Goal: Task Accomplishment & Management: Use online tool/utility

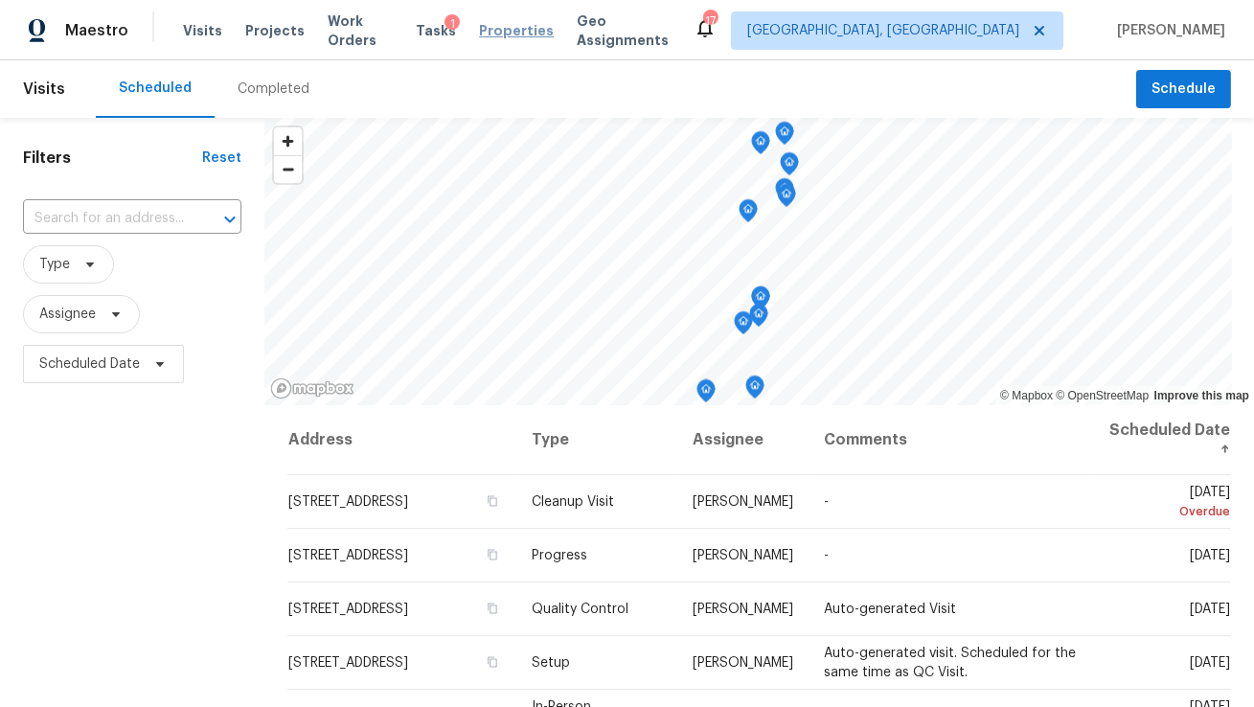
click at [520, 39] on span "Properties" at bounding box center [516, 30] width 75 height 19
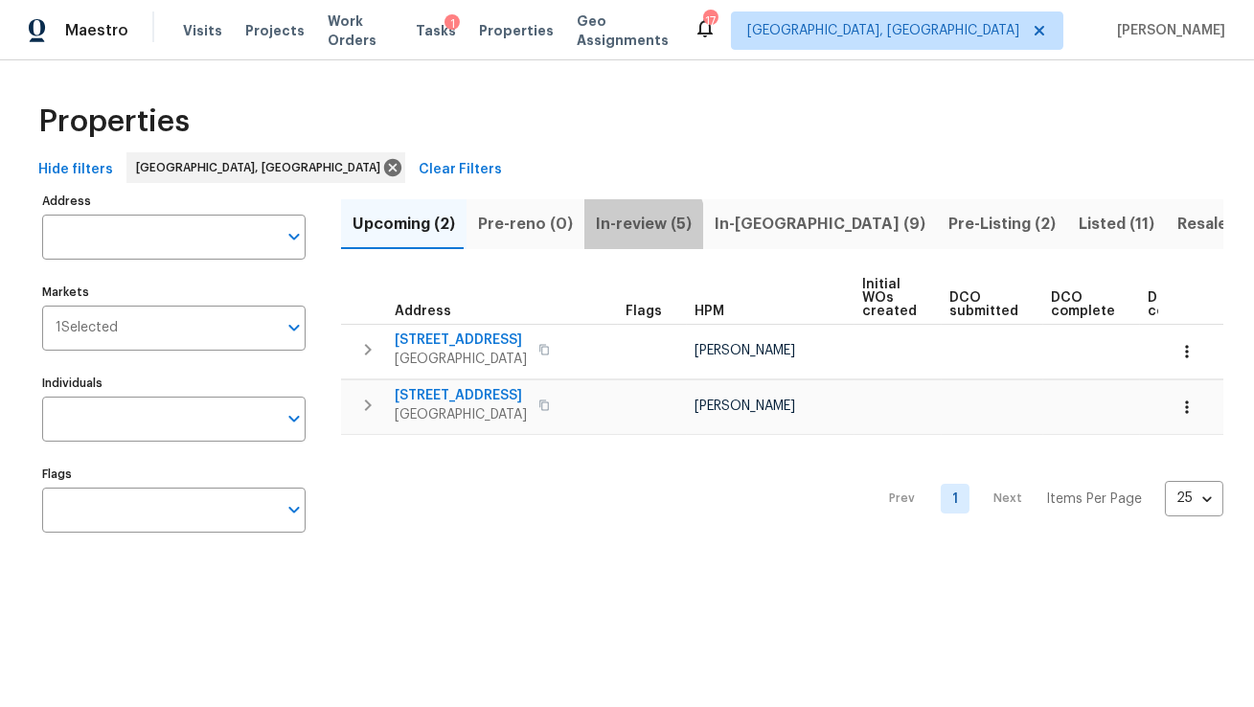
click at [628, 225] on span "In-review (5)" at bounding box center [644, 224] width 96 height 27
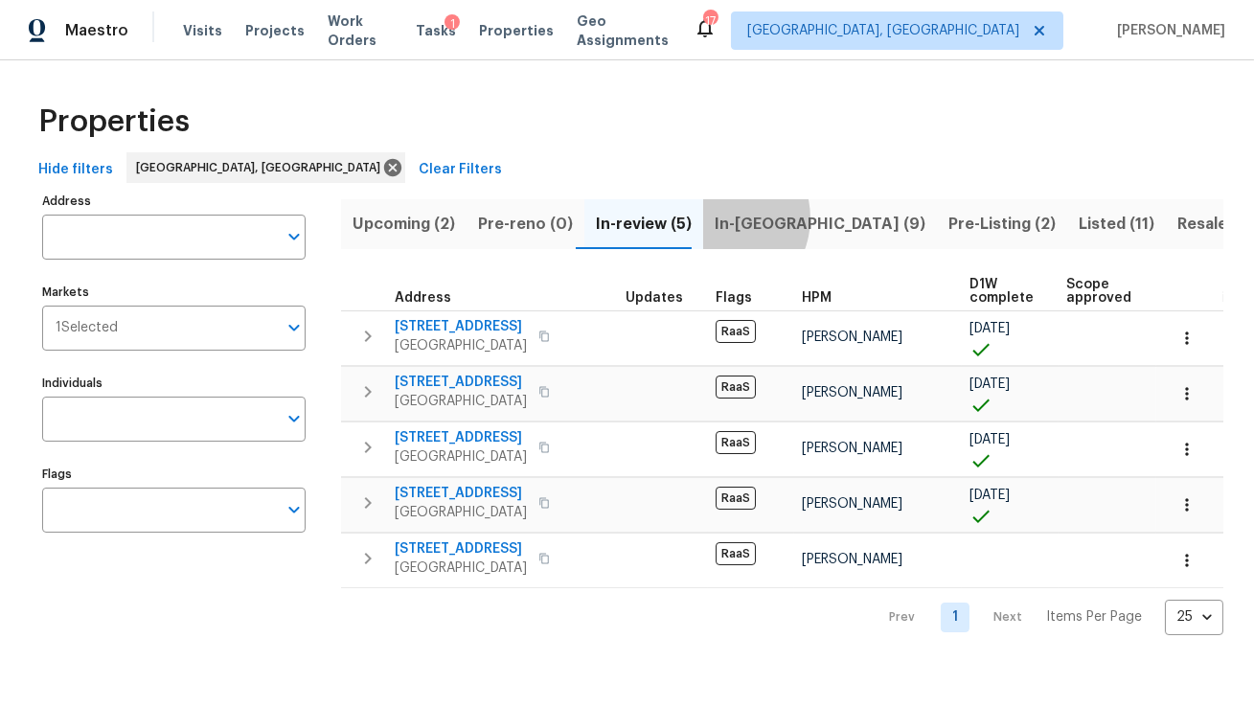
click at [715, 217] on span "In-reno (9)" at bounding box center [820, 224] width 211 height 27
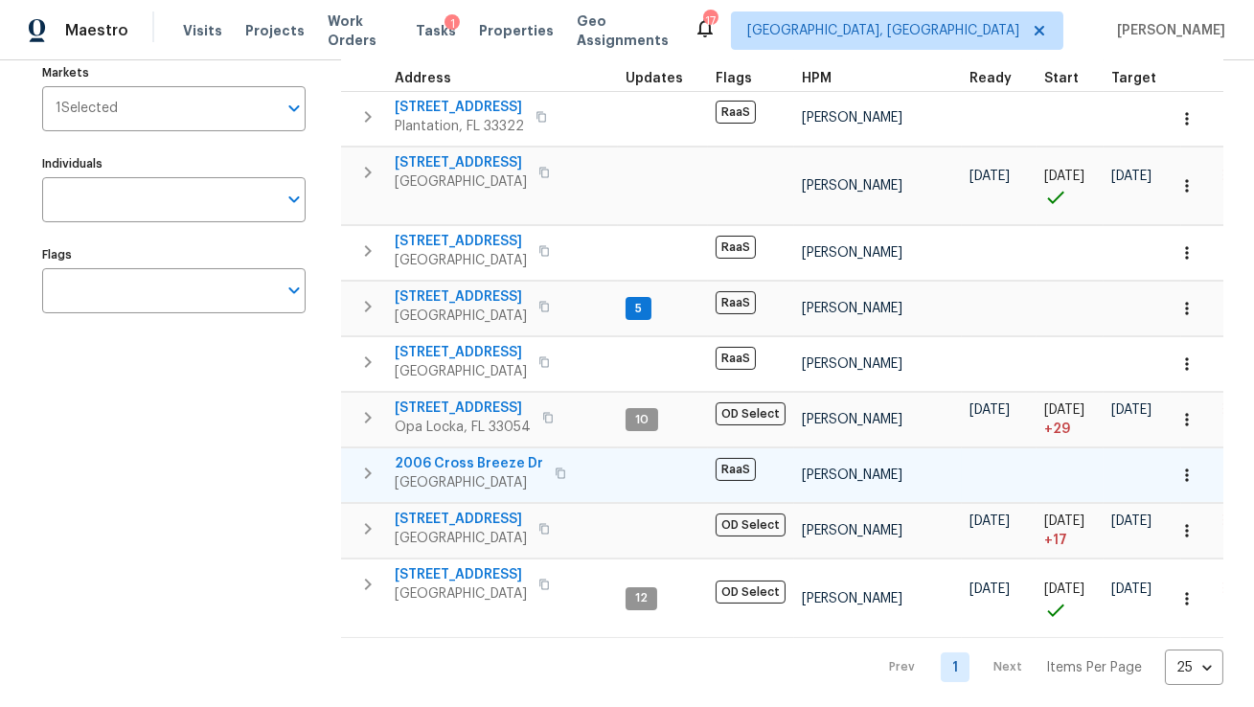
scroll to position [225, 0]
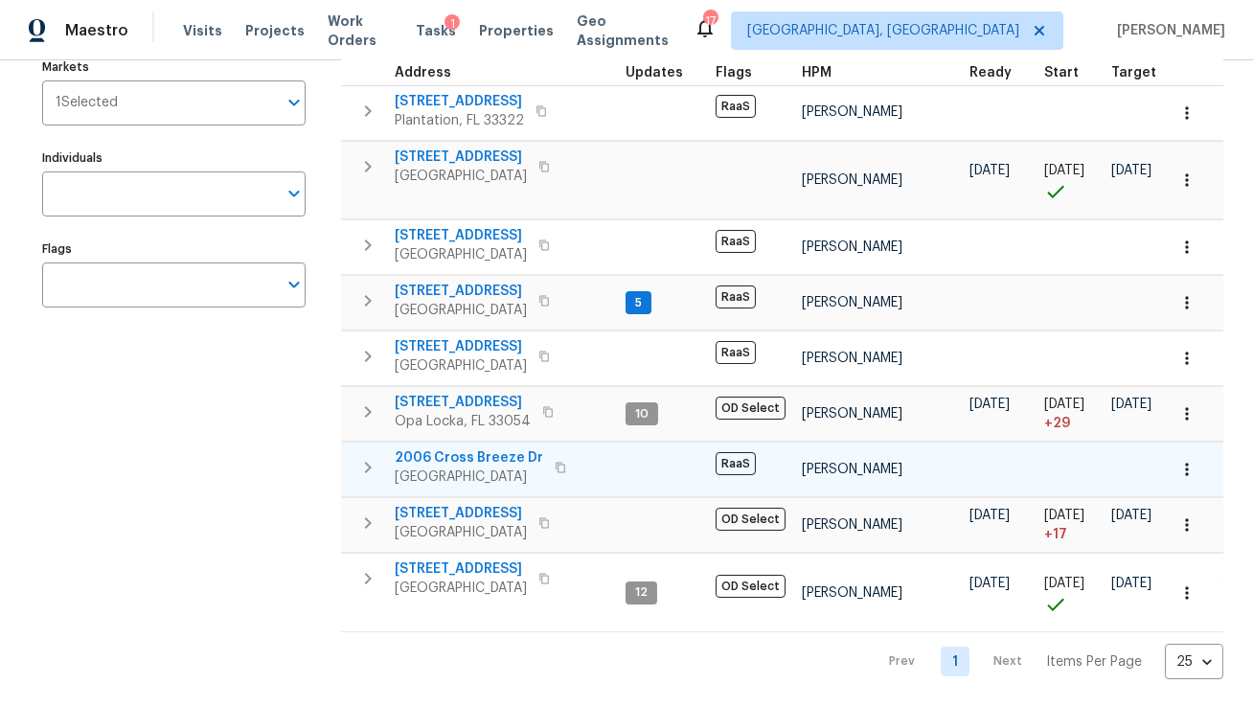
click at [484, 453] on span "2006 Cross Breeze Dr" at bounding box center [469, 457] width 148 height 19
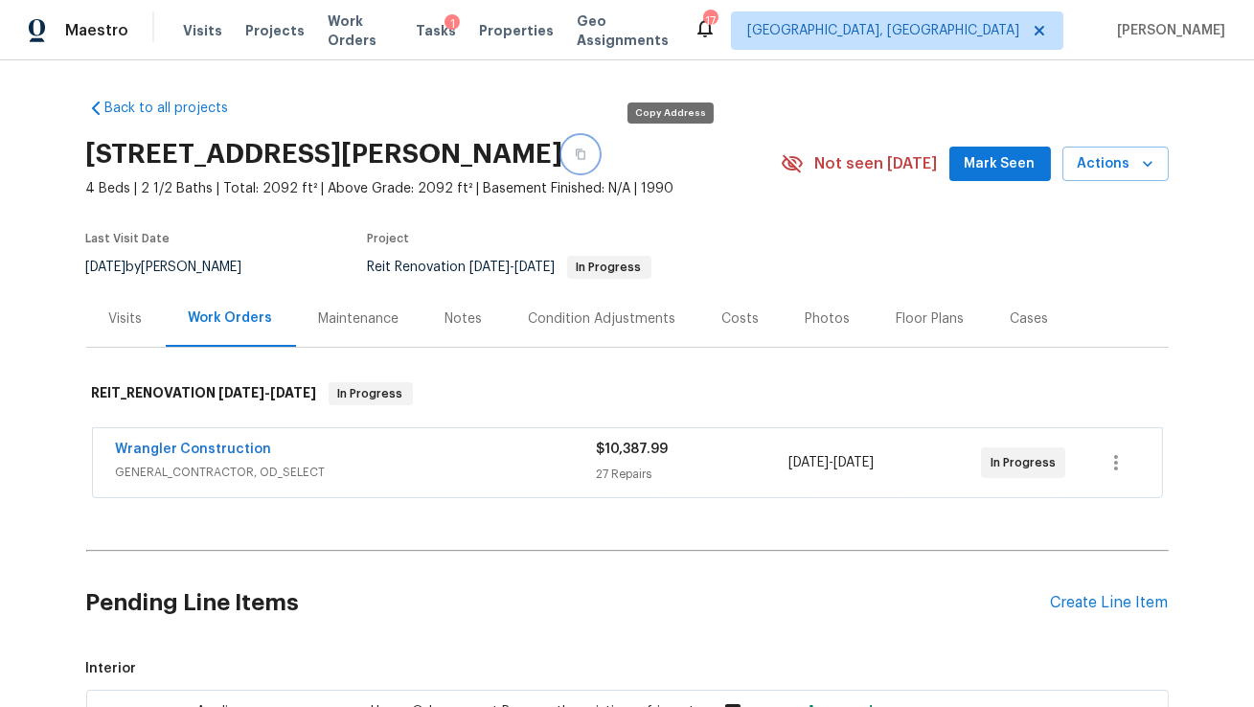
click at [586, 157] on icon "button" at bounding box center [580, 153] width 11 height 11
click at [224, 445] on link "Wrangler Construction" at bounding box center [194, 449] width 156 height 13
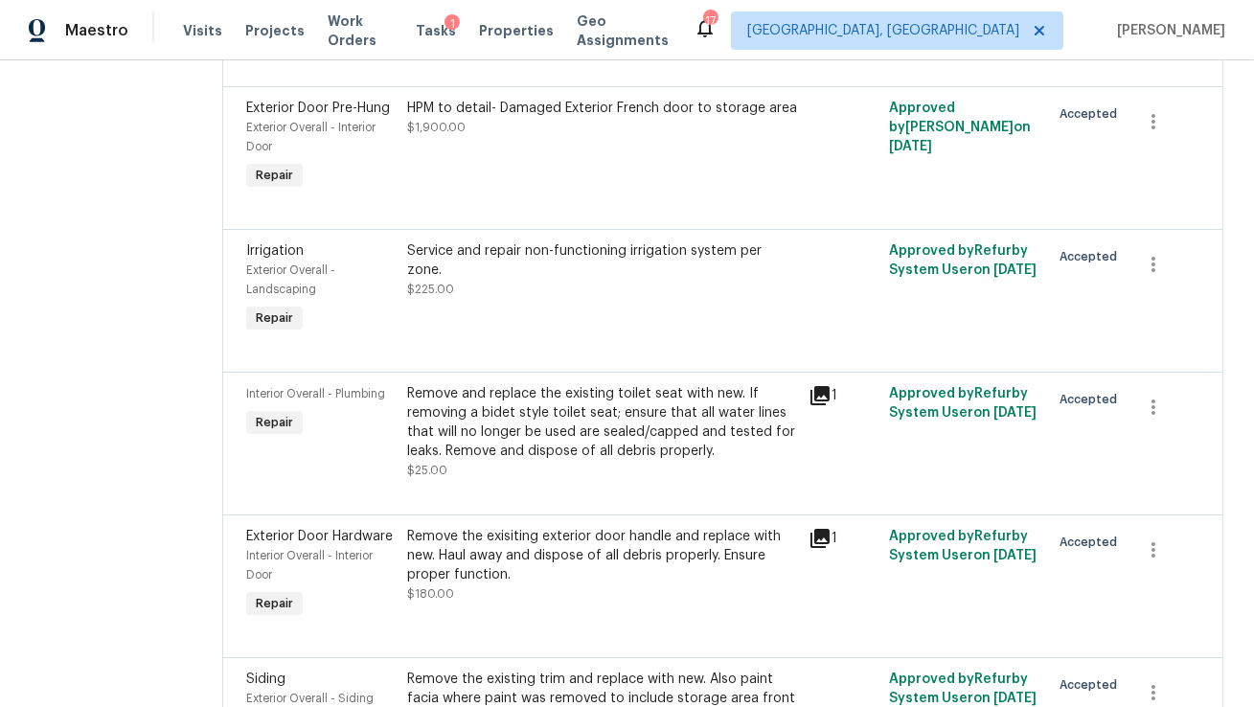
scroll to position [705, 0]
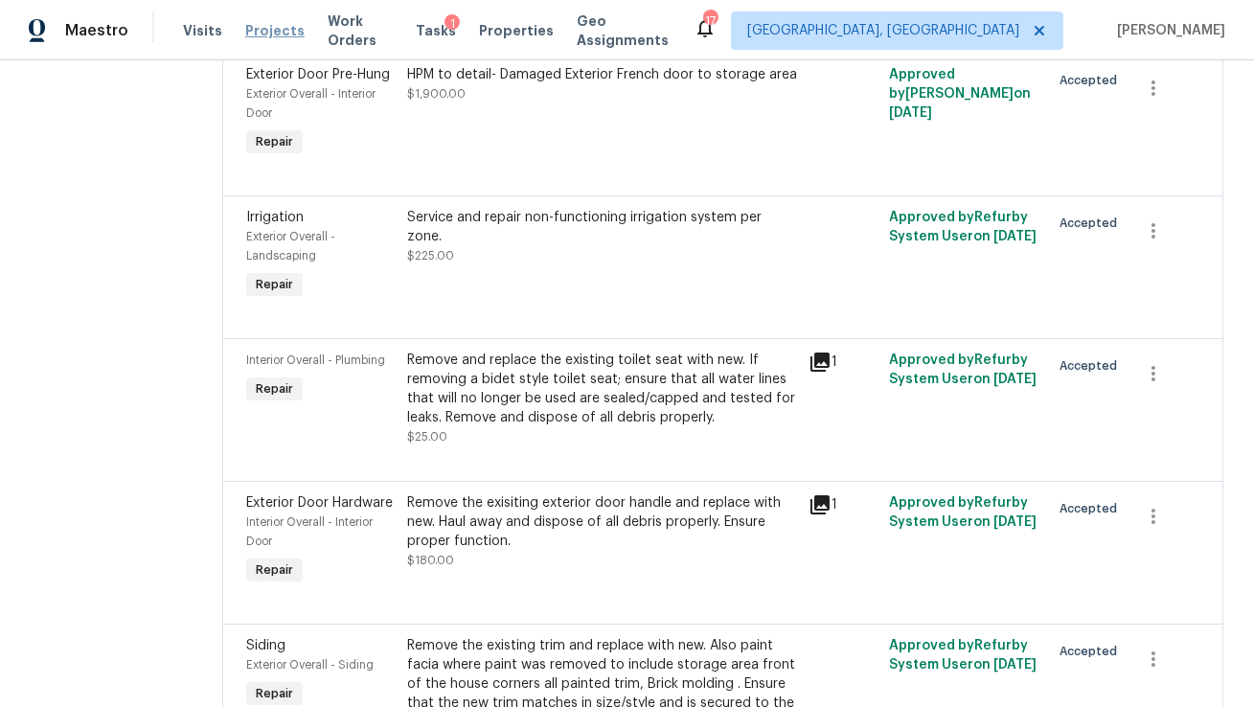
click at [260, 31] on span "Projects" at bounding box center [274, 30] width 59 height 19
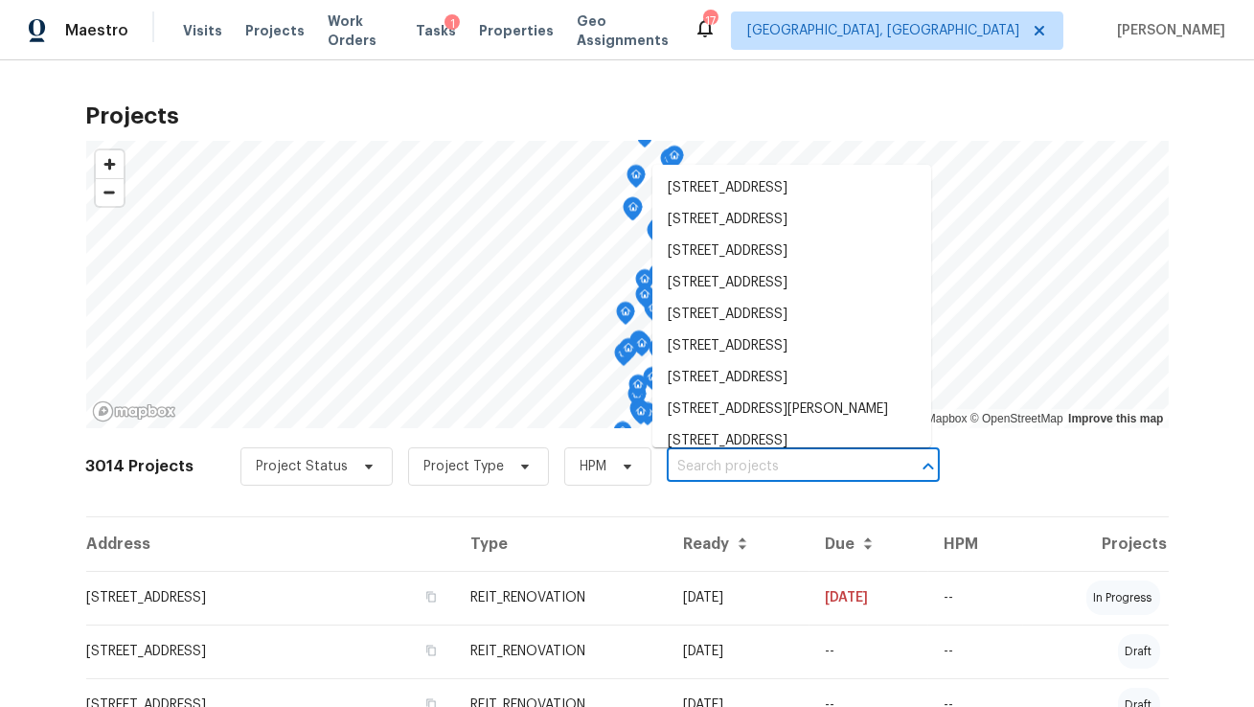
click at [668, 468] on input "text" at bounding box center [776, 467] width 219 height 30
paste input "1983 Judy Cir SE, Marietta, GA 30060"
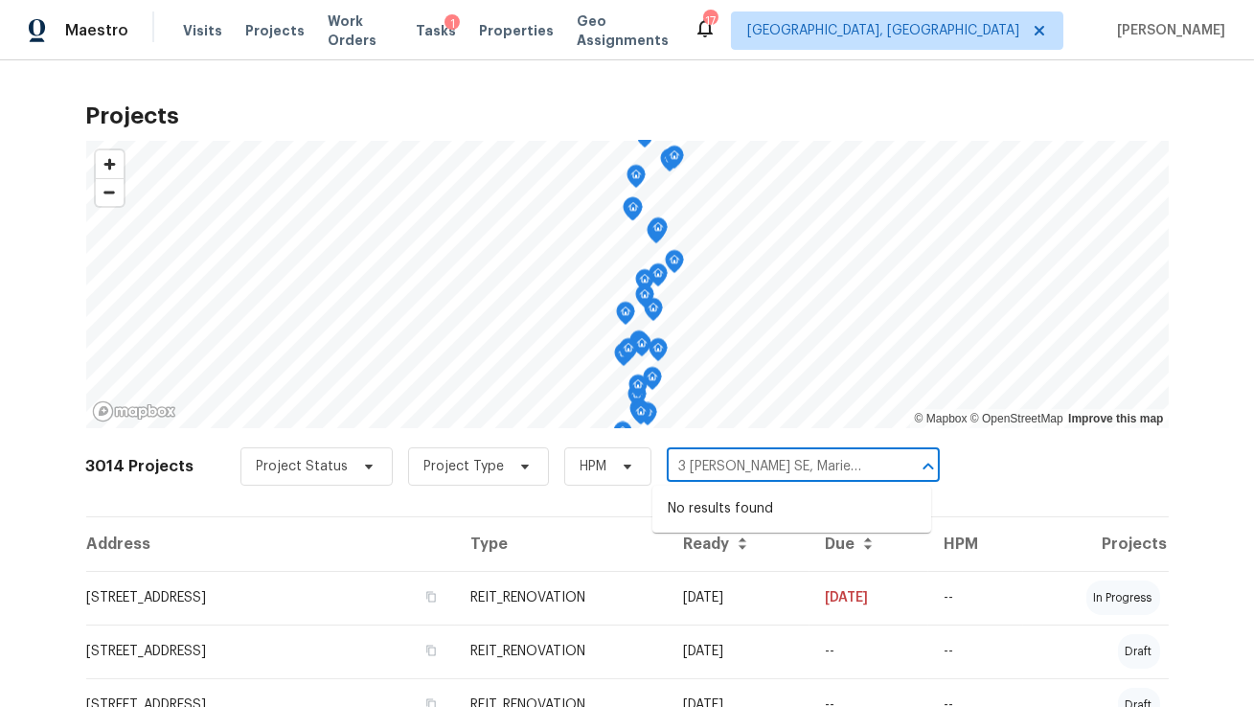
scroll to position [5, 0]
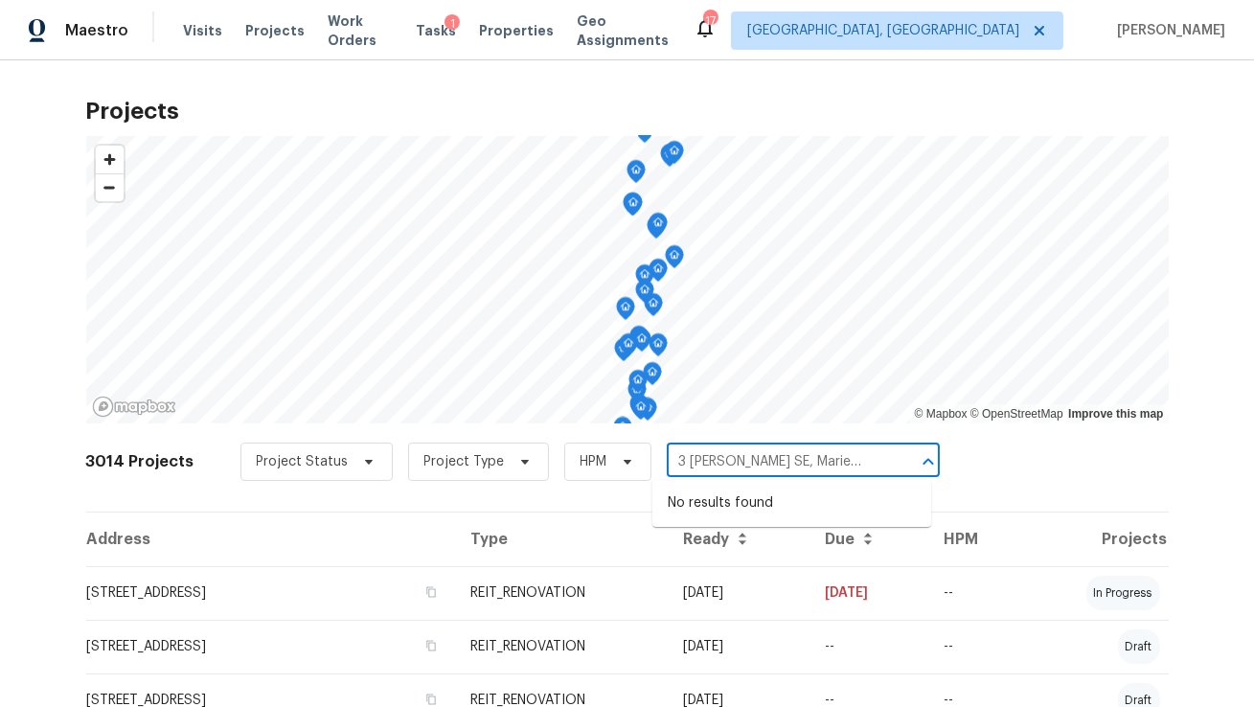
type input "1983 Judy Cir SE, Marietta, GA 30060"
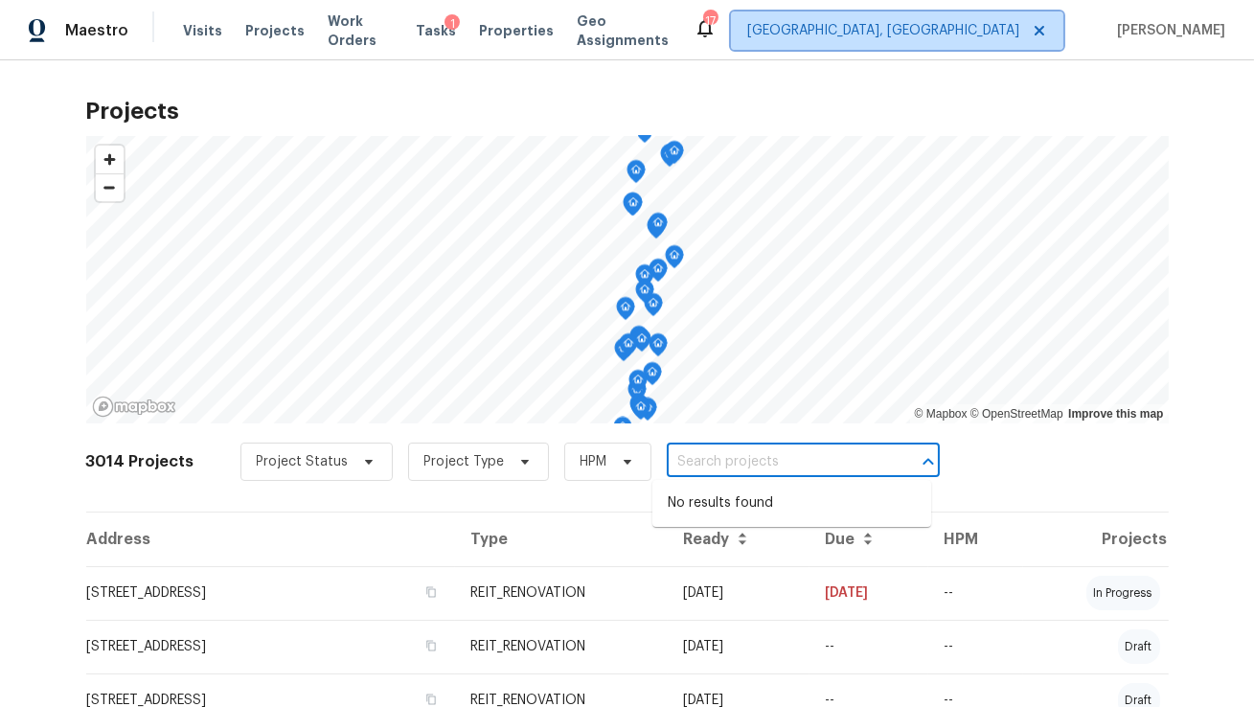
scroll to position [0, 0]
click at [1019, 27] on span "Miami, FL" at bounding box center [883, 30] width 272 height 19
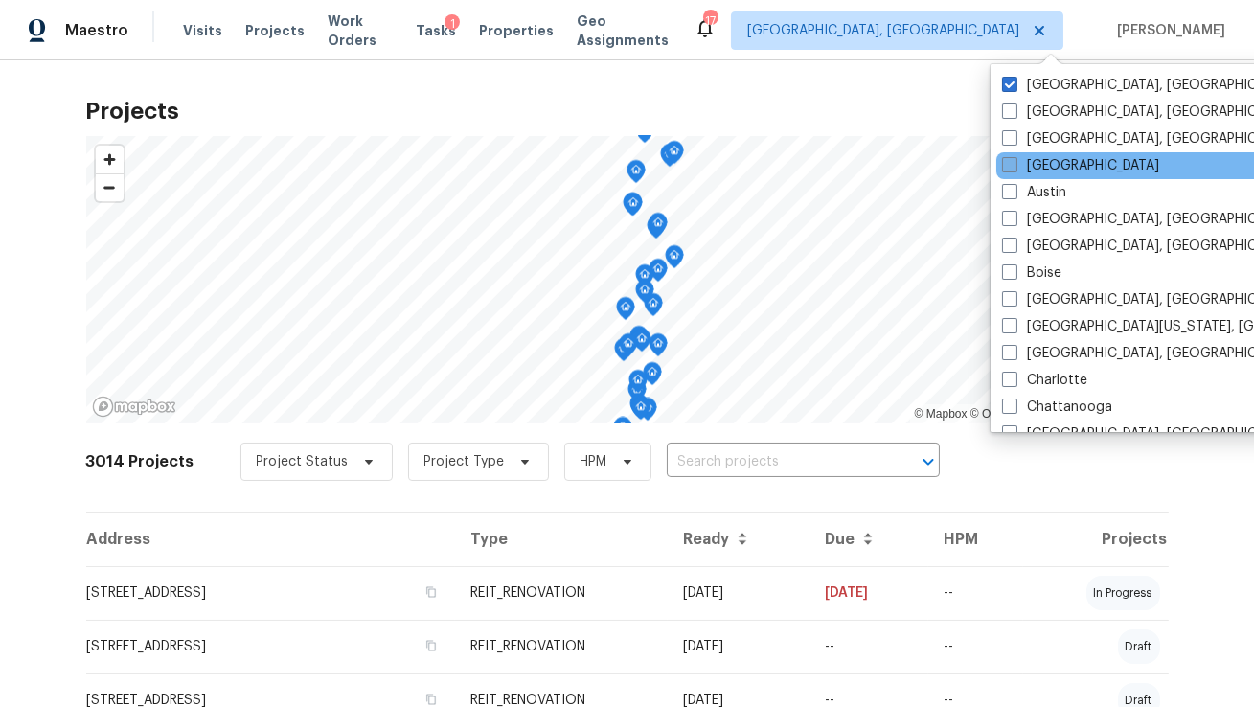
click at [1031, 163] on label "Atlanta" at bounding box center [1080, 165] width 157 height 19
click at [1015, 163] on input "Atlanta" at bounding box center [1008, 162] width 12 height 12
checkbox input "true"
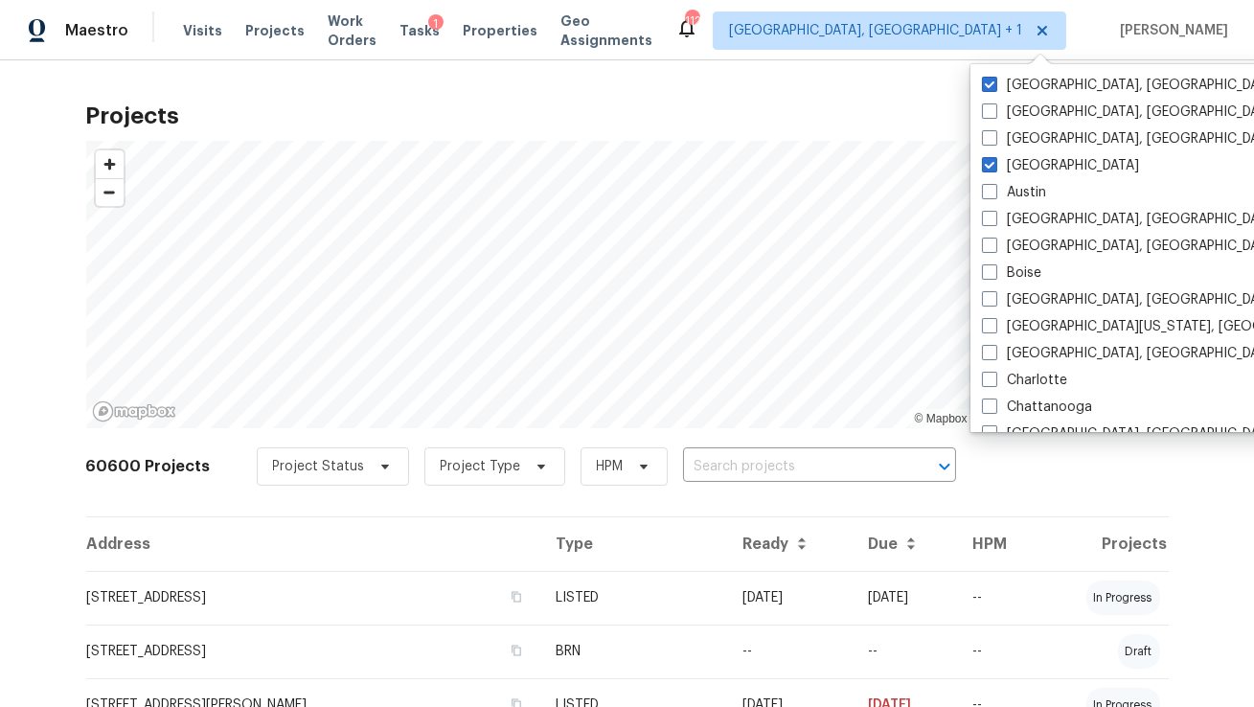
click at [683, 464] on input "text" at bounding box center [792, 467] width 219 height 30
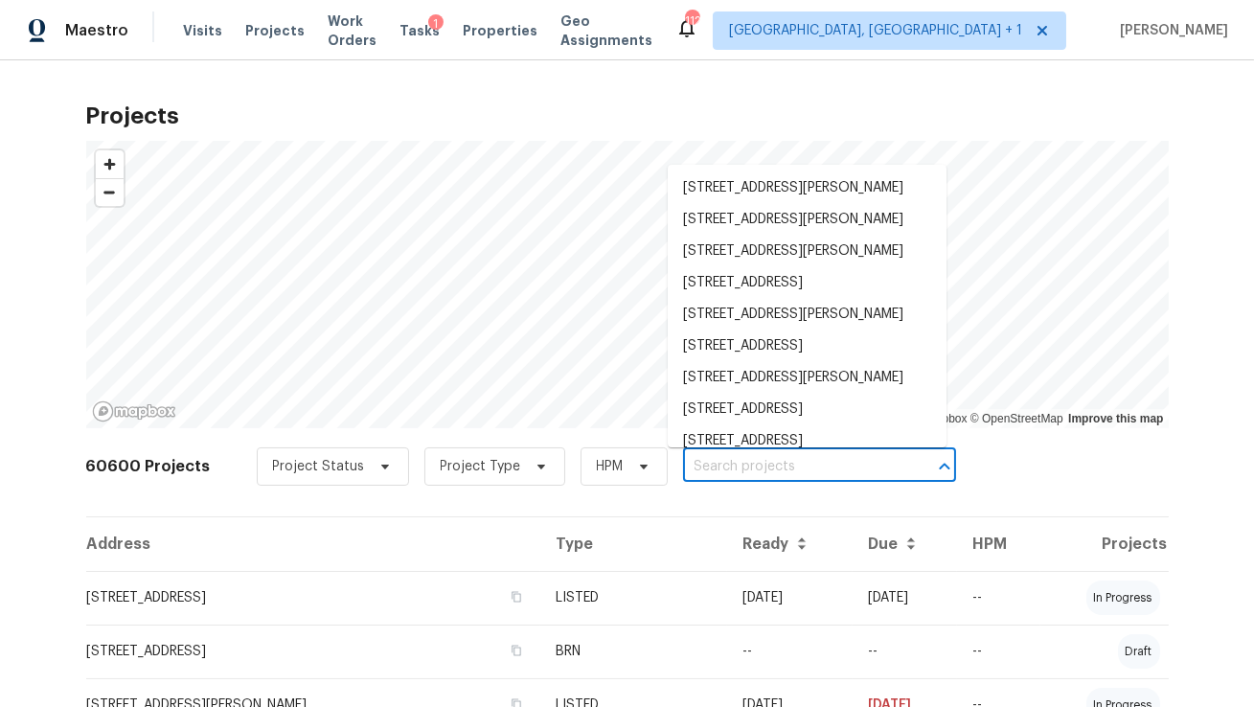
paste input "1983 Judy Cir SE, Marietta, GA 30060"
type input "1983 Judy Cir SE, Marietta, GA 30060"
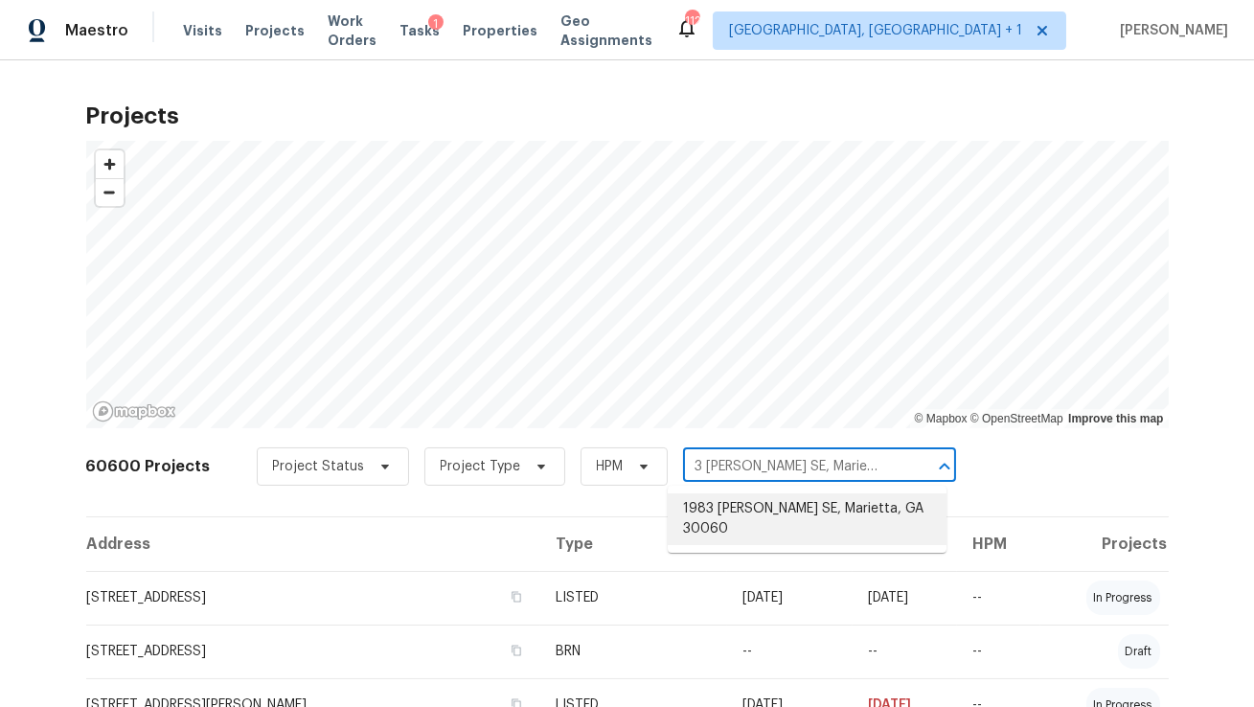
click at [714, 517] on li "1983 Judy Cir SE, Marietta, GA 30060" at bounding box center [807, 519] width 279 height 52
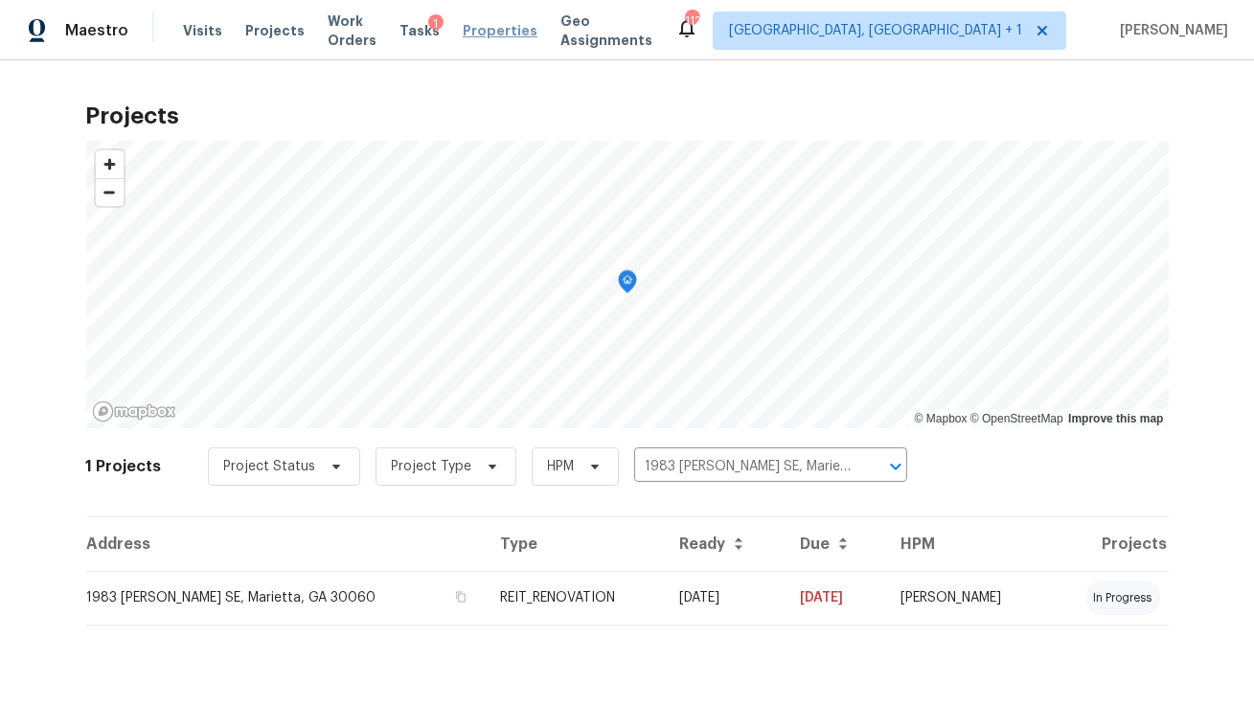
click at [514, 24] on span "Properties" at bounding box center [500, 30] width 75 height 19
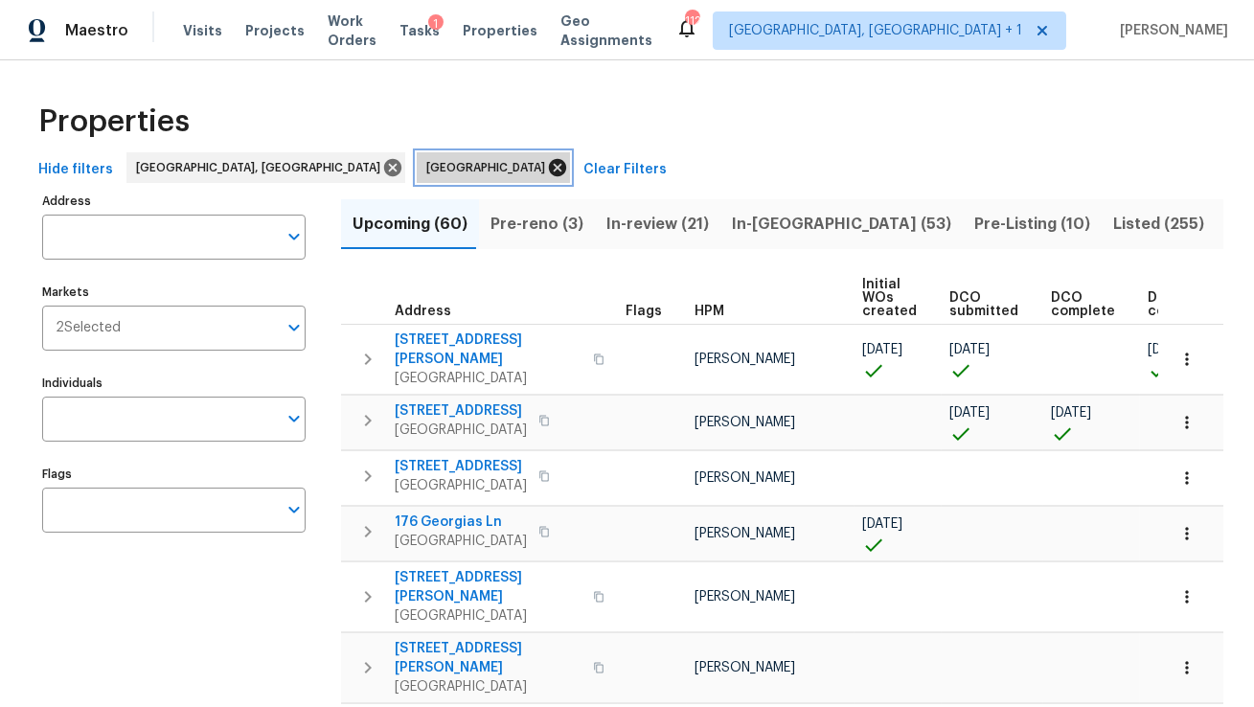
click at [547, 167] on icon at bounding box center [557, 167] width 21 height 21
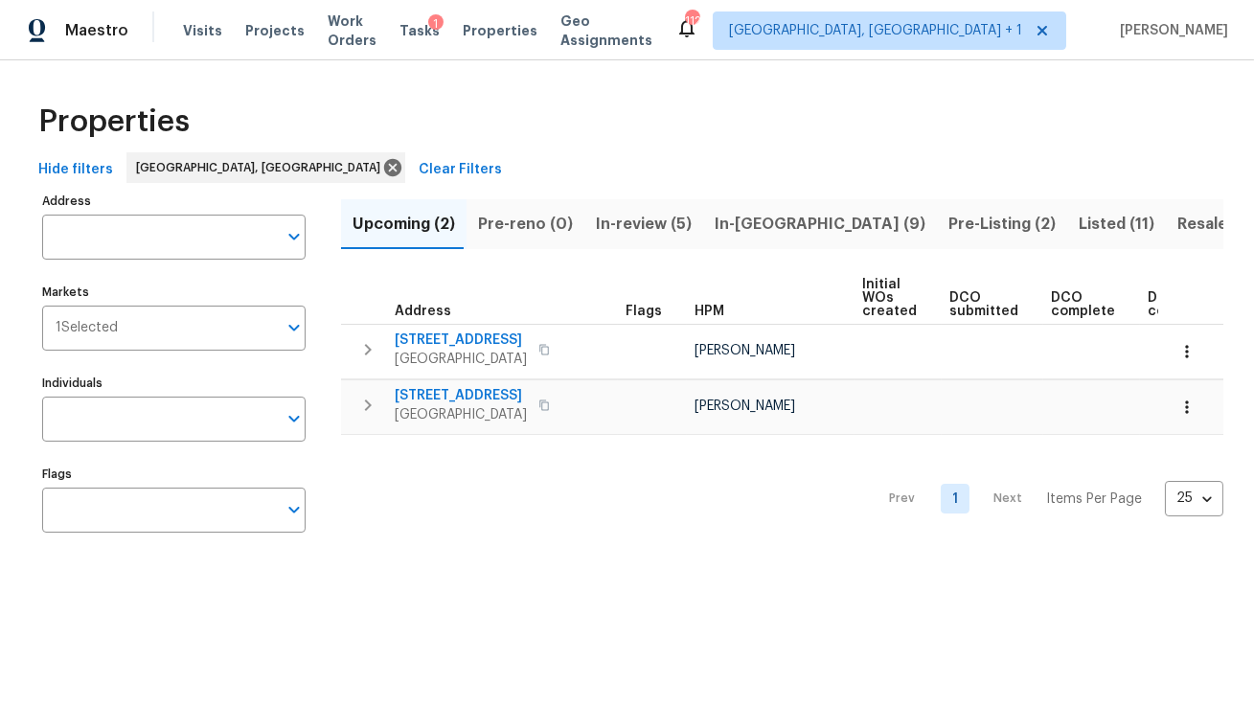
click at [1079, 219] on span "Listed (11)" at bounding box center [1117, 224] width 76 height 27
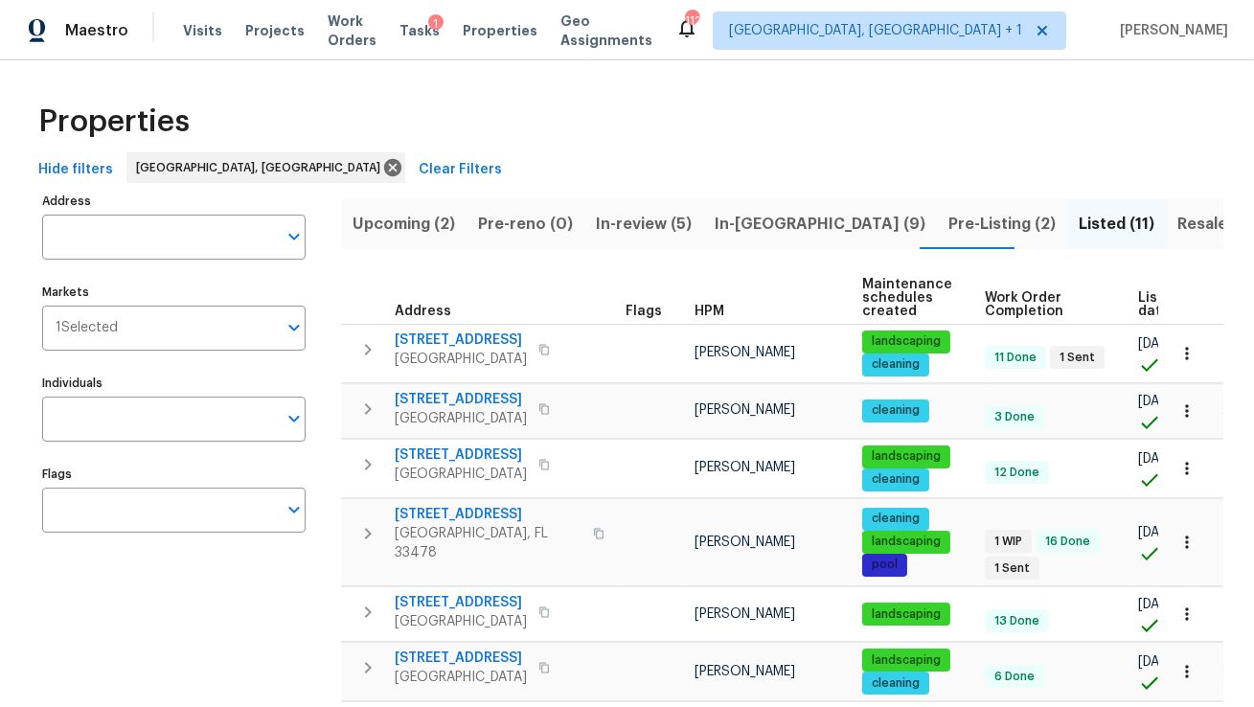
click at [1142, 306] on span "List date" at bounding box center [1154, 304] width 32 height 27
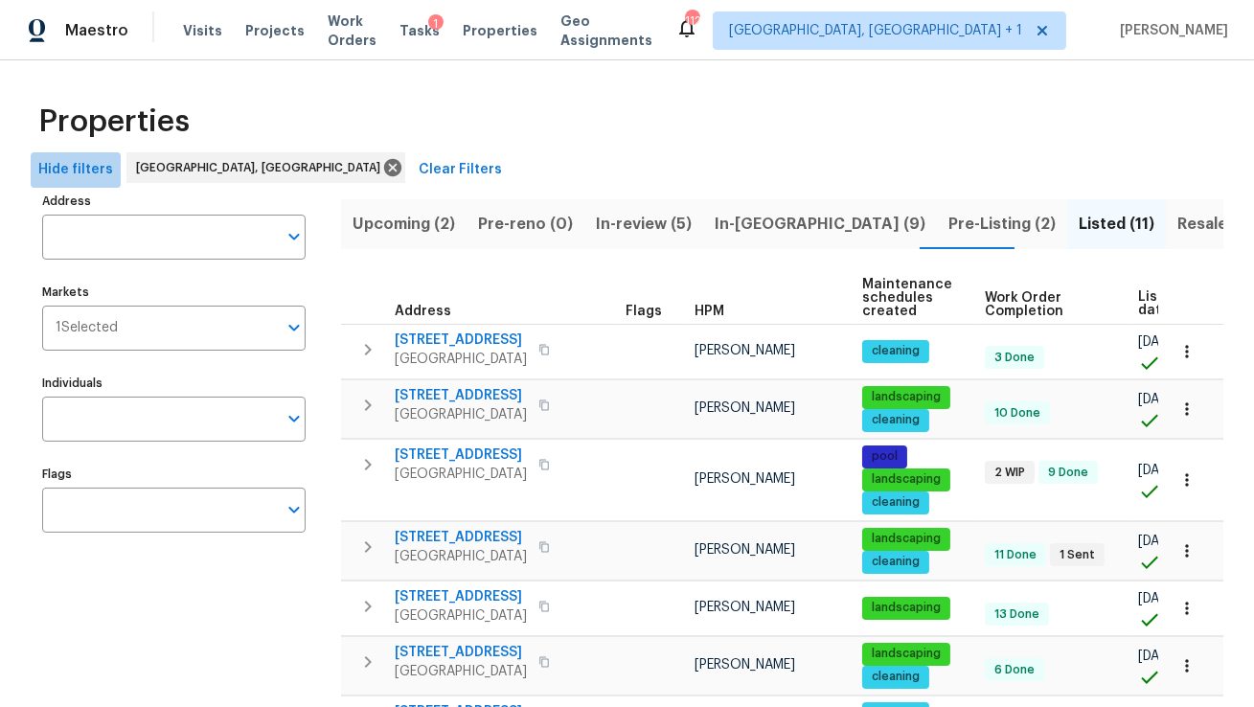
click at [80, 170] on span "Hide filters" at bounding box center [75, 170] width 75 height 24
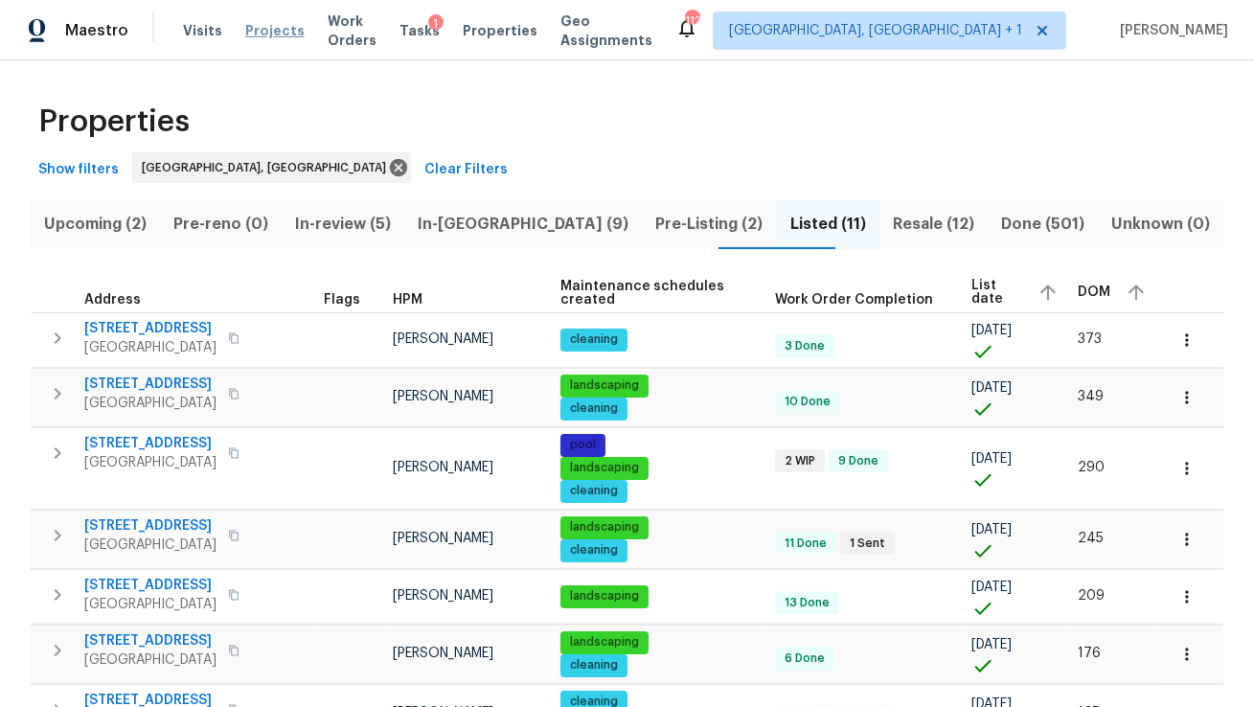
click at [259, 34] on span "Projects" at bounding box center [274, 30] width 59 height 19
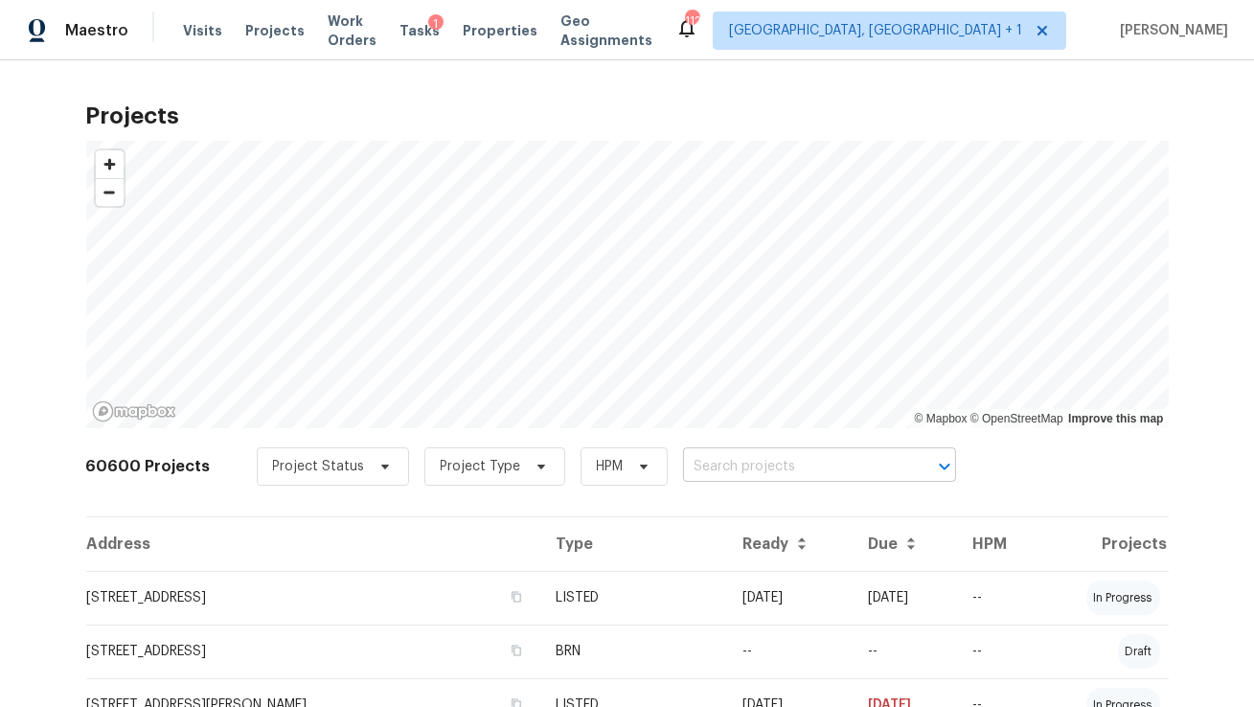
click at [717, 468] on input "text" at bounding box center [792, 467] width 219 height 30
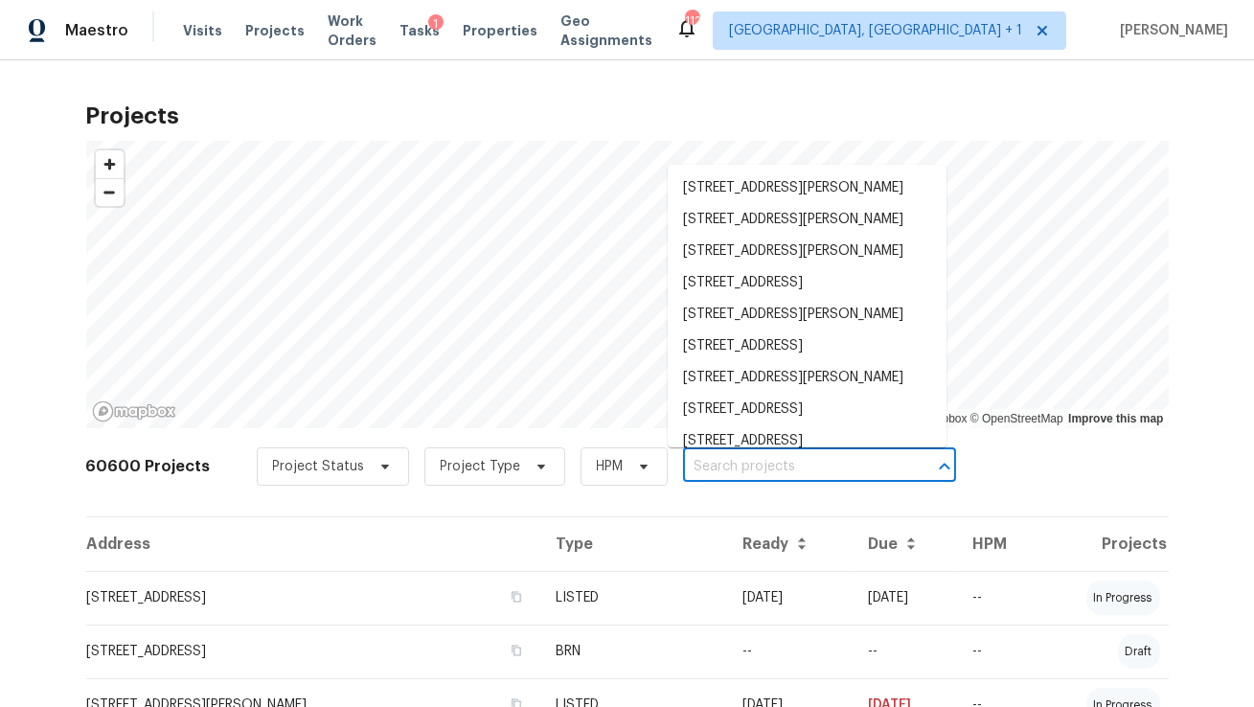
paste input "1983 Judy Cir SE, Marietta, GA 30060"
type input "1983 Judy Cir SE, Marietta, GA 30060"
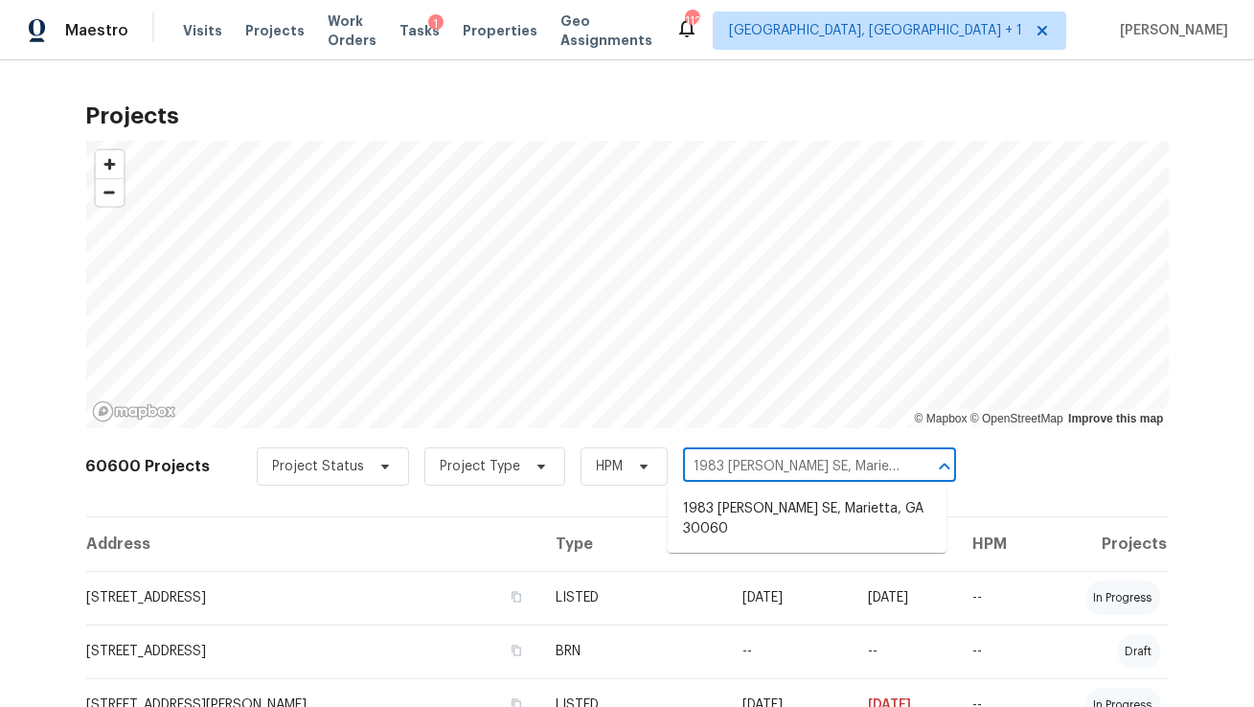
scroll to position [0, 22]
click at [734, 514] on li "1983 Judy Cir SE, Marietta, GA 30060" at bounding box center [807, 519] width 279 height 52
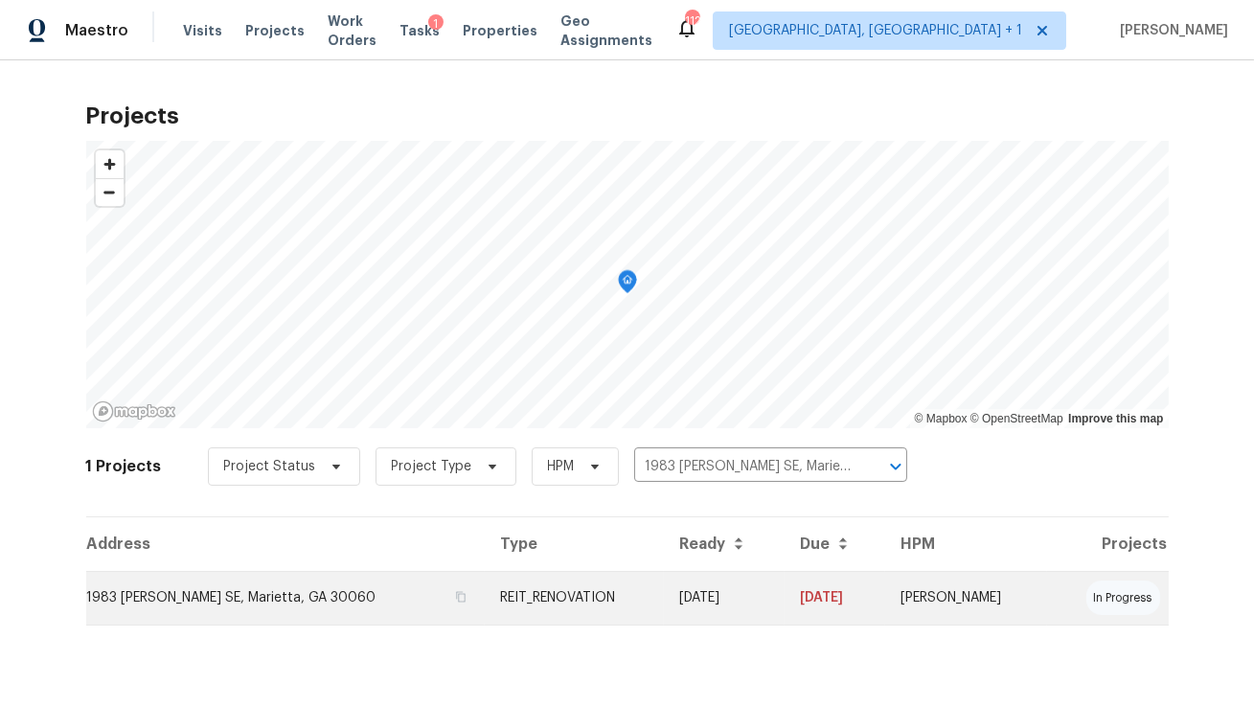
click at [313, 599] on td "1983 Judy Cir SE, Marietta, GA 30060" at bounding box center [285, 598] width 399 height 54
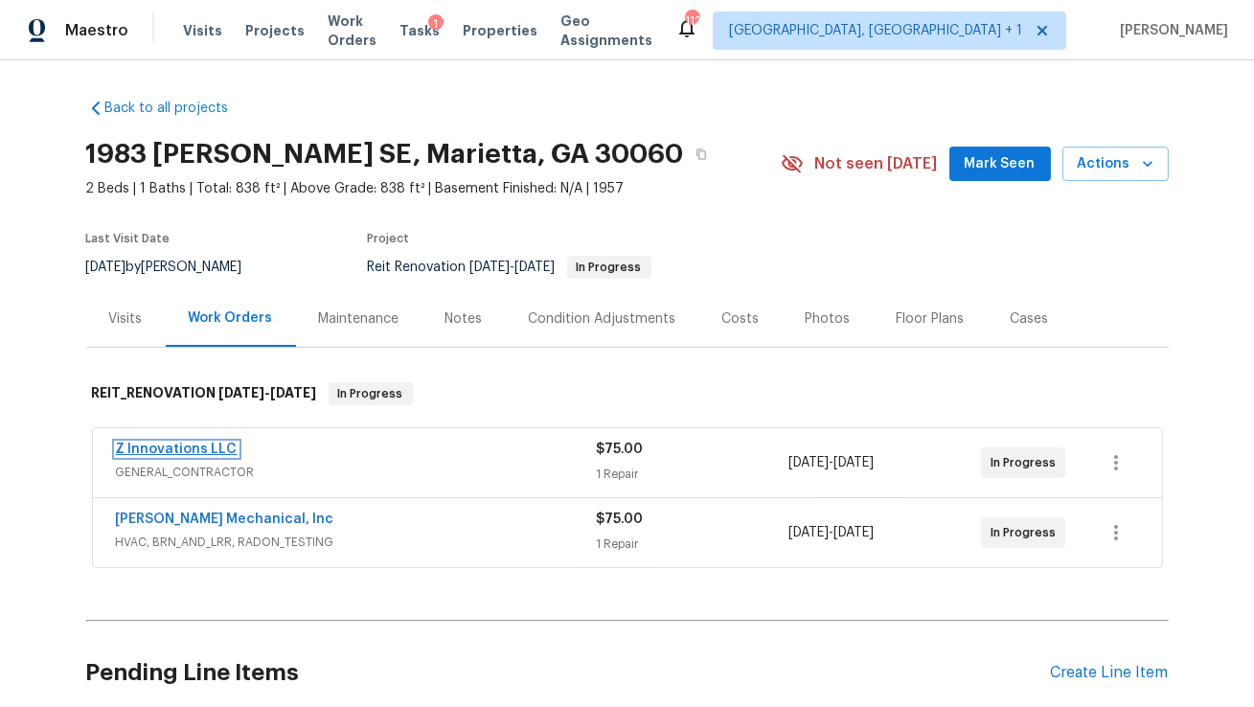
click at [157, 449] on link "Z Innovations LLC" at bounding box center [177, 449] width 122 height 13
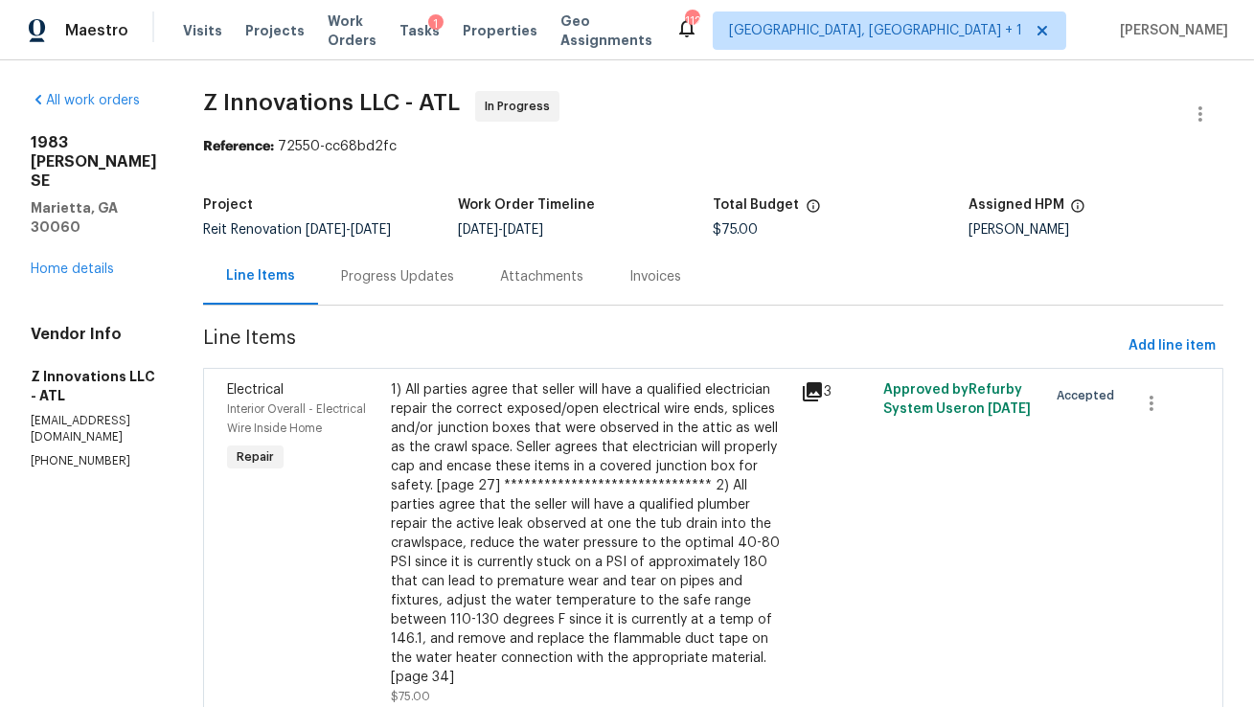
click at [421, 295] on div "Progress Updates" at bounding box center [397, 276] width 159 height 57
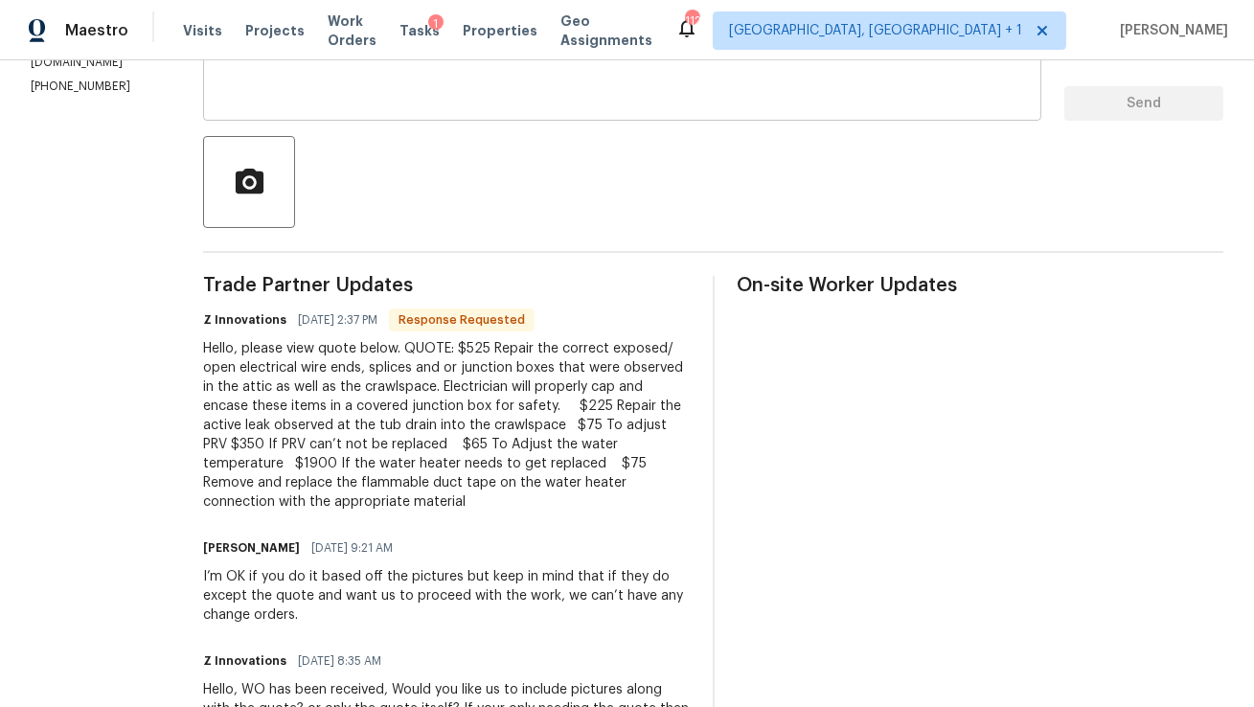
scroll to position [431, 0]
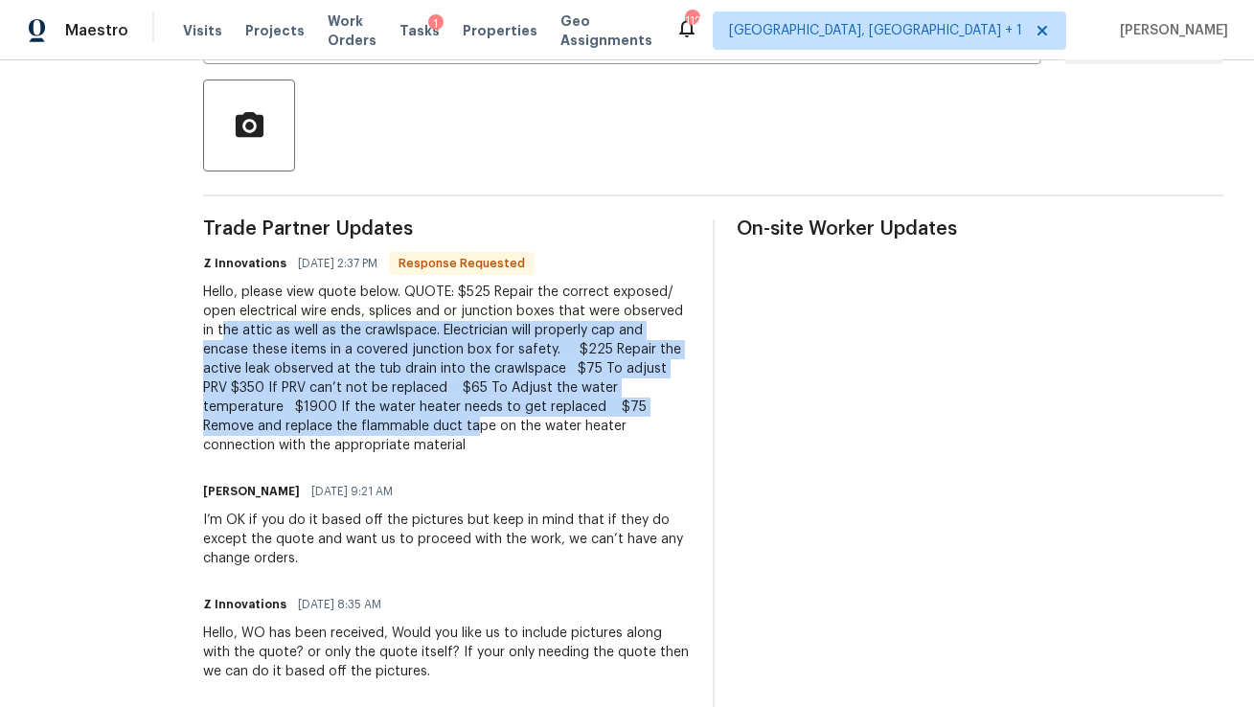
drag, startPoint x: 356, startPoint y: 435, endPoint x: 256, endPoint y: 341, distance: 137.6
click at [249, 331] on div "Hello, please view quote below. QUOTE: $525 Repair the correct exposed/ open el…" at bounding box center [446, 369] width 487 height 172
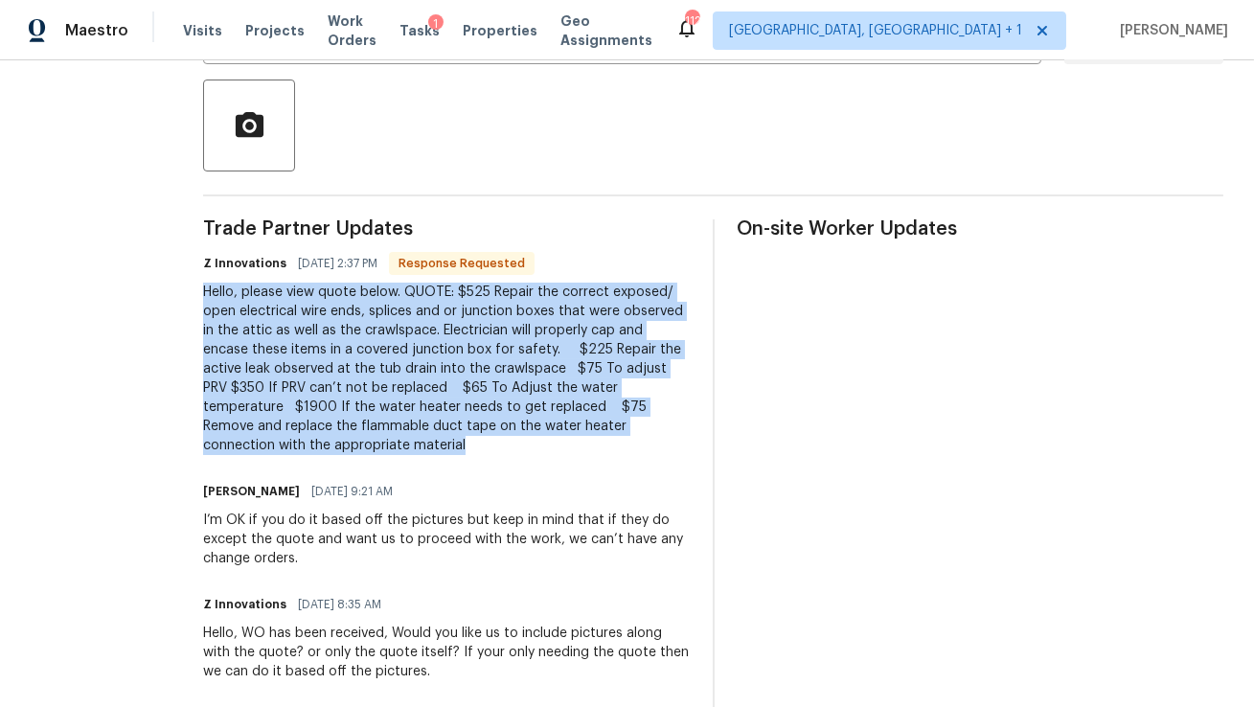
drag, startPoint x: 361, startPoint y: 454, endPoint x: 212, endPoint y: 298, distance: 216.2
click at [212, 298] on div "All work orders 1983 Judy Cir SE Marietta, GA 30060 Home details Vendor Info Z …" at bounding box center [627, 257] width 1254 height 1257
copy div "Hello, please view quote below. QUOTE: $525 Repair the correct exposed/ open el…"
click at [430, 289] on div "Hello, please view quote below. QUOTE: $525 Repair the correct exposed/ open el…" at bounding box center [446, 369] width 487 height 172
drag, startPoint x: 422, startPoint y: 287, endPoint x: 395, endPoint y: 462, distance: 176.6
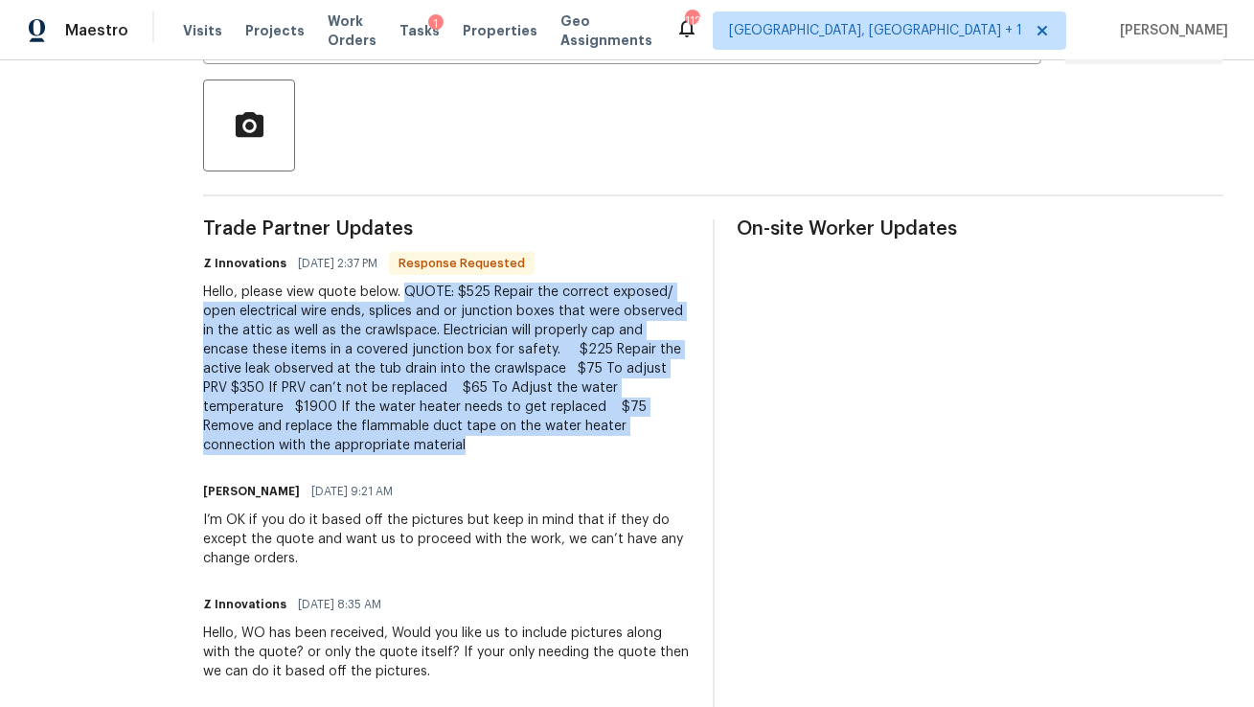
click at [395, 462] on div "Trade Partner Updates Z Innovations 08/27/2025 2:37 PM Response Requested Hello…" at bounding box center [446, 537] width 487 height 636
copy div "QUOTE: $525 Repair the correct exposed/ open electrical wire ends, splices and …"
click at [378, 323] on div "Hello, please view quote below. QUOTE: $525 Repair the correct exposed/ open el…" at bounding box center [446, 369] width 487 height 172
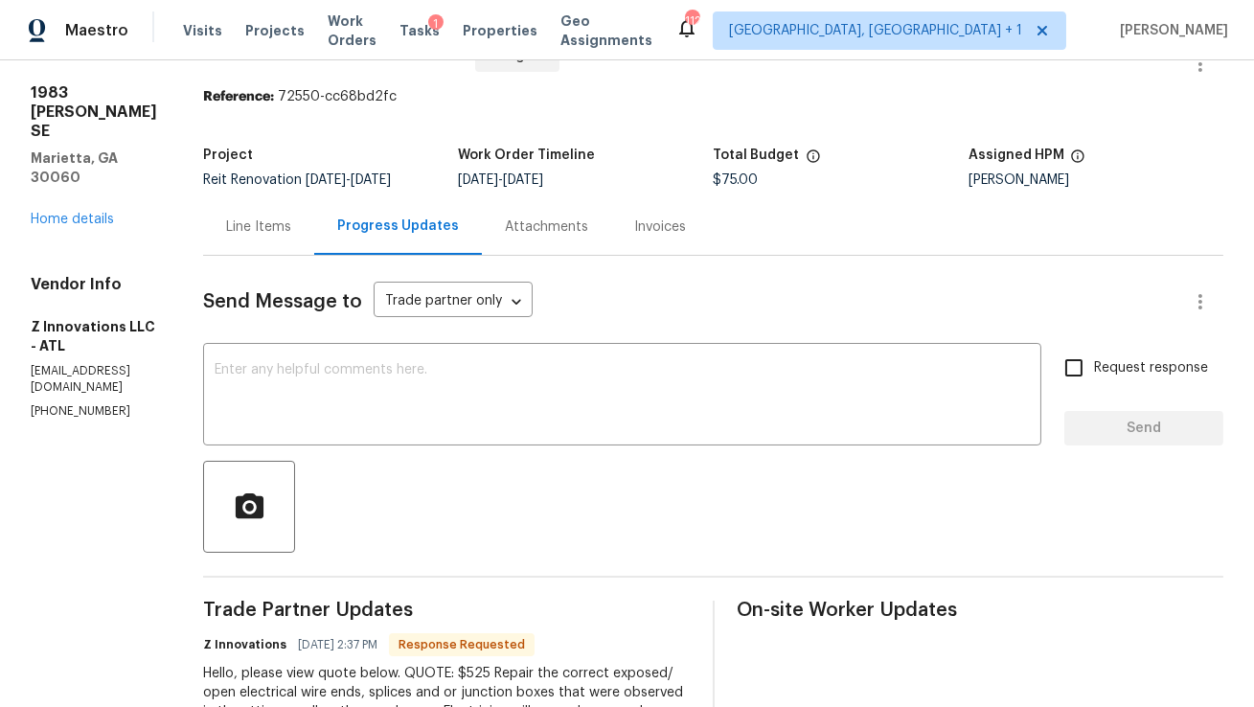
scroll to position [0, 0]
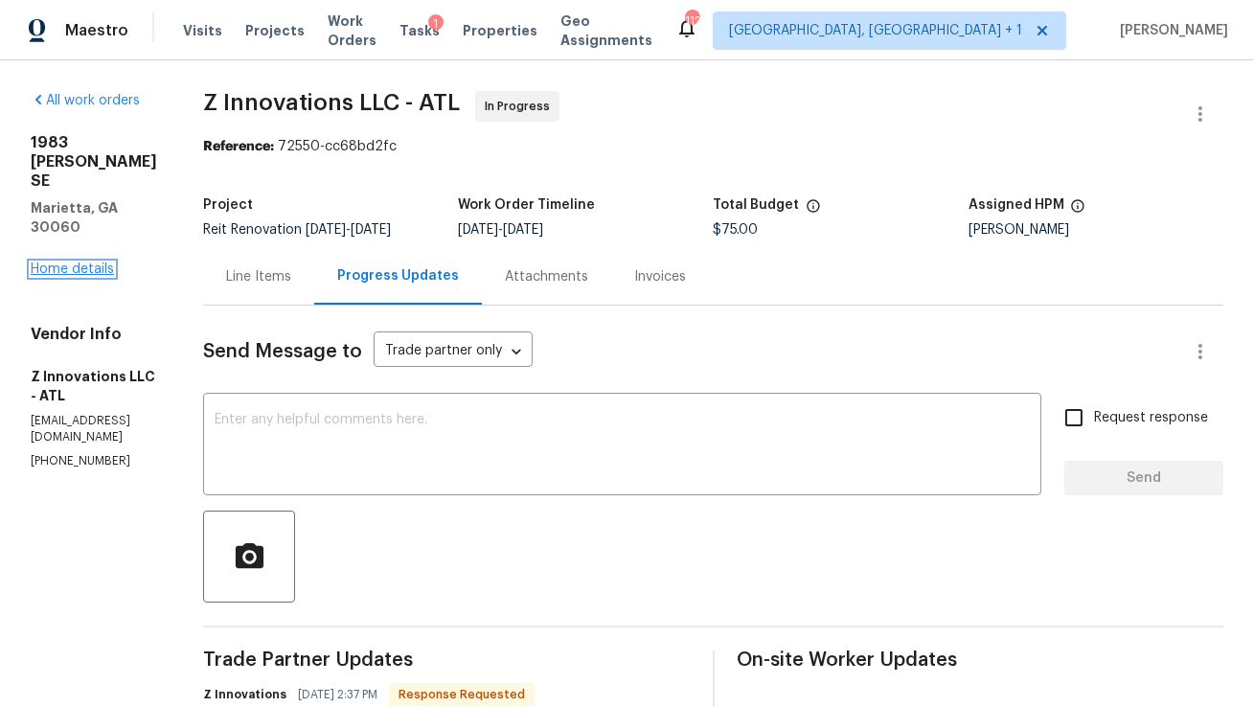
click at [96, 263] on link "Home details" at bounding box center [72, 269] width 83 height 13
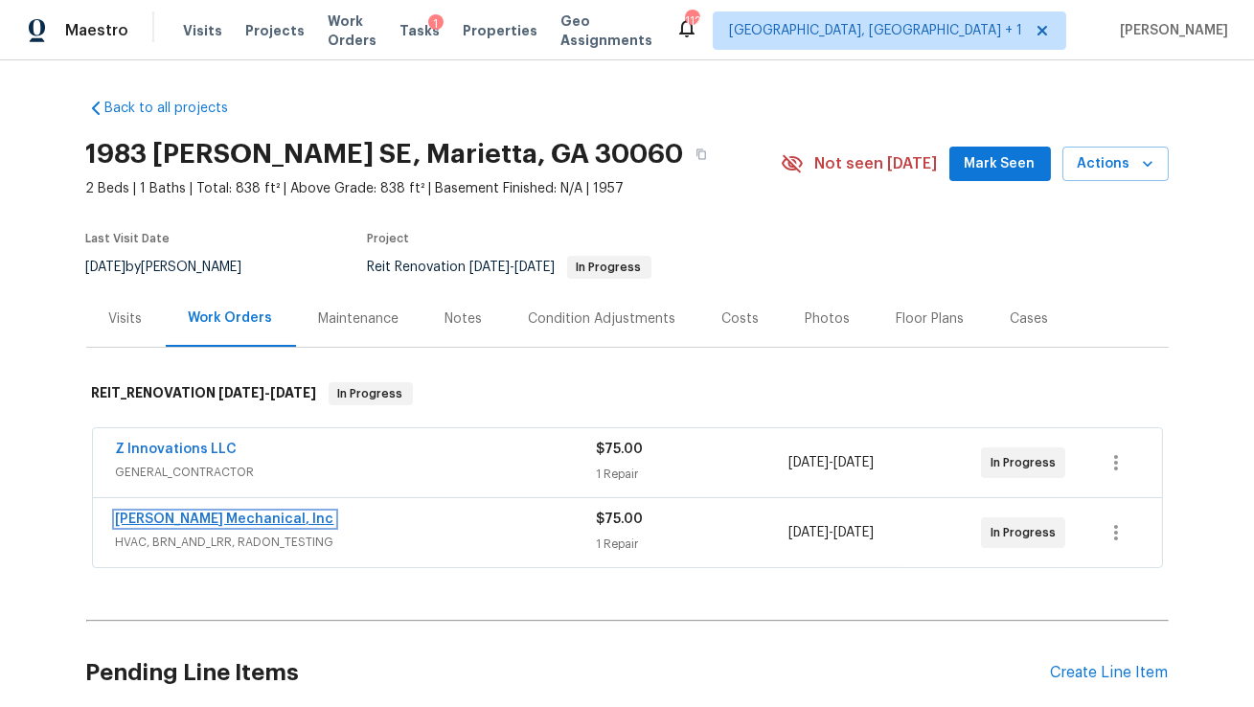
click at [213, 516] on link "JH Martin Mechanical, Inc" at bounding box center [225, 519] width 218 height 13
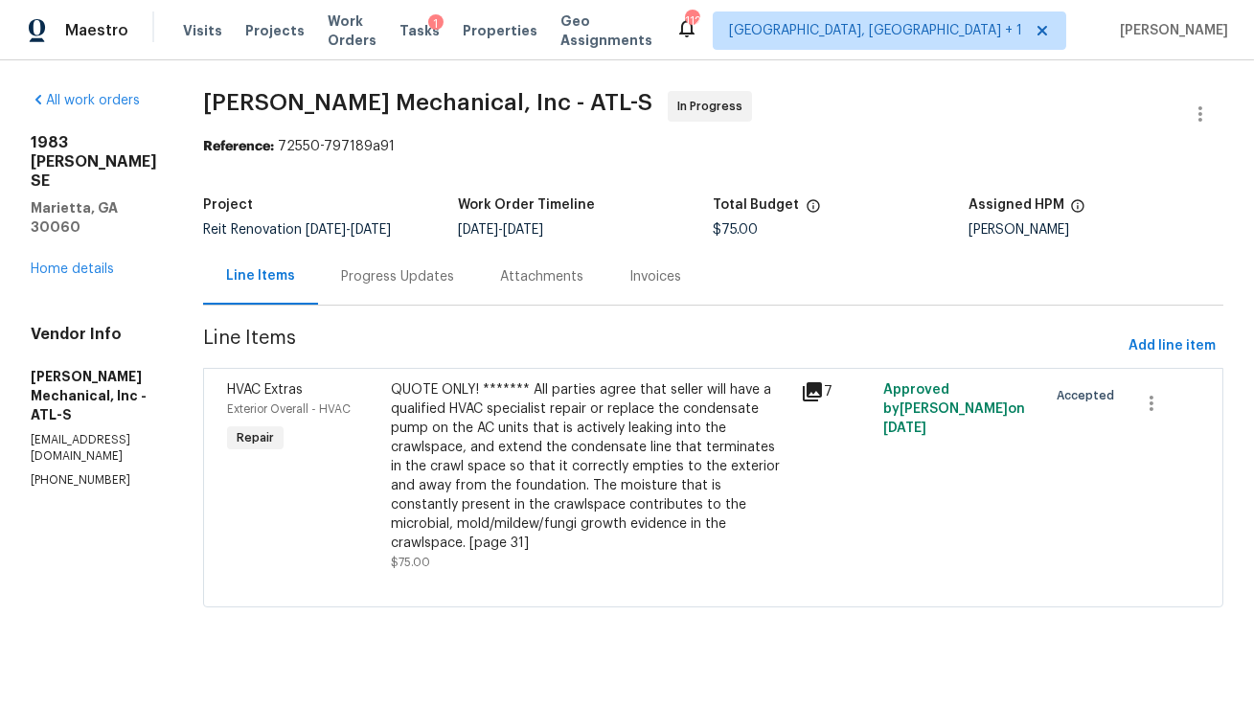
click at [454, 286] on div "Progress Updates" at bounding box center [397, 276] width 113 height 19
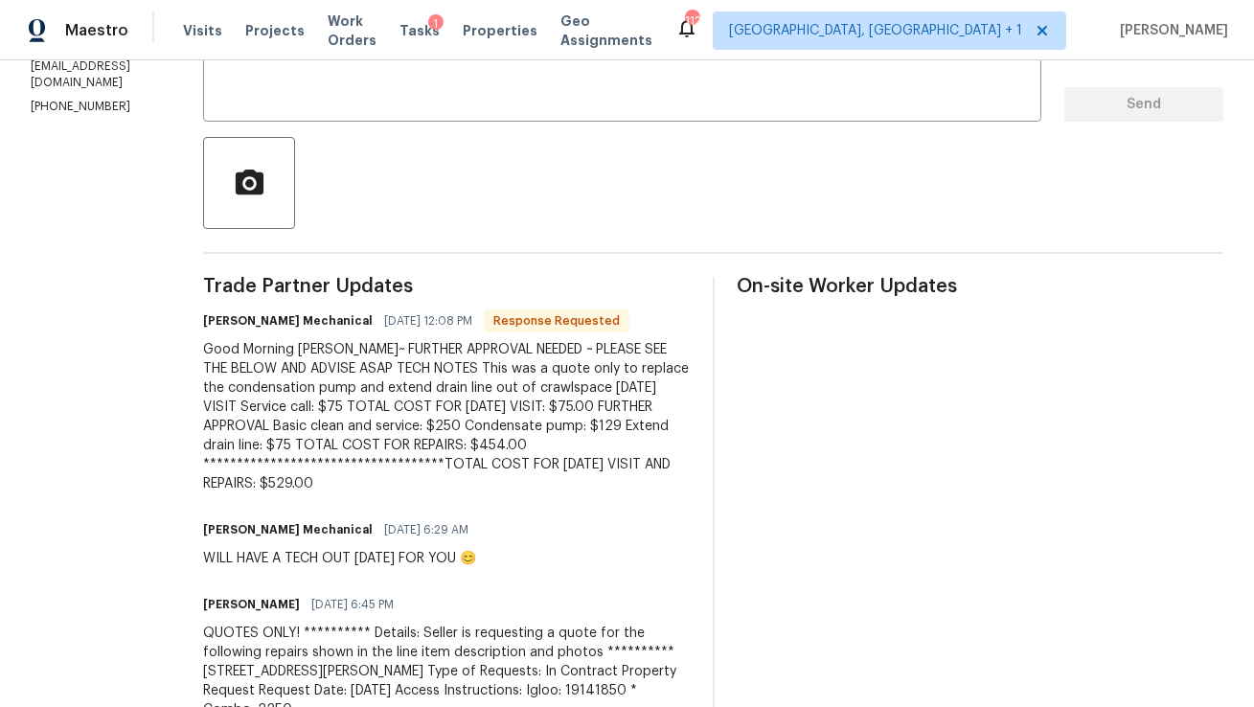
scroll to position [402, 0]
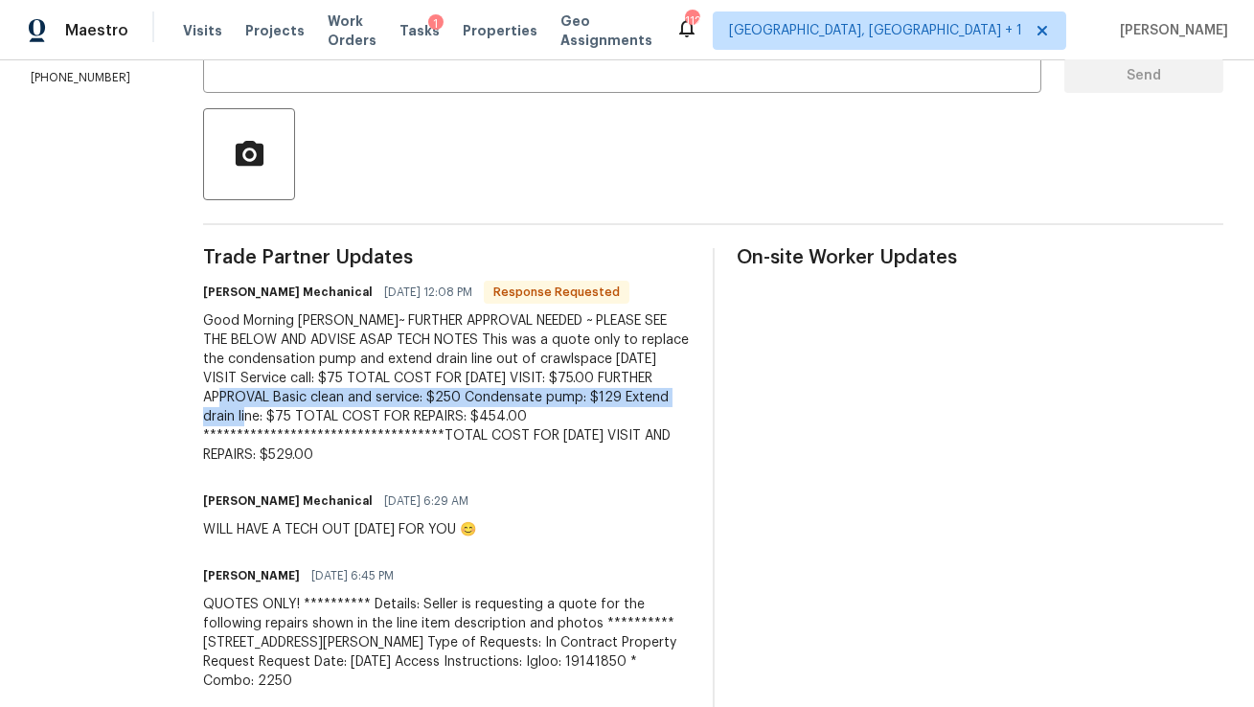
drag, startPoint x: 394, startPoint y: 409, endPoint x: 432, endPoint y: 423, distance: 40.9
click at [432, 423] on div "**********" at bounding box center [446, 387] width 487 height 153
copy div "Basic clean and service: $250 Condensate pump: $129 Extend drain line: $75"
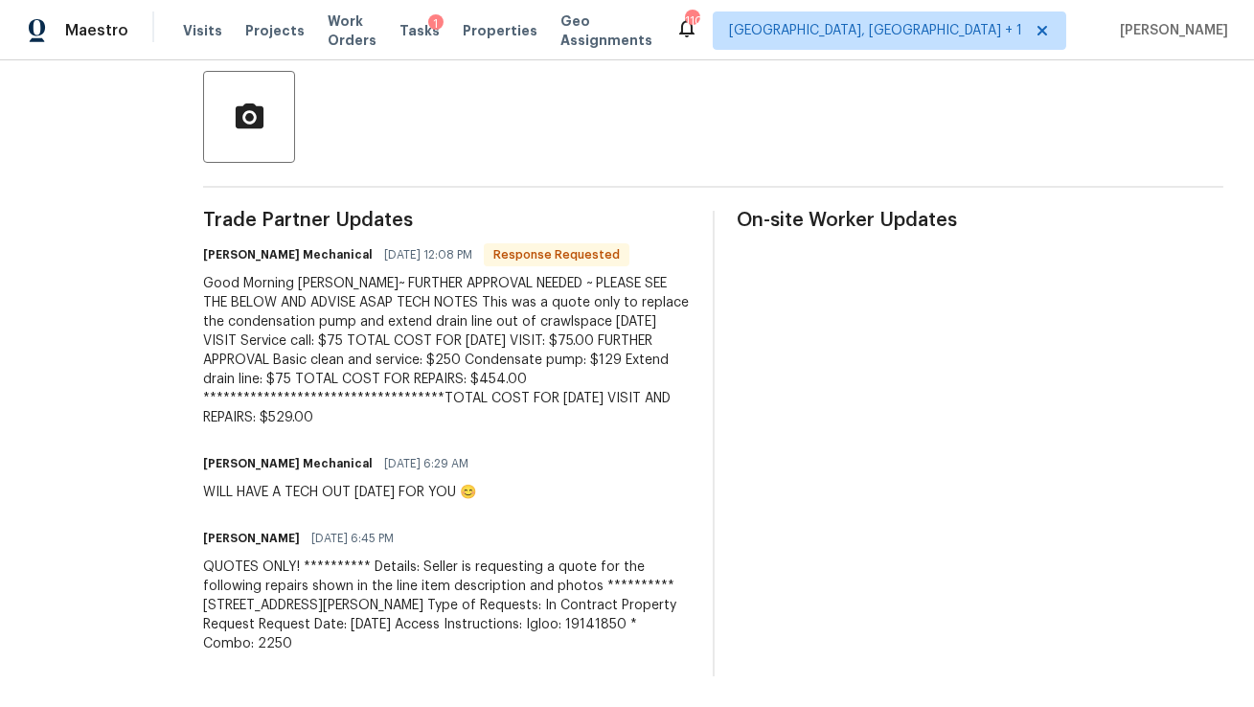
click at [440, 38] on div "Tasks 1" at bounding box center [419, 31] width 40 height 20
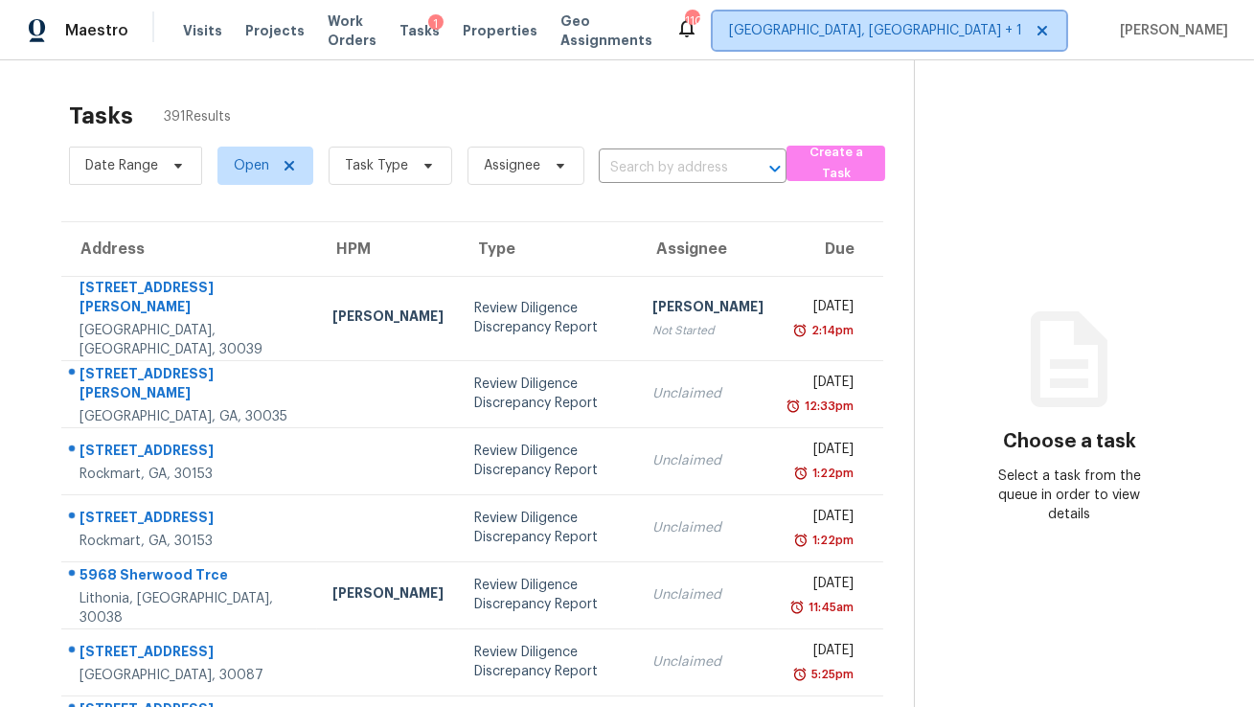
click at [1022, 22] on span "Miami, FL + 1" at bounding box center [875, 30] width 293 height 19
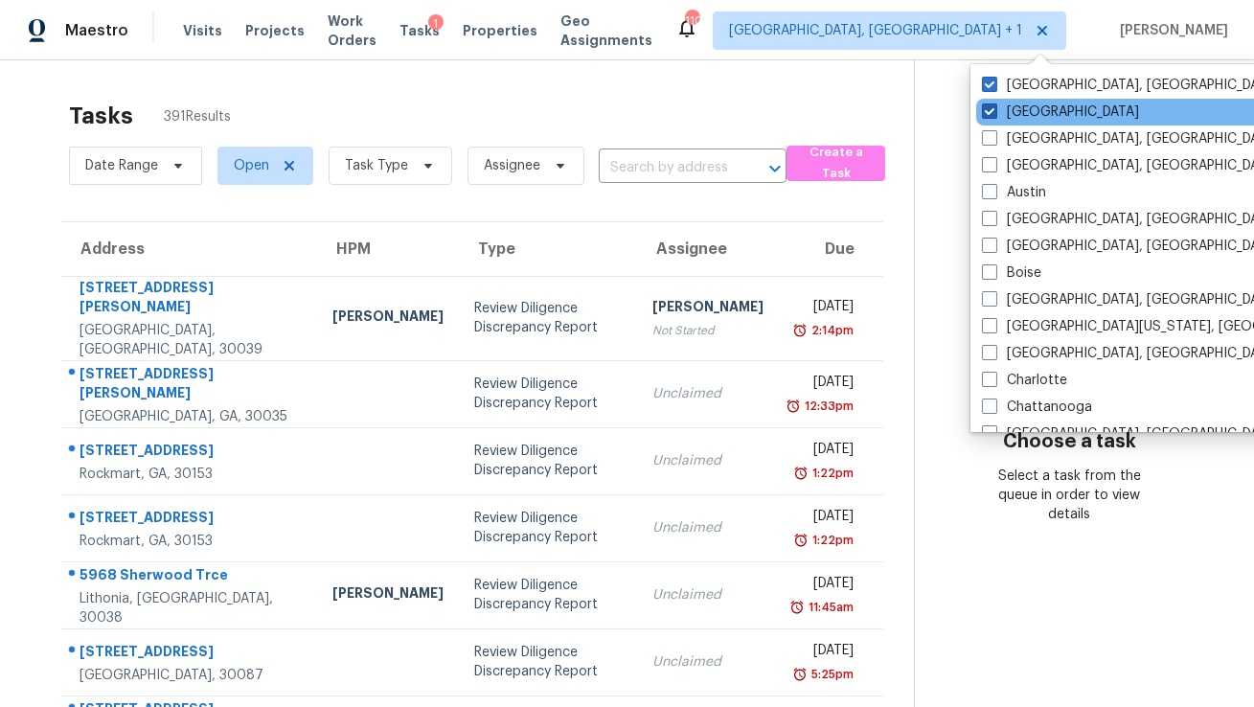
click at [1003, 117] on label "Atlanta" at bounding box center [1060, 112] width 157 height 19
click at [994, 115] on input "Atlanta" at bounding box center [988, 109] width 12 height 12
checkbox input "false"
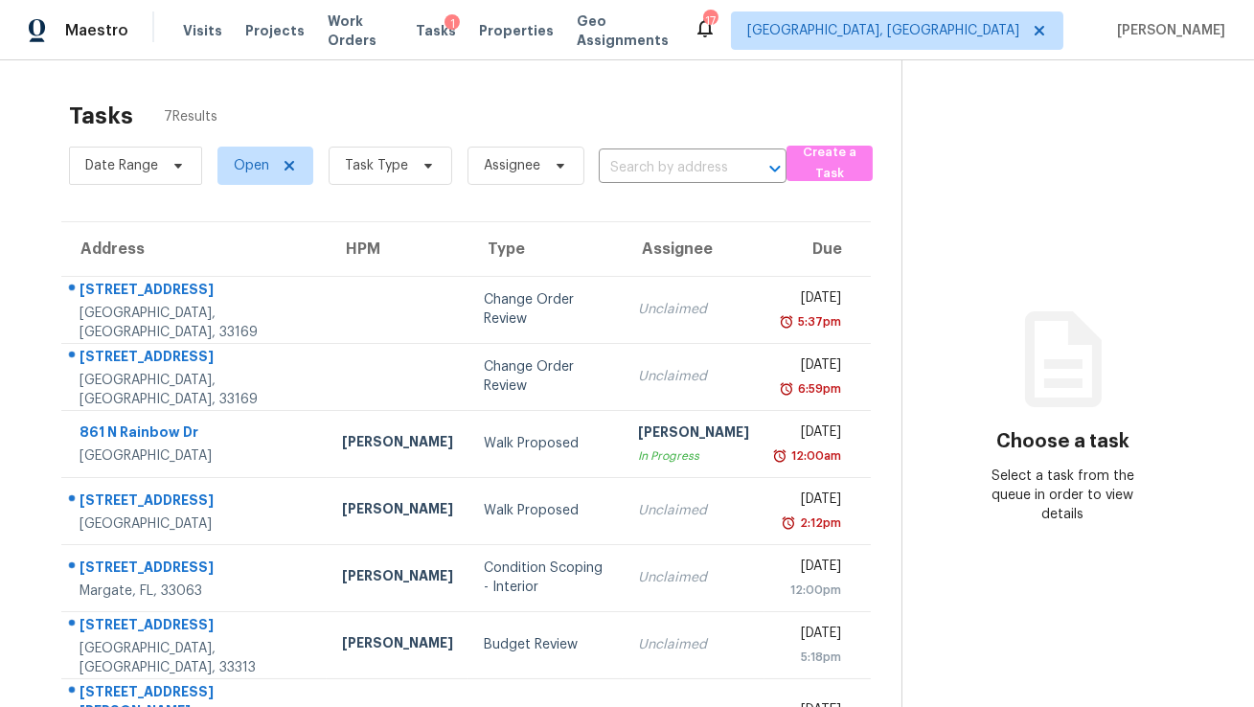
click at [462, 126] on div "Tasks 7 Results" at bounding box center [485, 116] width 833 height 50
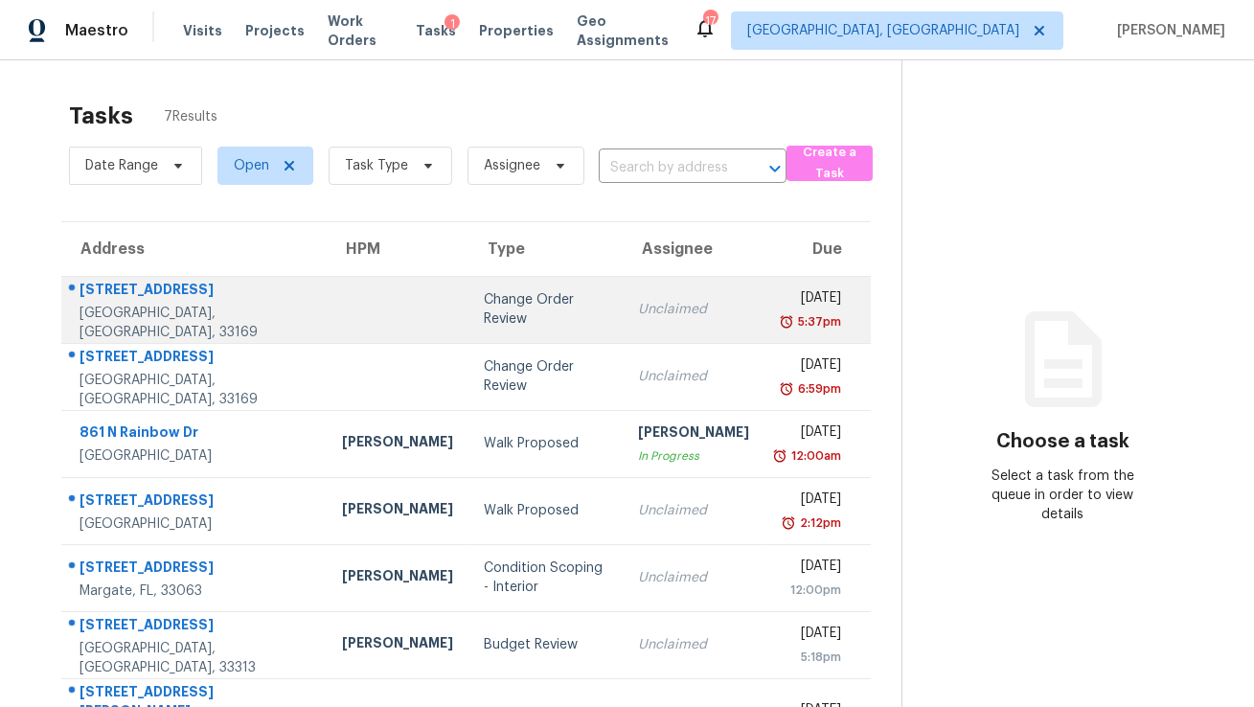
scroll to position [59, 0]
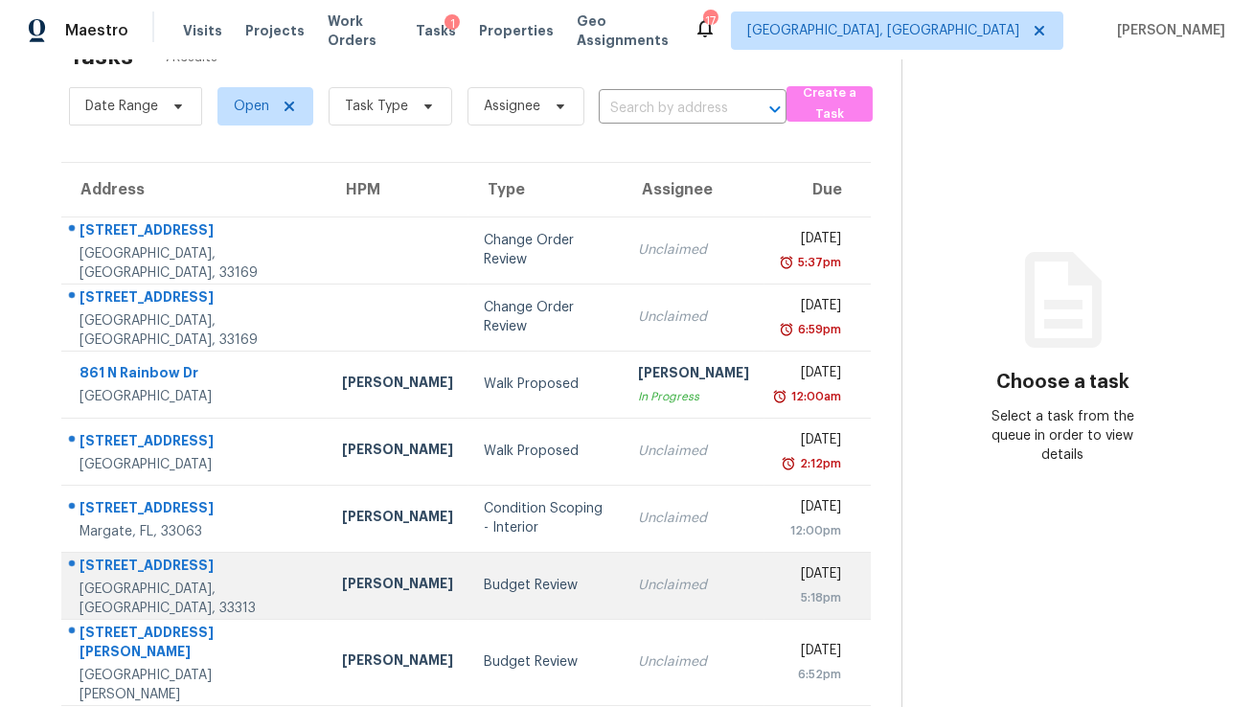
click at [130, 580] on div "[STREET_ADDRESS]" at bounding box center [196, 568] width 232 height 24
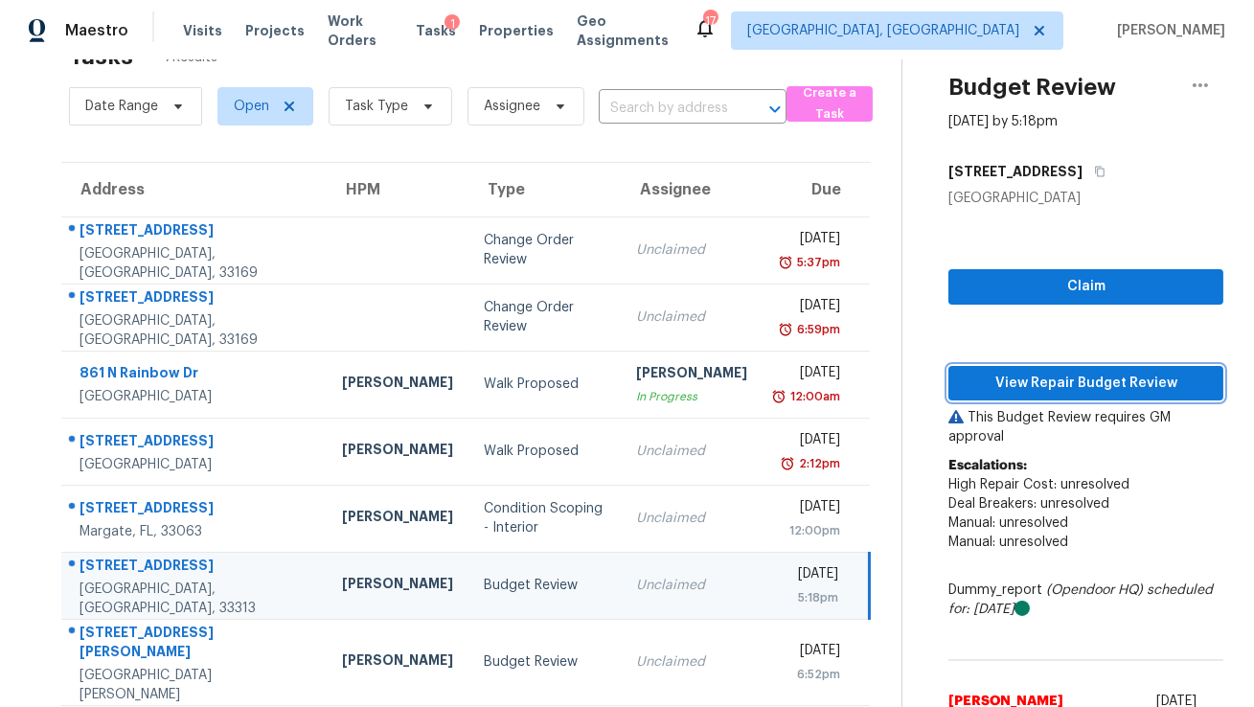
click at [1077, 380] on span "View Repair Budget Review" at bounding box center [1086, 384] width 244 height 24
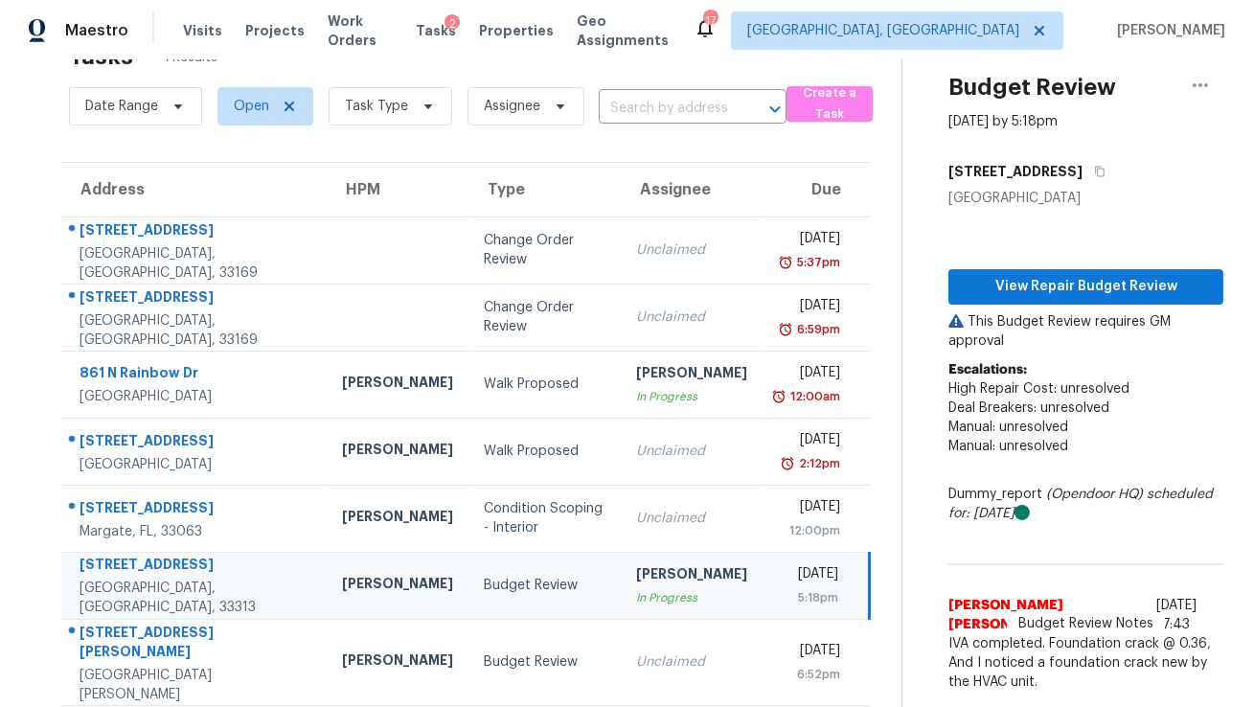
click at [447, 39] on div "Tasks 2" at bounding box center [436, 31] width 40 height 20
click at [441, 30] on span "Tasks" at bounding box center [436, 30] width 40 height 13
click at [252, 31] on span "Projects" at bounding box center [274, 30] width 59 height 19
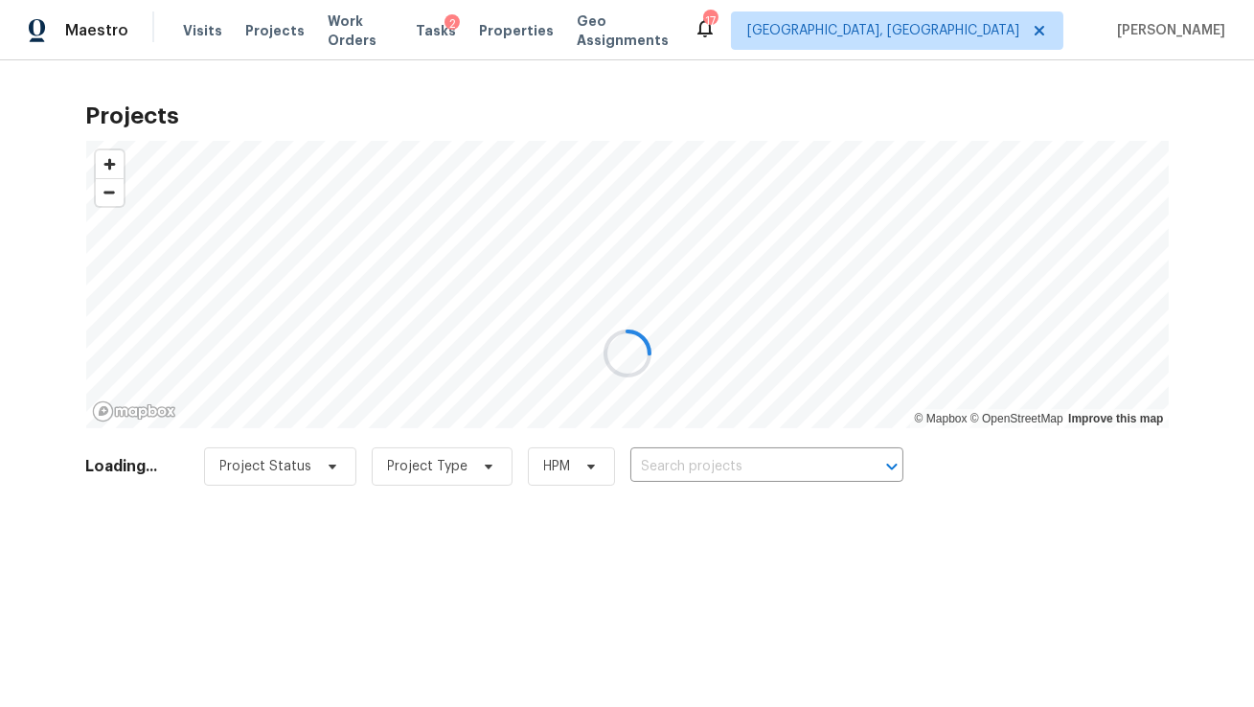
click at [514, 33] on div at bounding box center [627, 353] width 1254 height 707
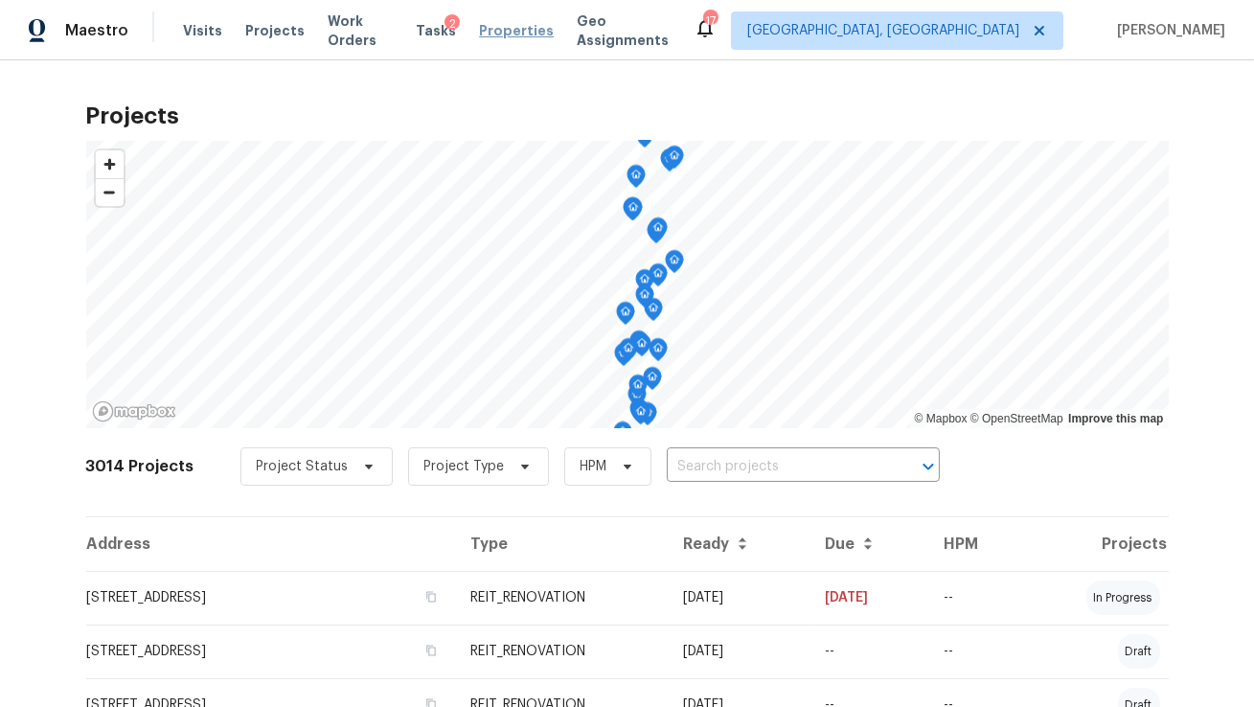
click at [514, 33] on span "Properties" at bounding box center [516, 30] width 75 height 19
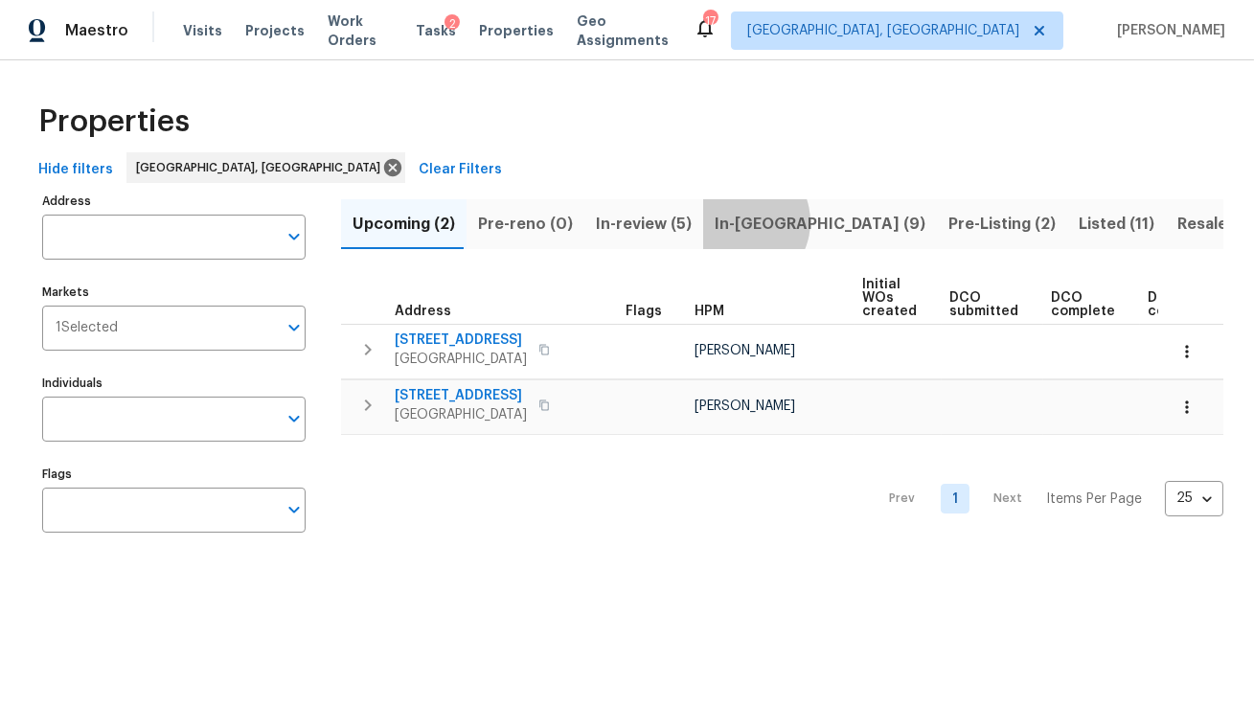
click at [726, 221] on span "In-[GEOGRAPHIC_DATA] (9)" at bounding box center [820, 224] width 211 height 27
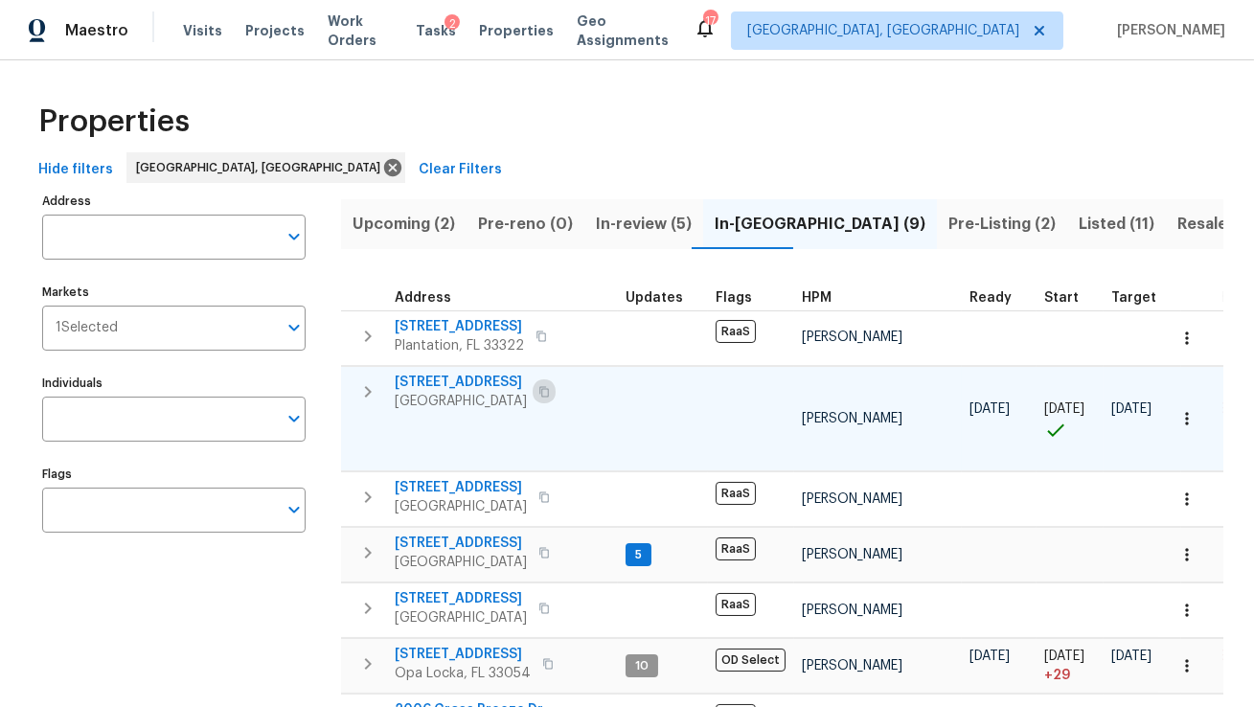
click at [547, 389] on icon "button" at bounding box center [543, 391] width 11 height 11
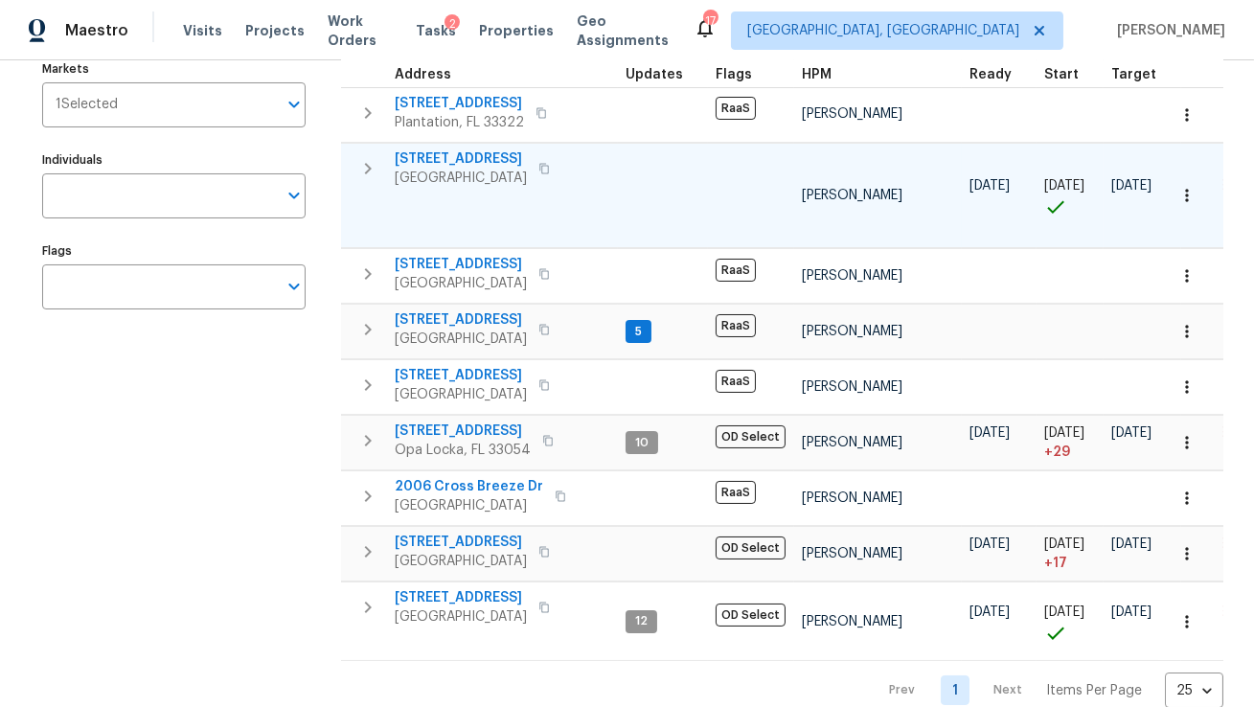
scroll to position [225, 0]
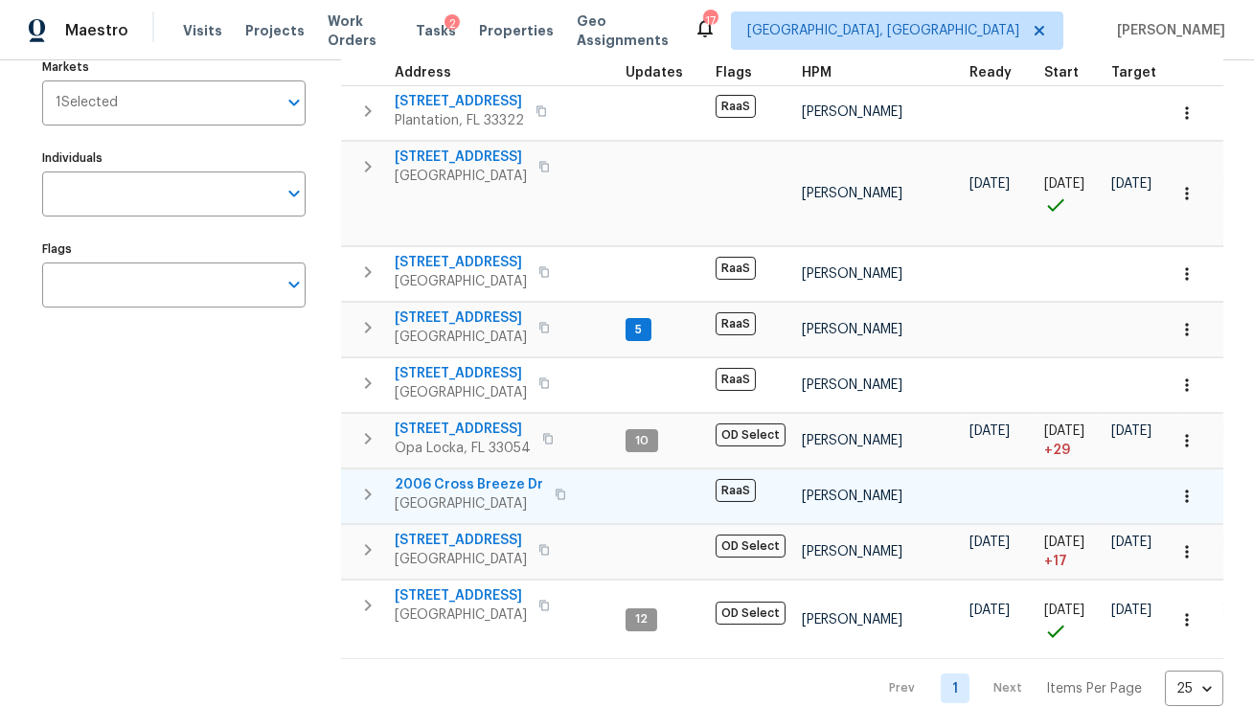
click at [468, 475] on span "2006 Cross Breeze Dr" at bounding box center [469, 484] width 148 height 19
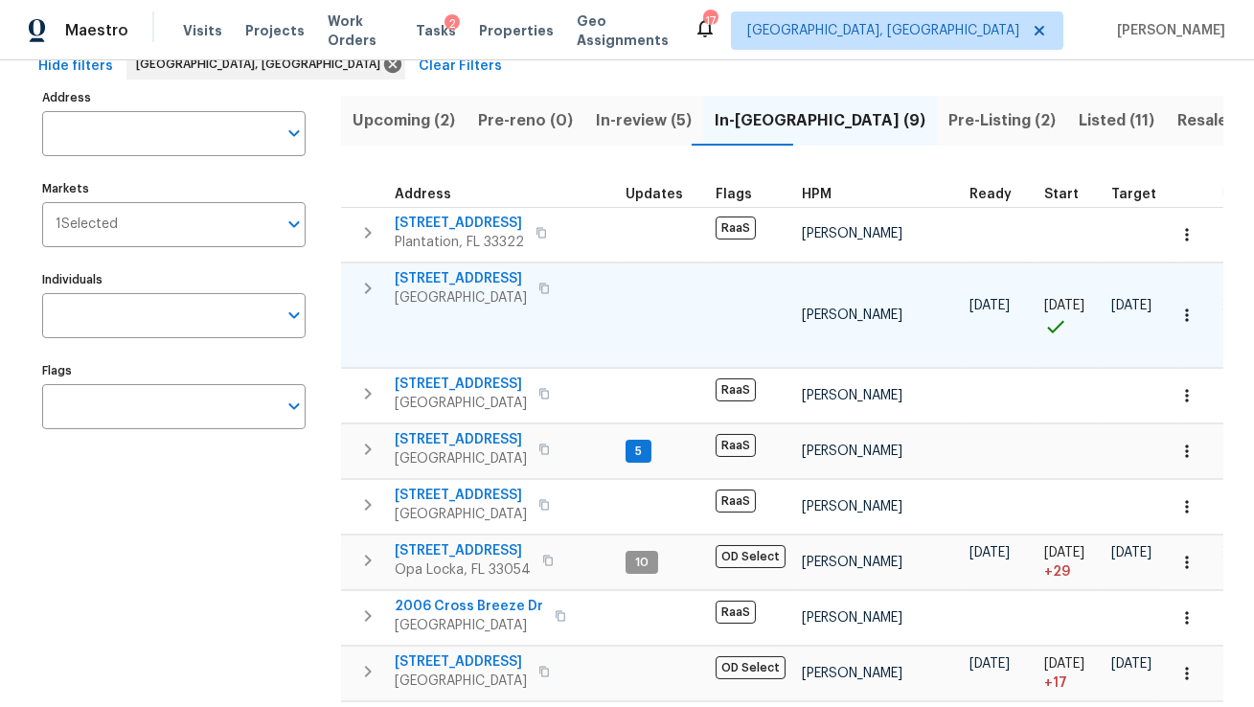
scroll to position [114, 0]
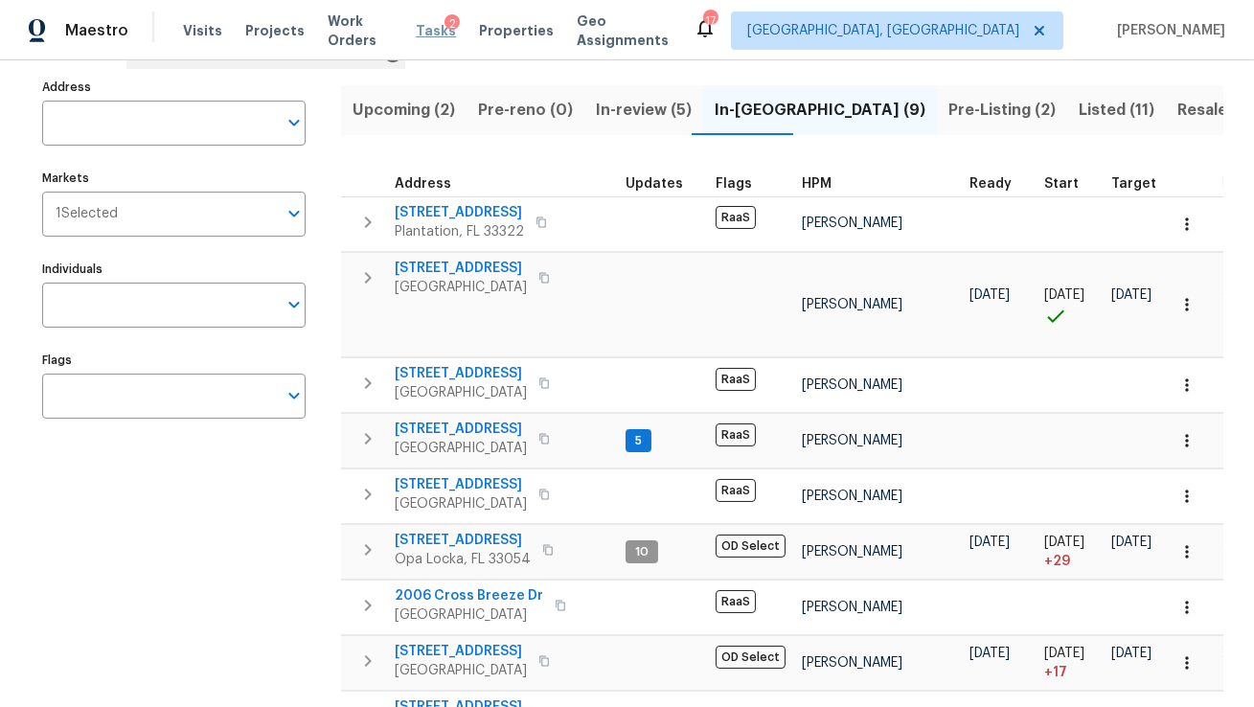
click at [435, 28] on span "Tasks" at bounding box center [436, 30] width 40 height 13
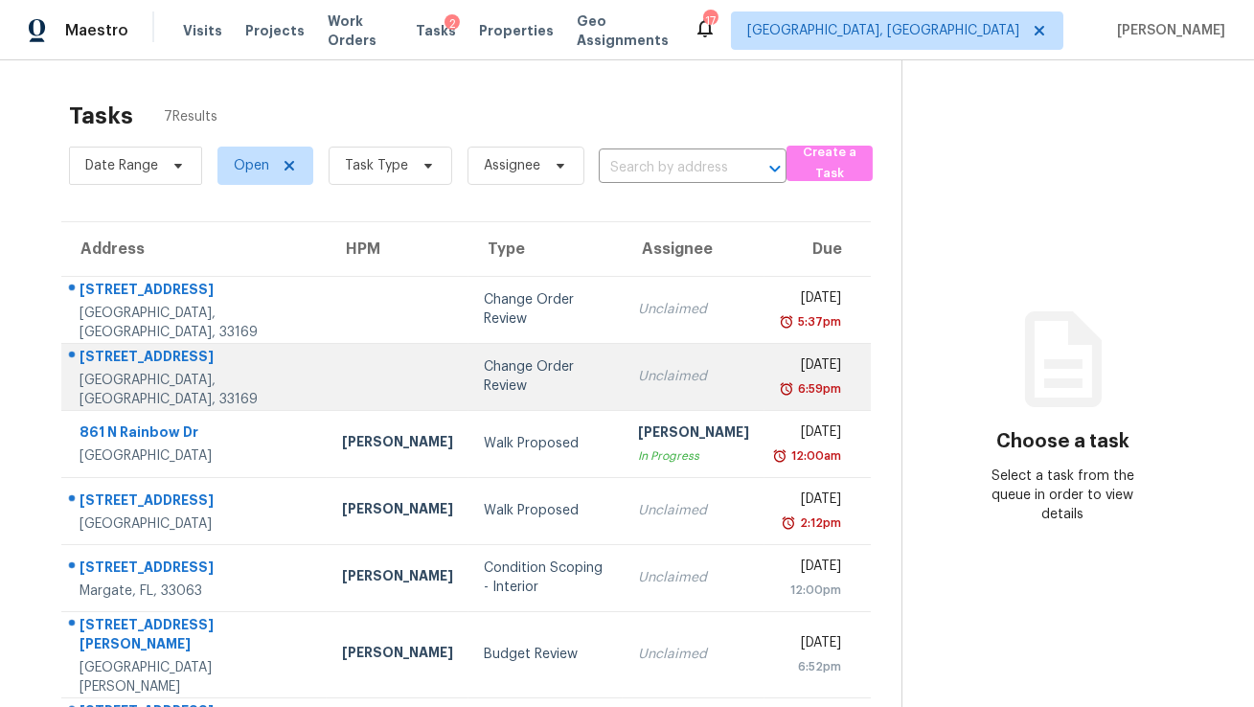
scroll to position [59, 0]
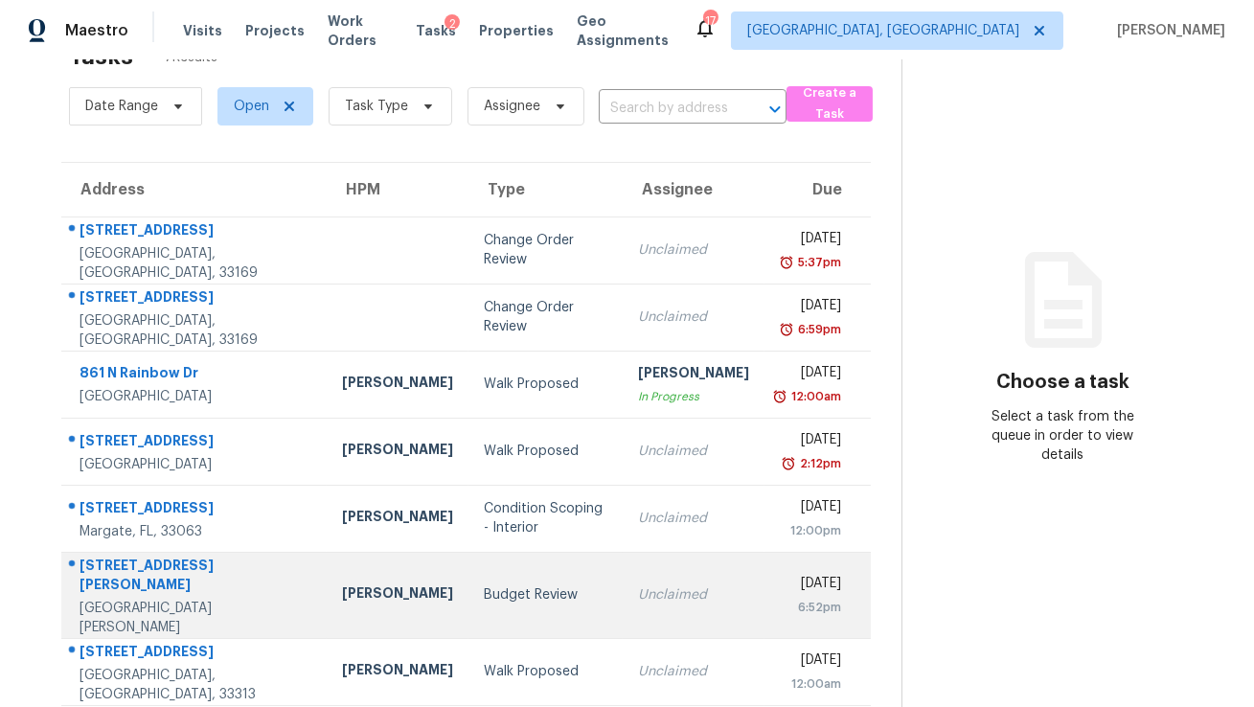
click at [389, 594] on td "[PERSON_NAME]" at bounding box center [398, 595] width 142 height 86
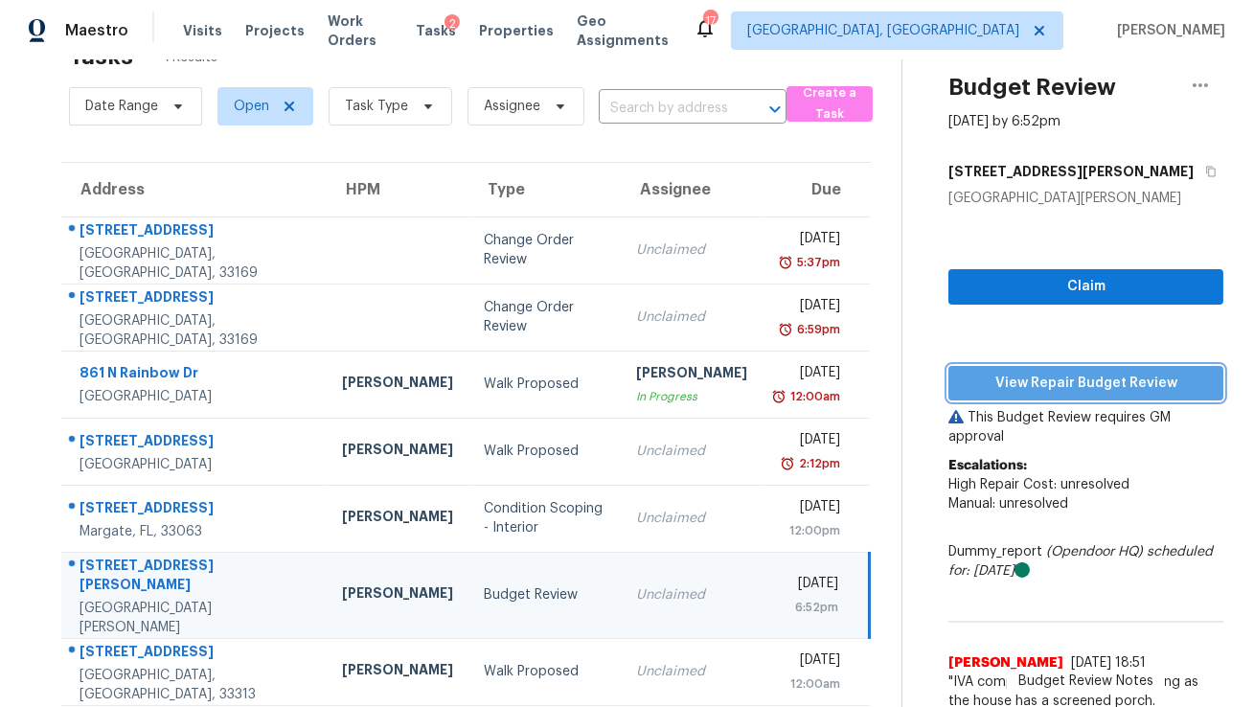
click at [1039, 393] on span "View Repair Budget Review" at bounding box center [1086, 384] width 244 height 24
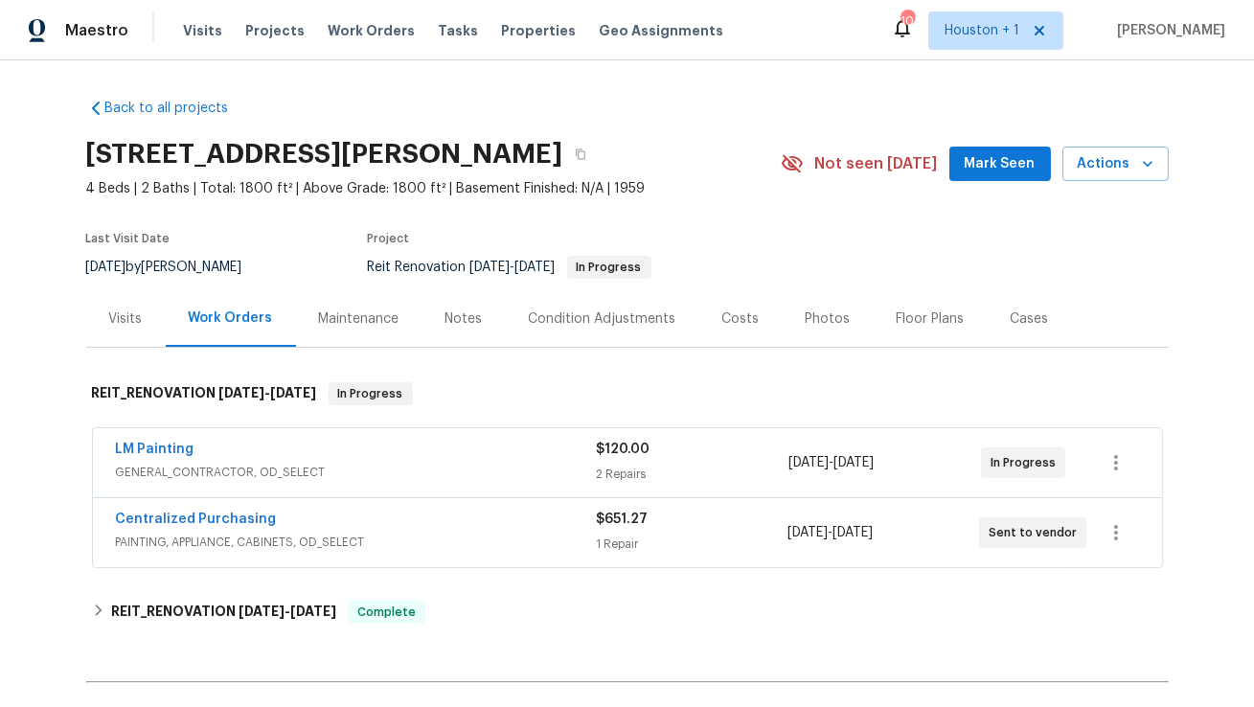
click at [146, 458] on span "LM Painting" at bounding box center [155, 449] width 79 height 19
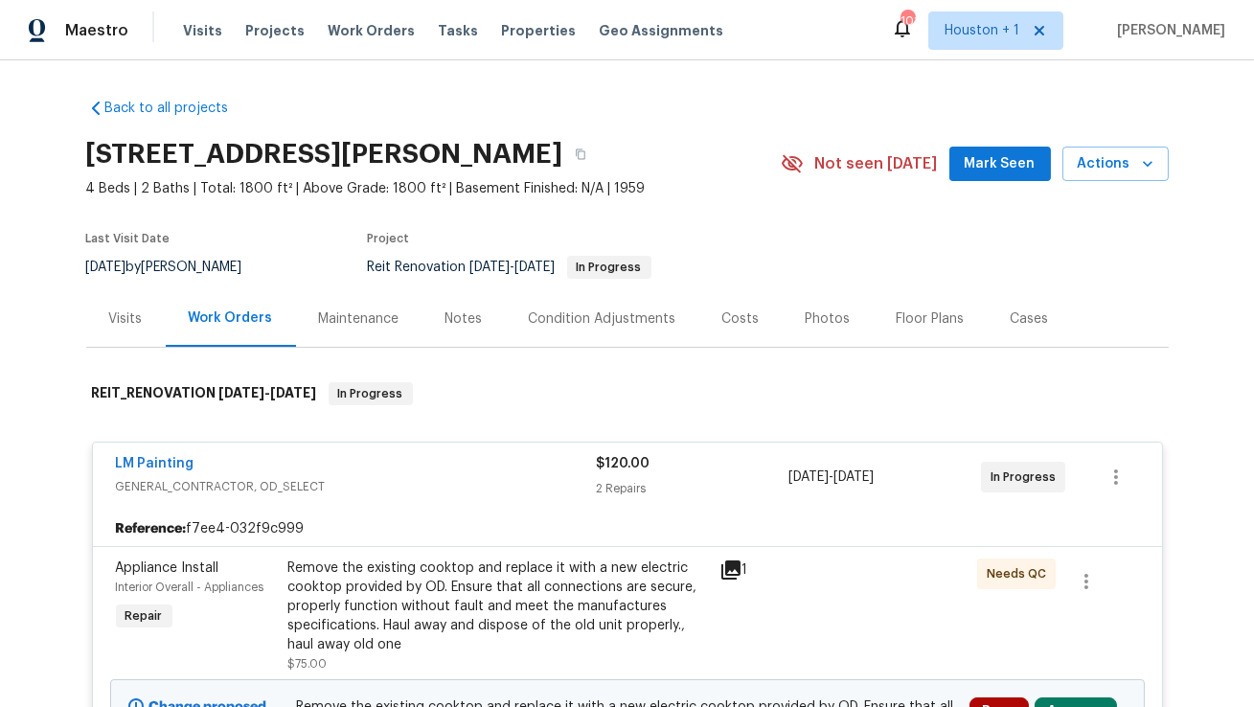
scroll to position [276, 0]
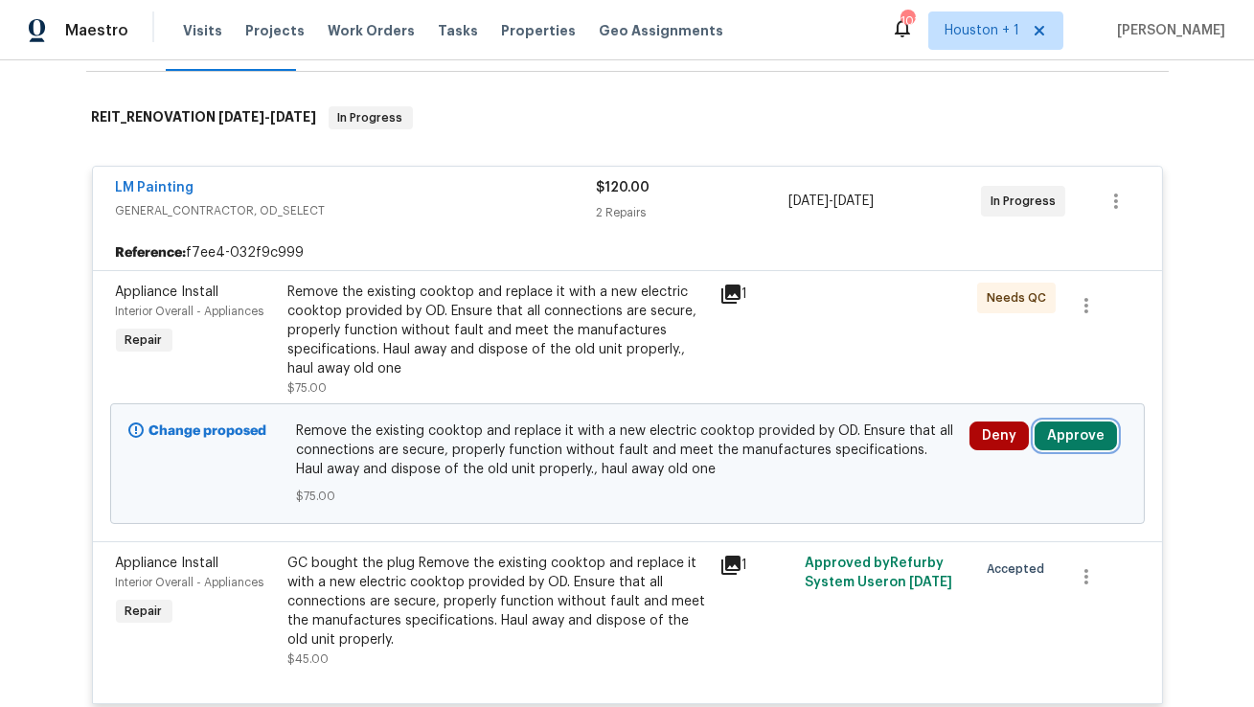
click at [1082, 430] on button "Approve" at bounding box center [1076, 436] width 82 height 29
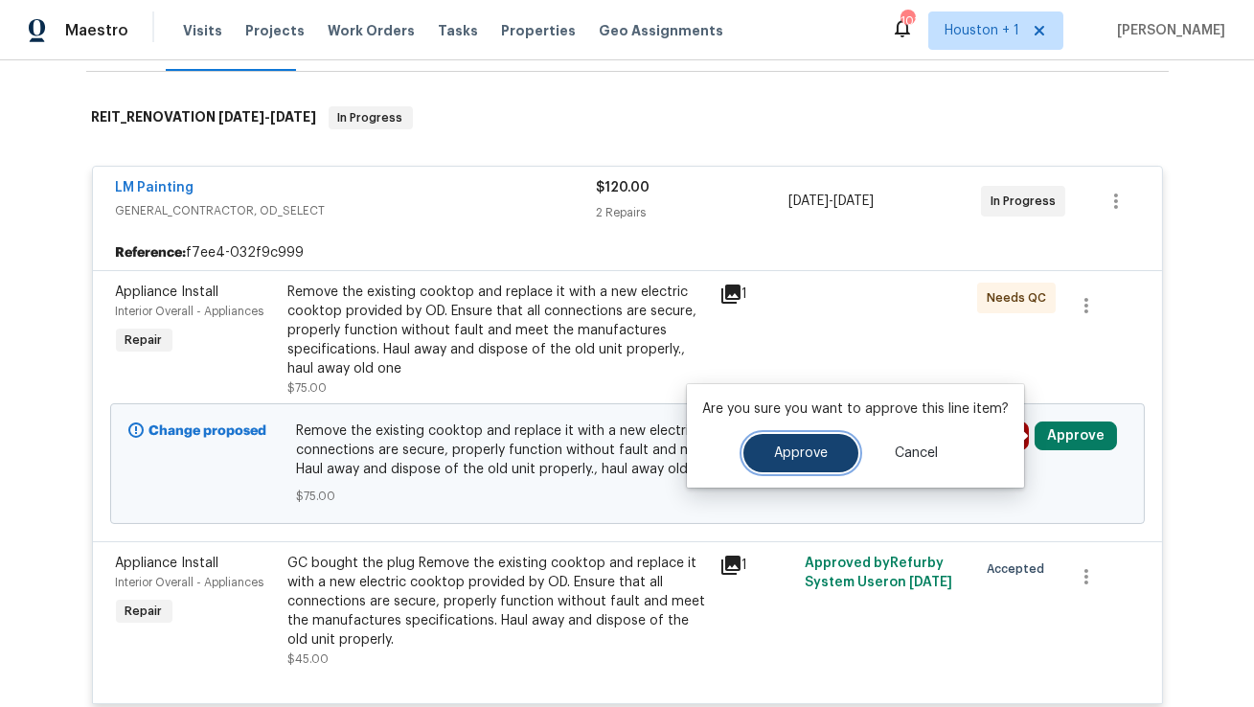
click at [807, 460] on button "Approve" at bounding box center [800, 453] width 115 height 38
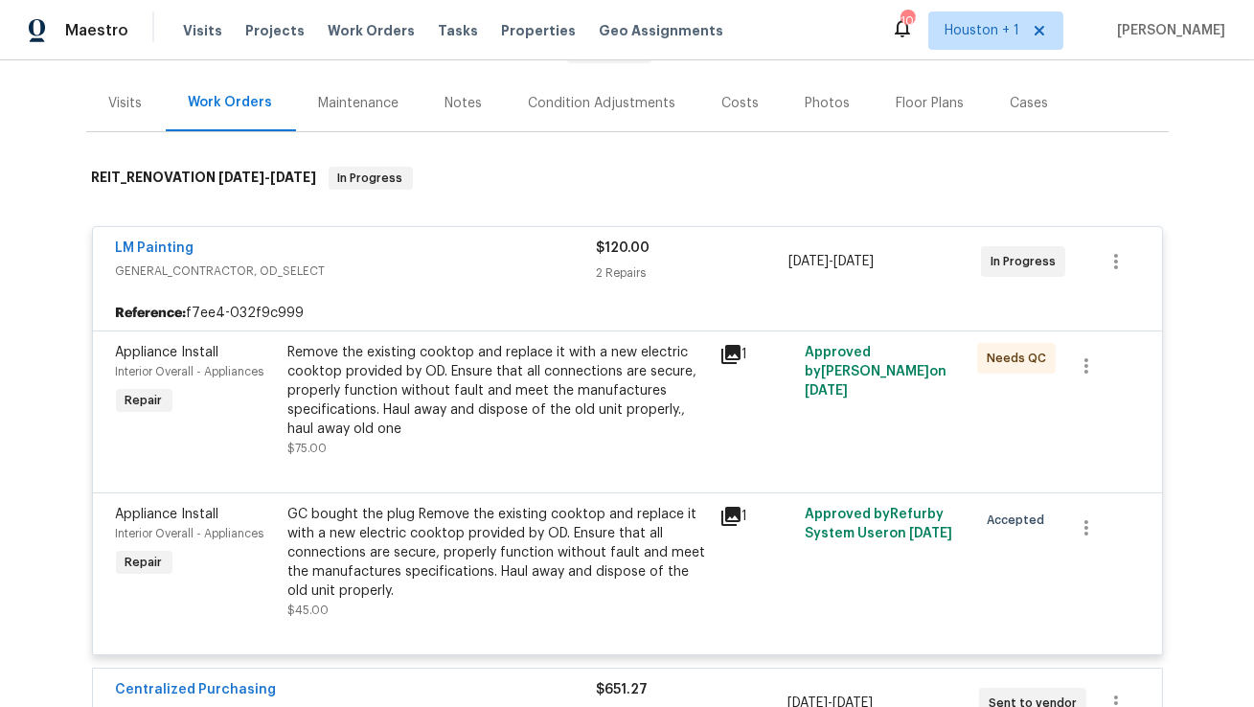
scroll to position [191, 0]
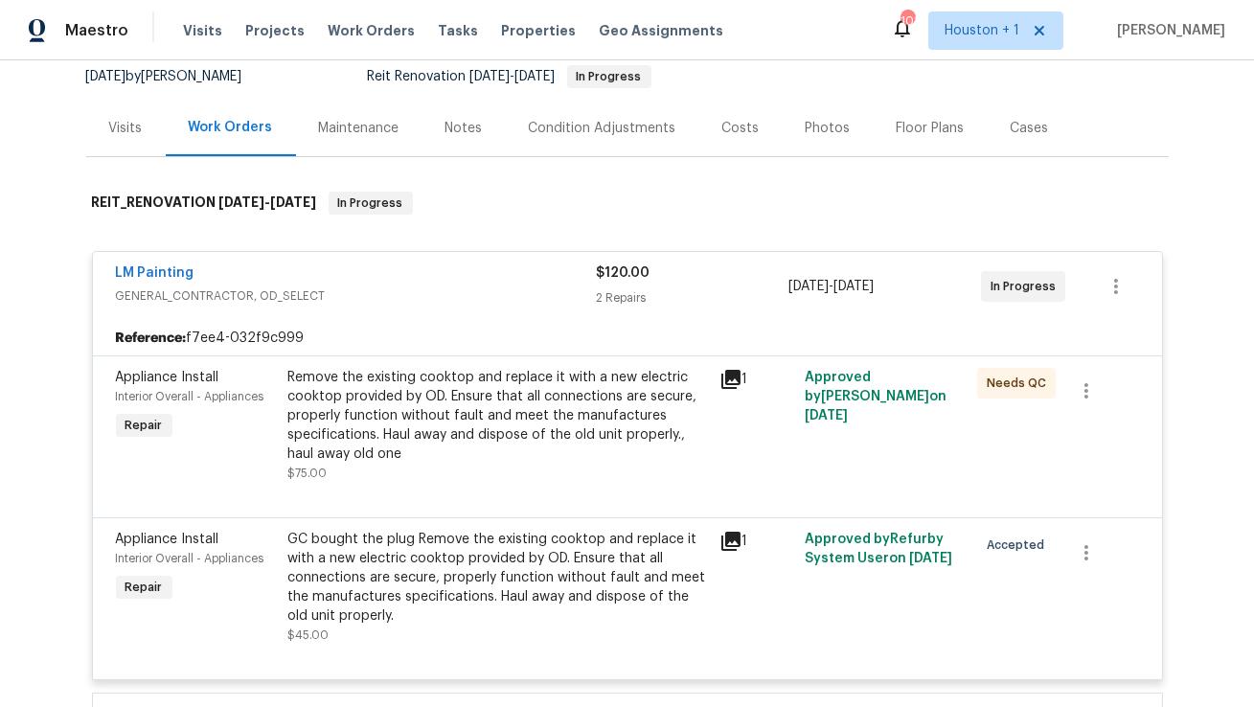
click at [294, 275] on div "LM Painting" at bounding box center [356, 274] width 481 height 23
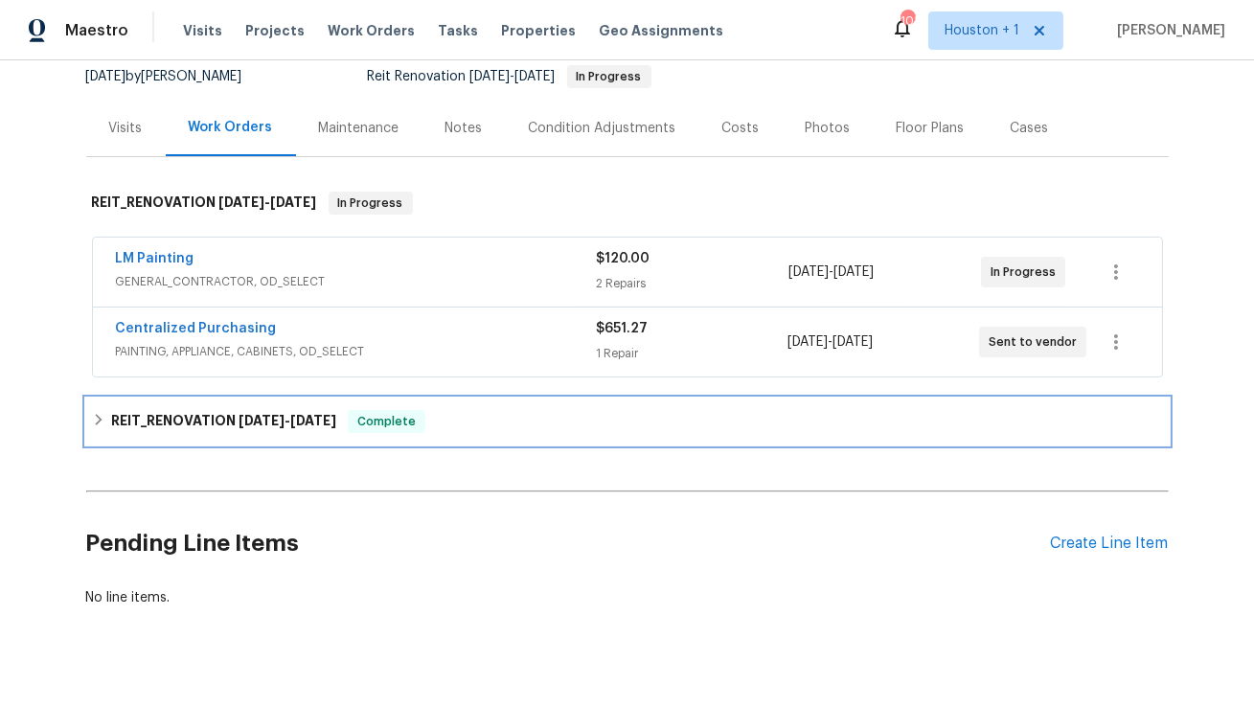
click at [200, 412] on h6 "REIT_RENOVATION 7/25/25 - 8/8/25" at bounding box center [223, 421] width 225 height 23
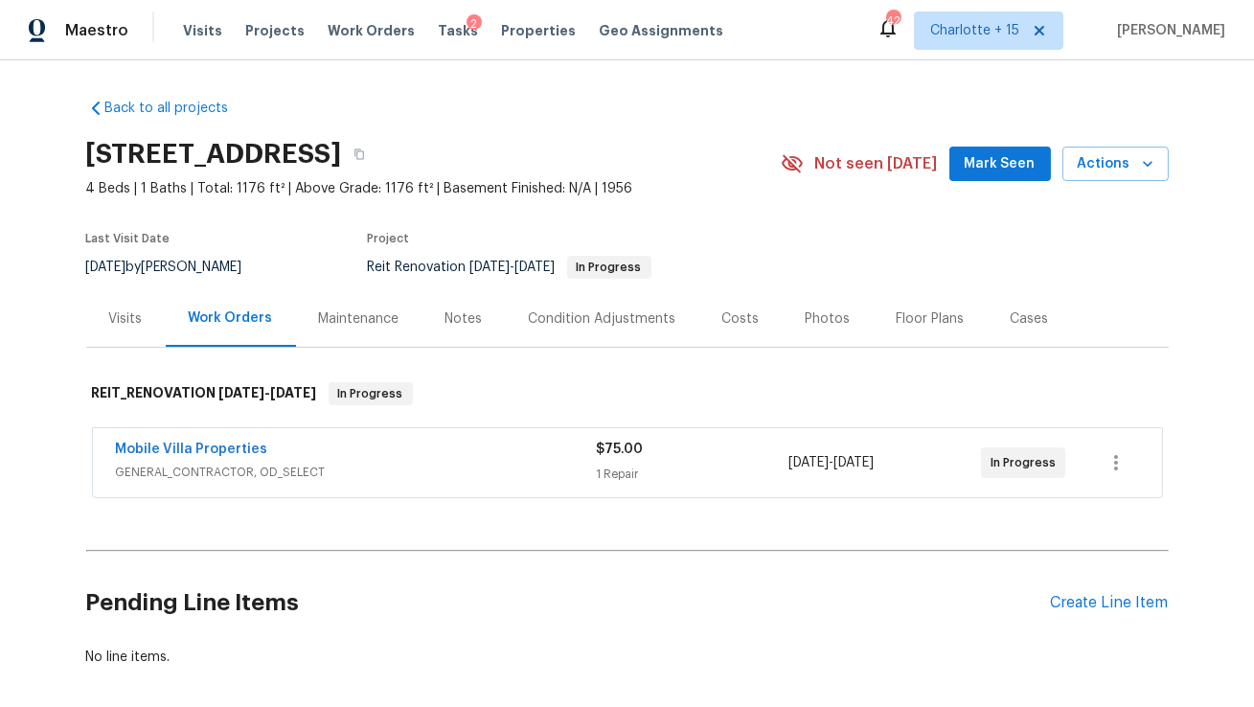
click at [229, 440] on span "Mobile Villa Properties" at bounding box center [192, 449] width 152 height 19
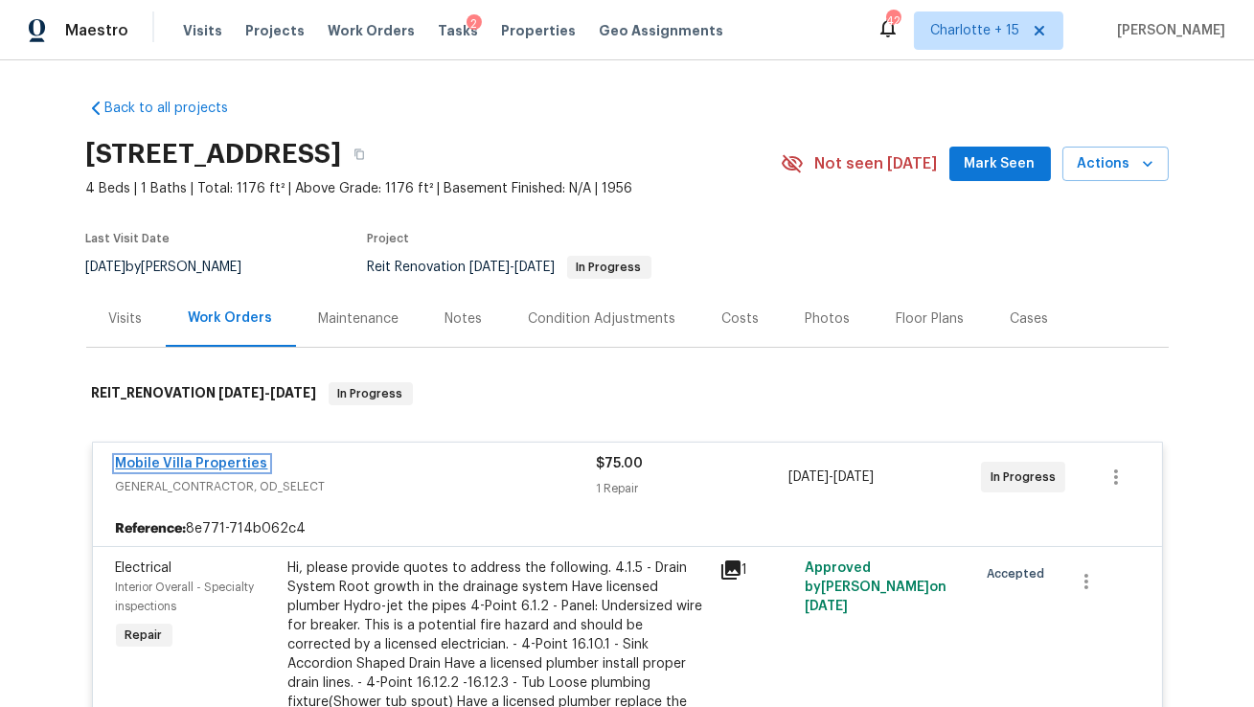
click at [234, 462] on link "Mobile Villa Properties" at bounding box center [192, 463] width 152 height 13
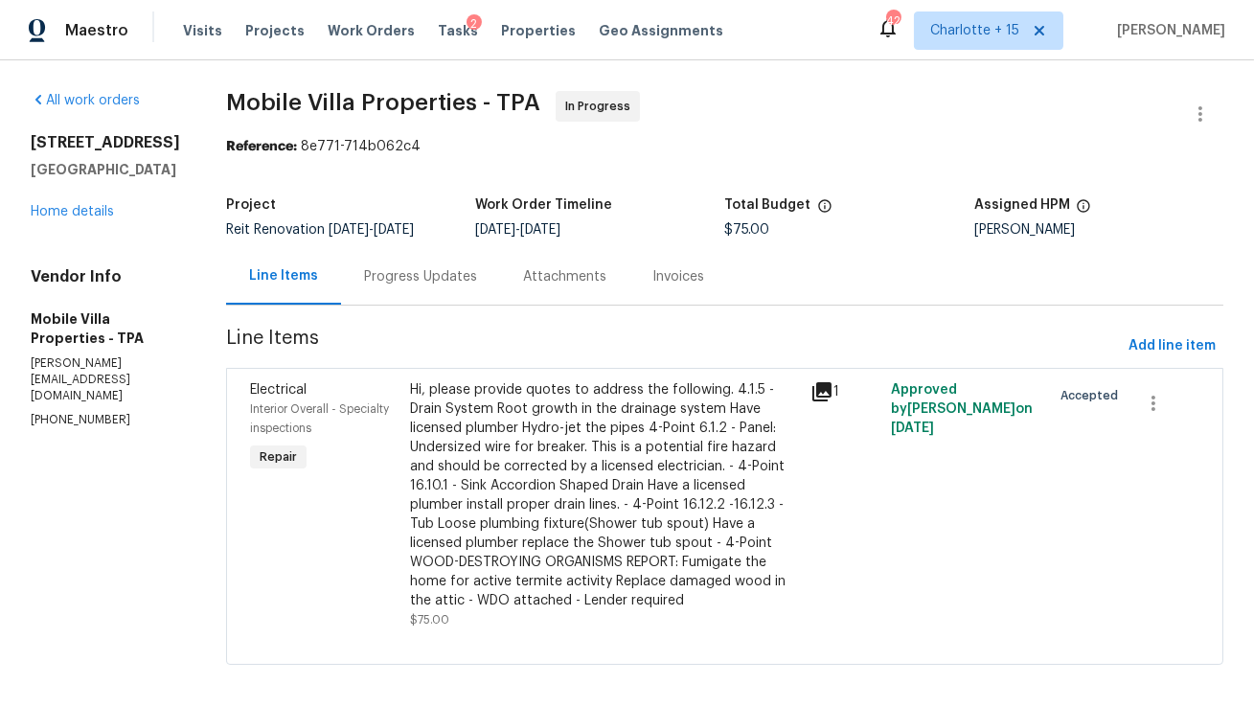
click at [364, 280] on div "Progress Updates" at bounding box center [420, 276] width 113 height 19
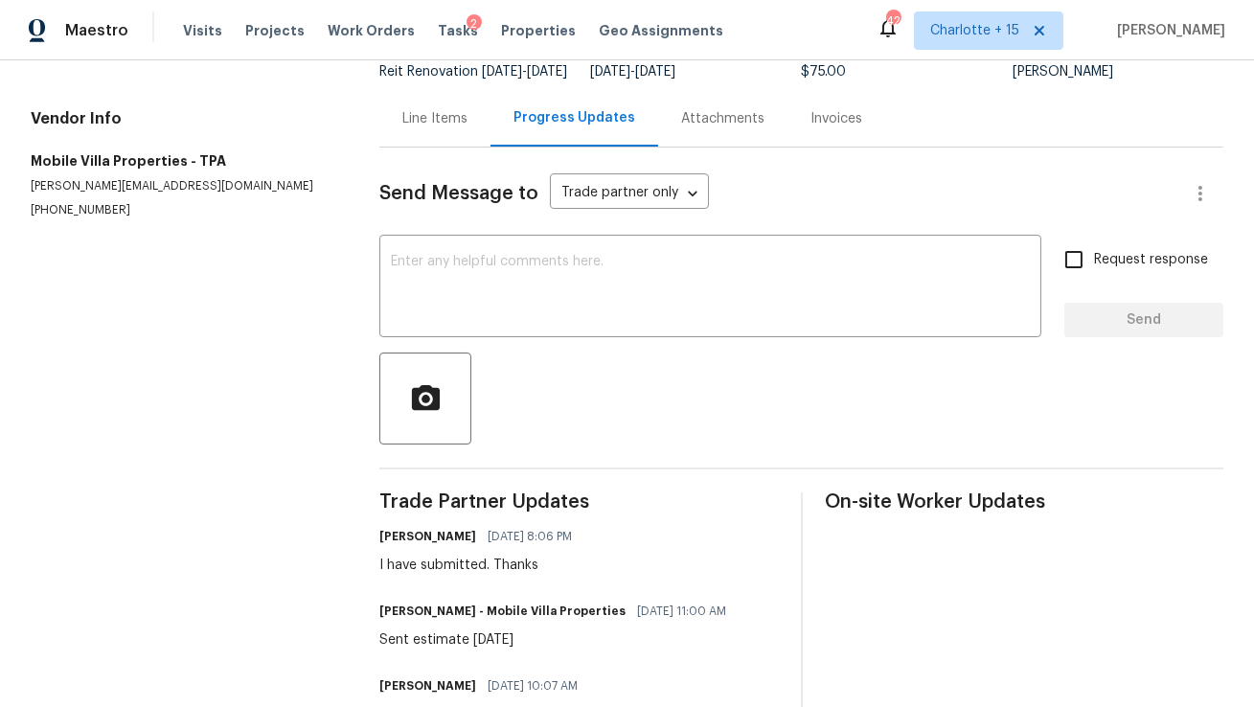
scroll to position [263, 0]
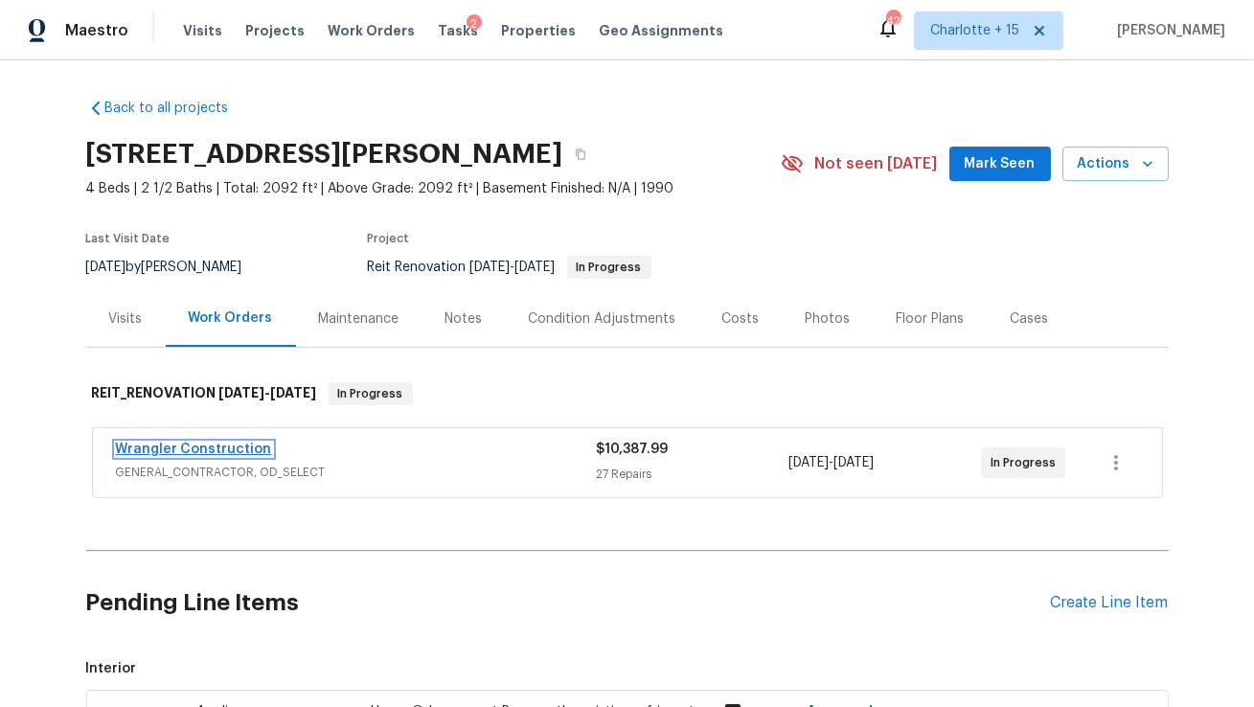
click at [219, 448] on link "Wrangler Construction" at bounding box center [194, 449] width 156 height 13
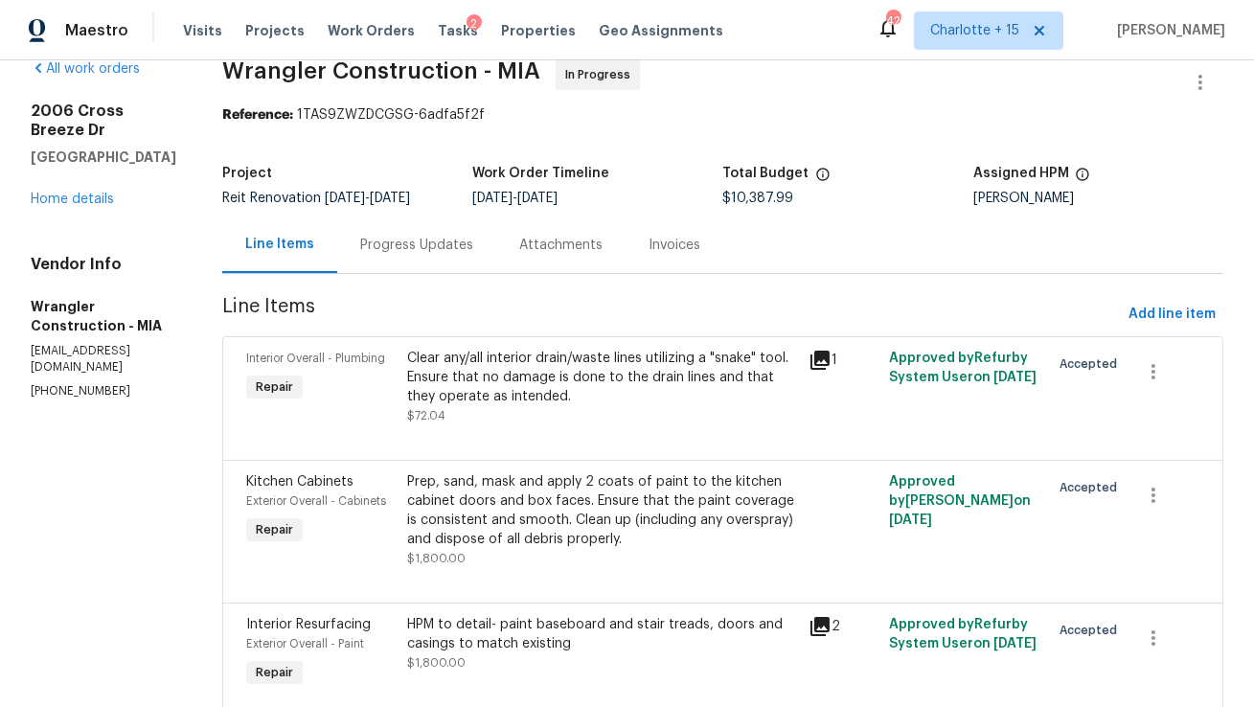
scroll to position [263, 0]
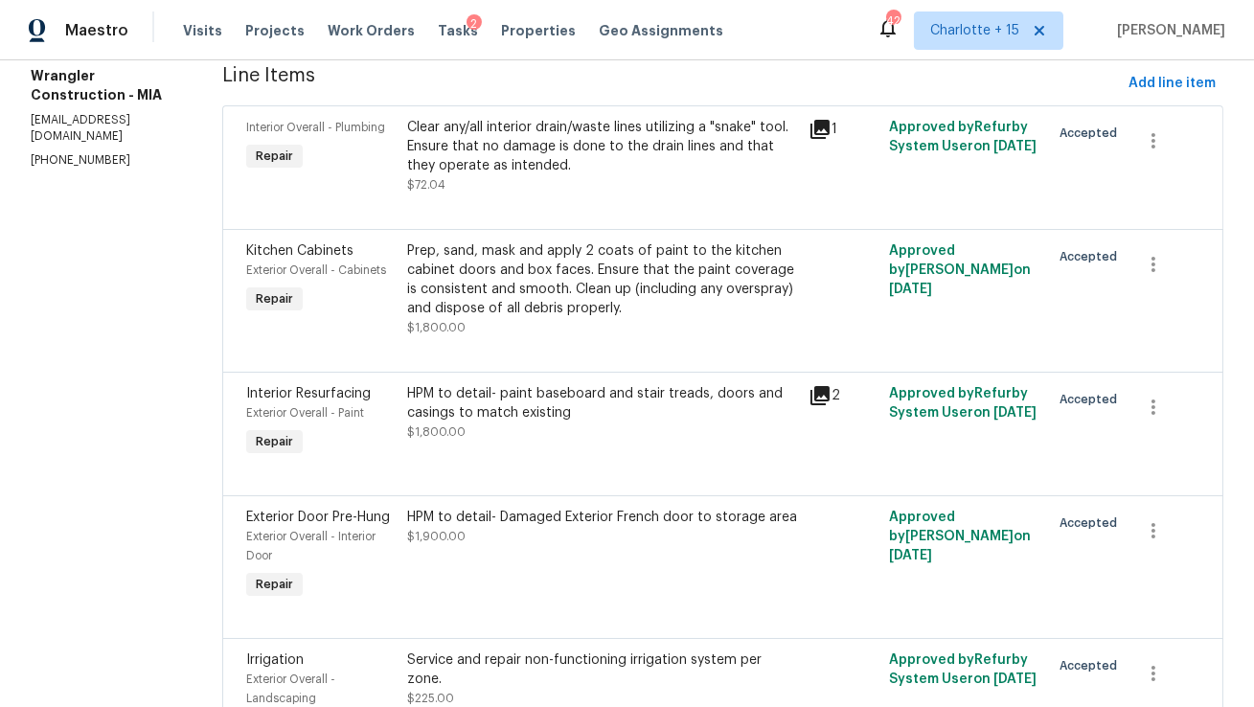
click at [810, 130] on icon at bounding box center [819, 129] width 19 height 19
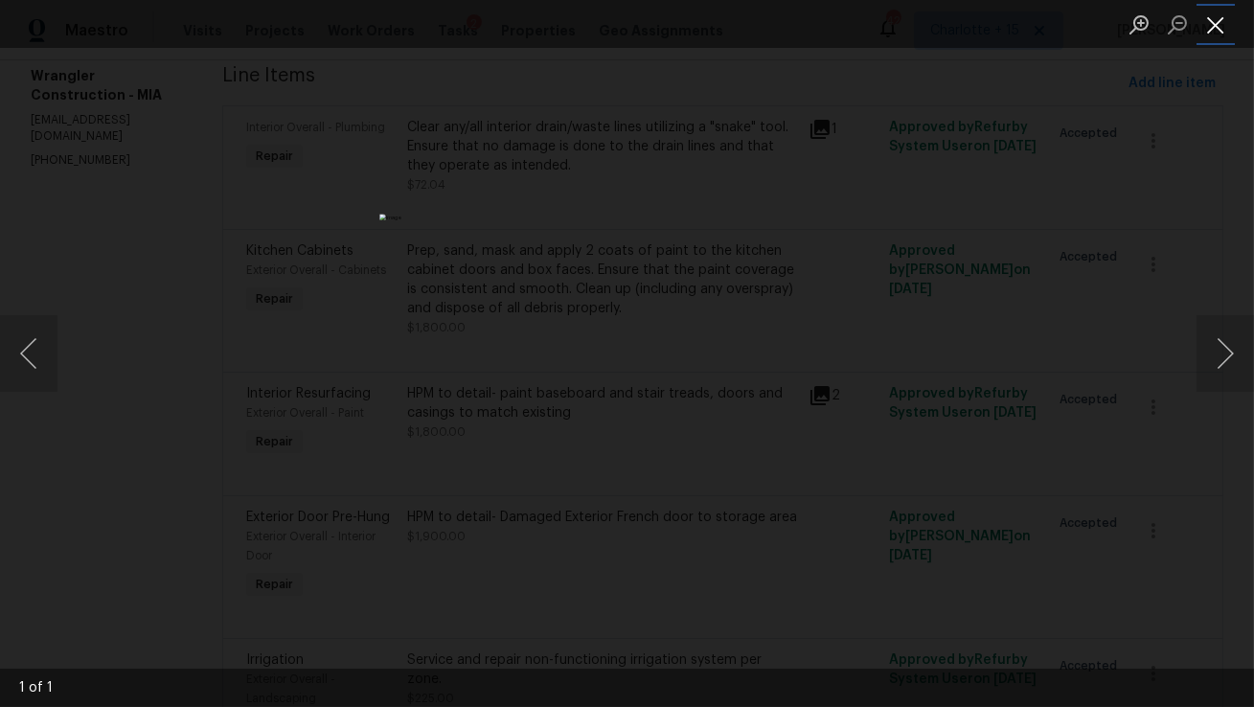
click at [1211, 28] on button "Close lightbox" at bounding box center [1216, 25] width 38 height 34
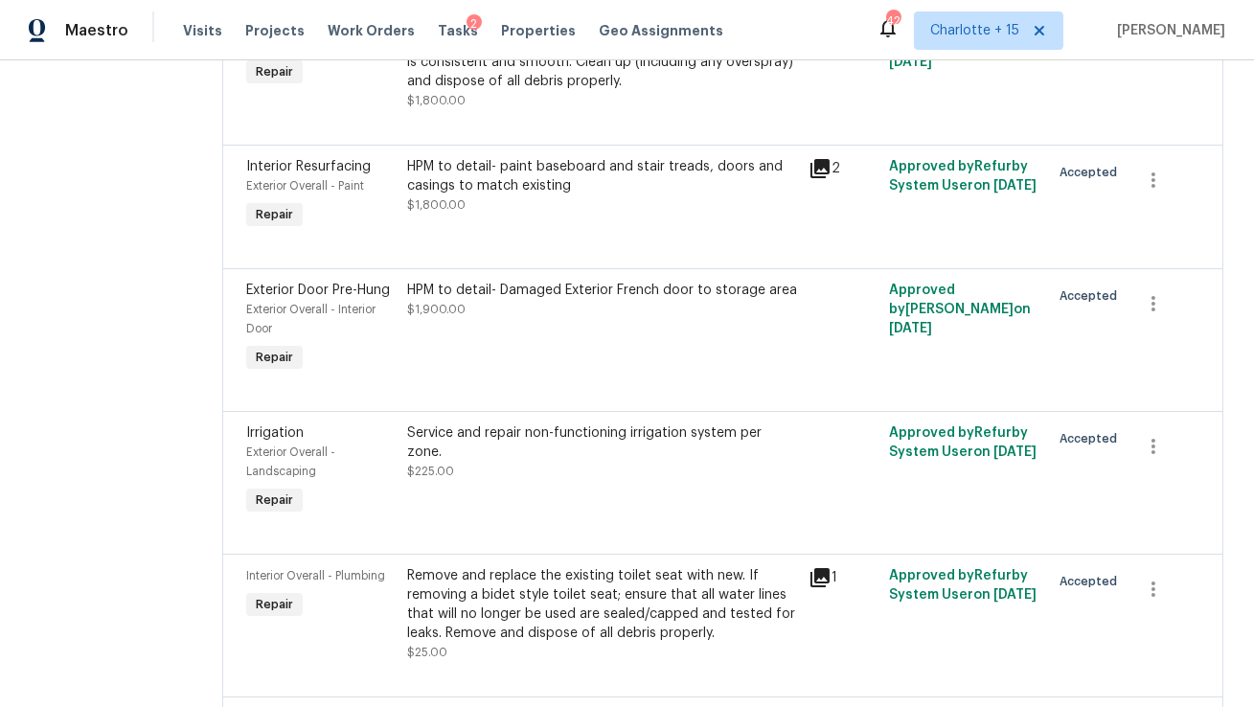
scroll to position [519, 0]
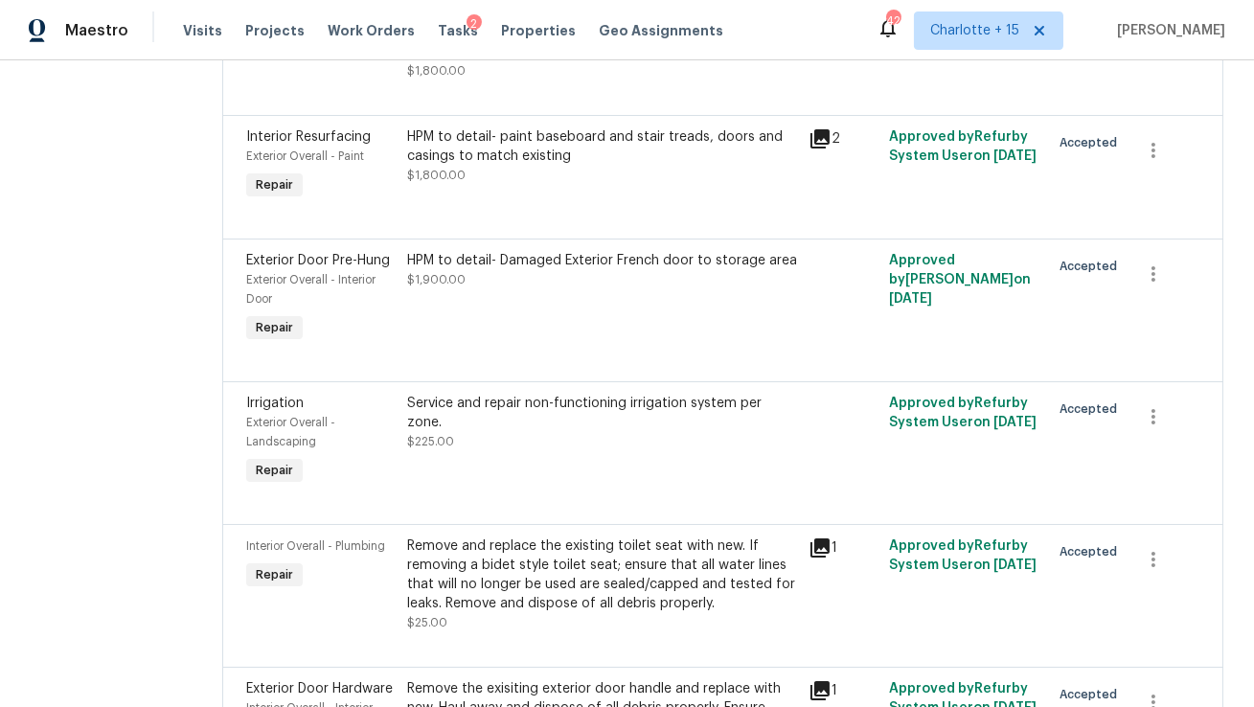
click at [509, 355] on div at bounding box center [722, 358] width 953 height 23
click at [535, 293] on div "HPM to detail- Damaged Exterior French door to storage area $1,900.00" at bounding box center [602, 298] width 402 height 107
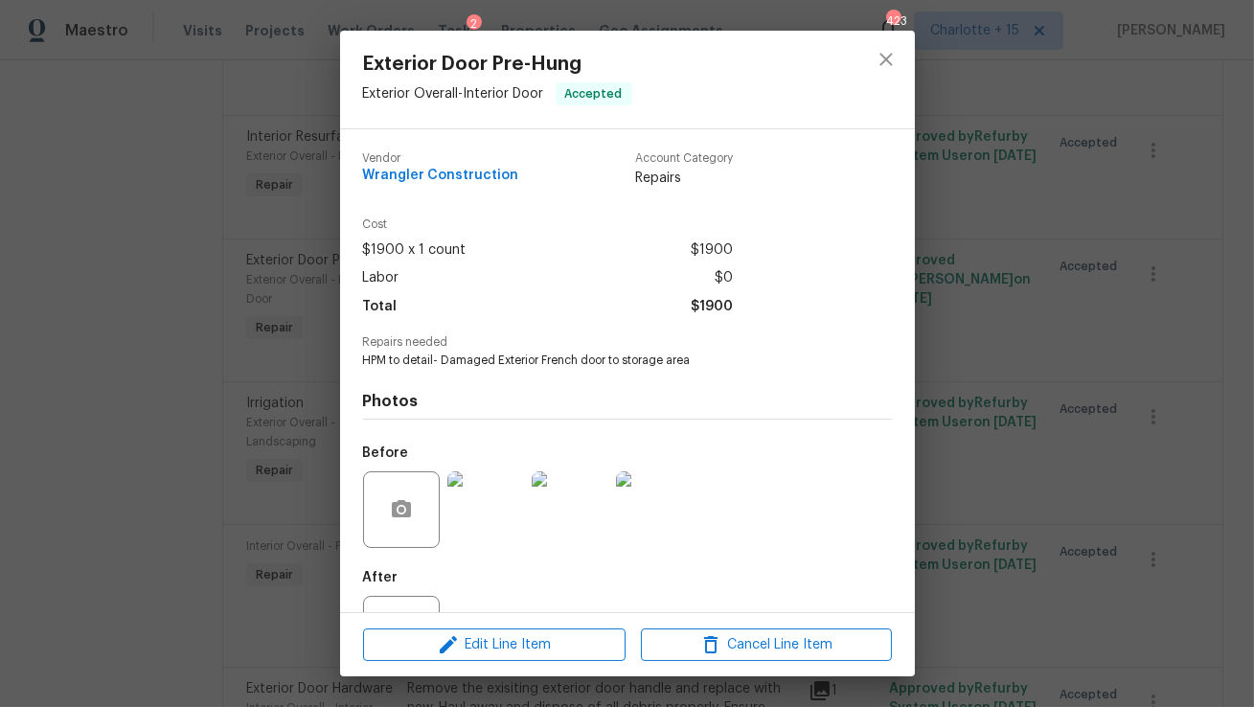
scroll to position [80, 0]
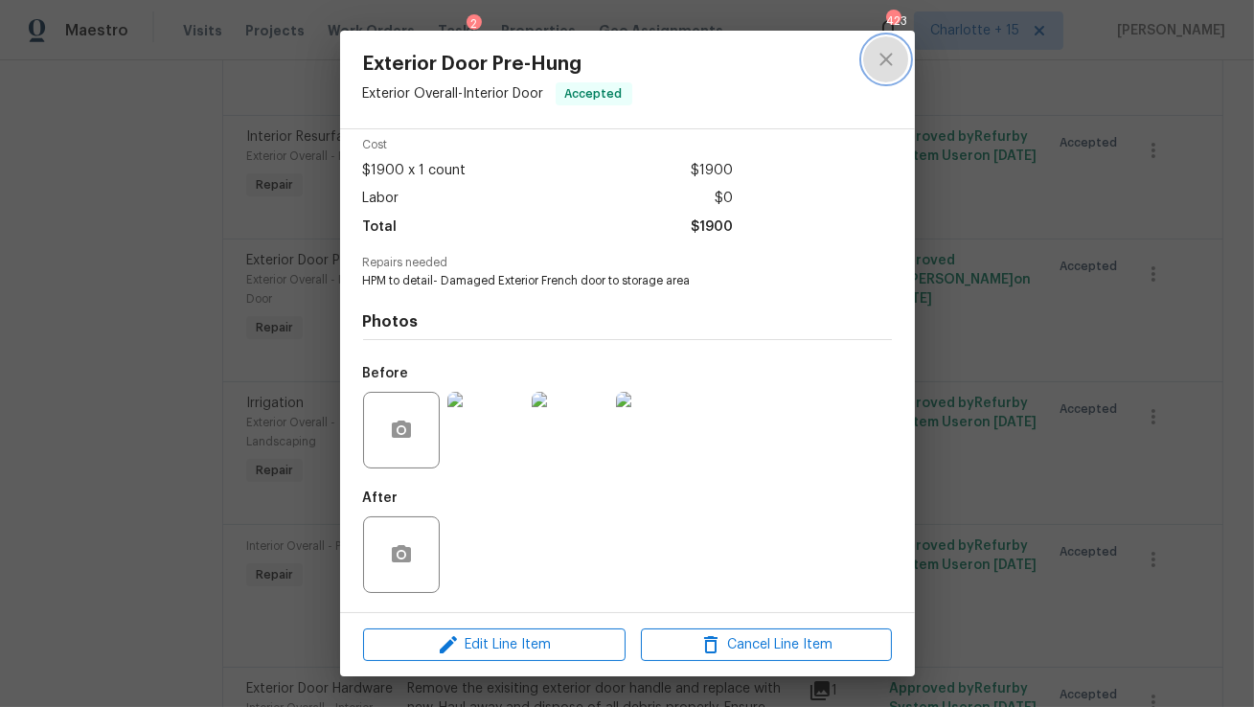
click at [884, 58] on icon "close" at bounding box center [885, 59] width 12 height 12
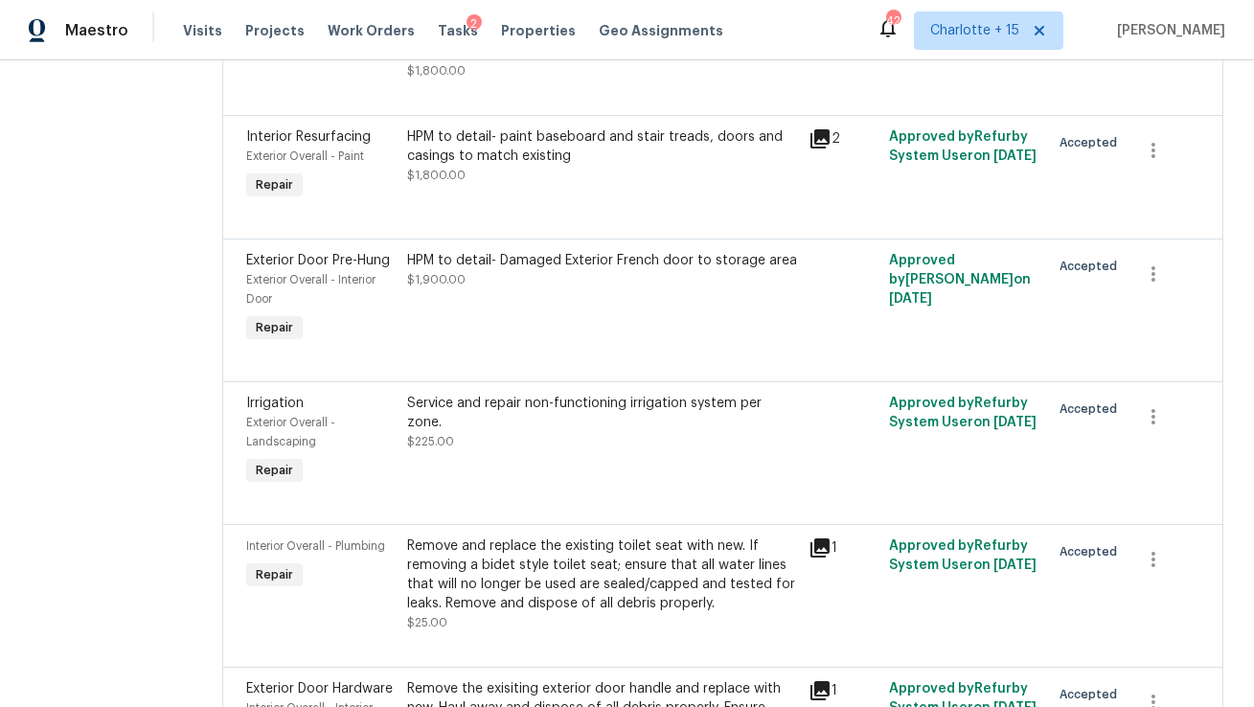
scroll to position [833, 0]
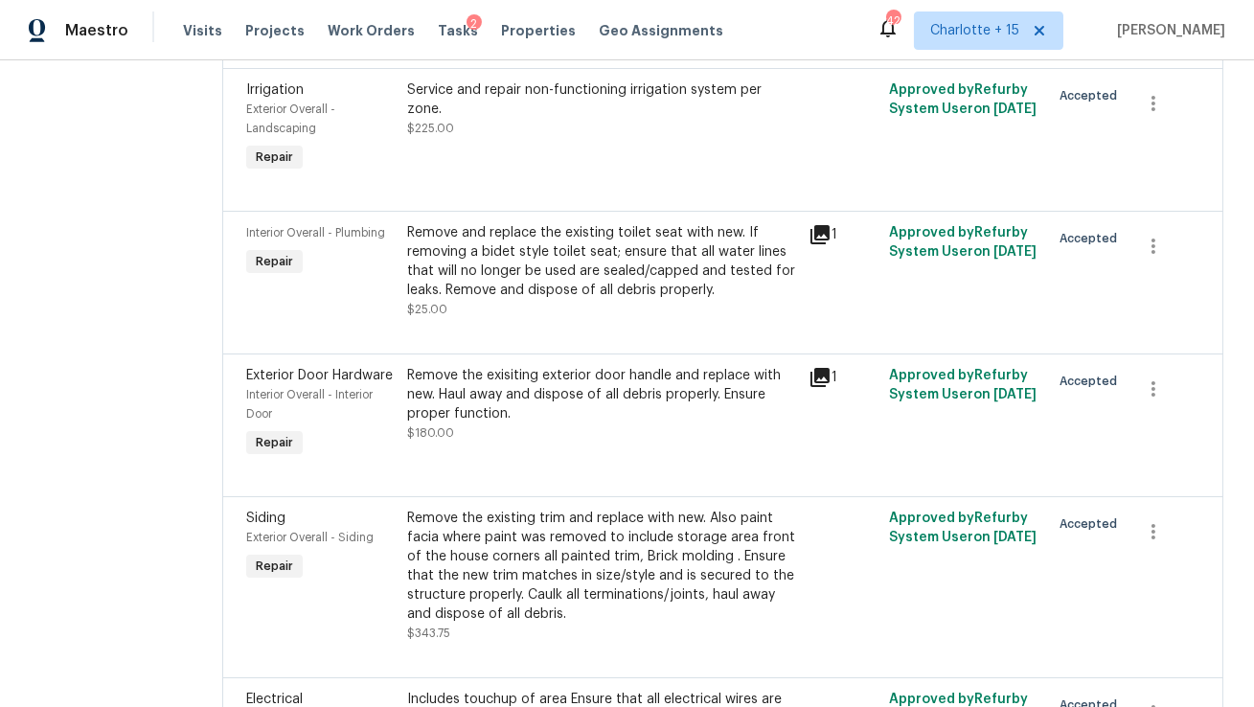
click at [528, 423] on div "Remove the exisiting exterior door handle and replace with new. Haul away and d…" at bounding box center [602, 394] width 391 height 57
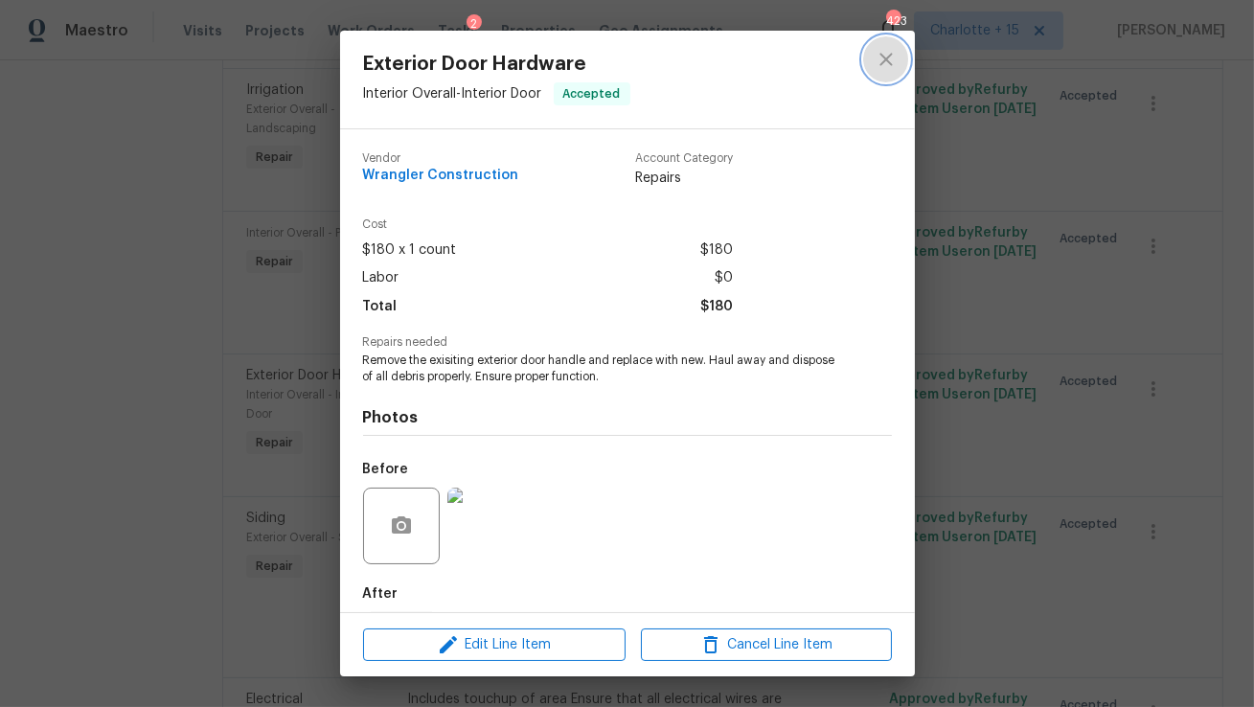
click at [881, 56] on icon "close" at bounding box center [885, 59] width 12 height 12
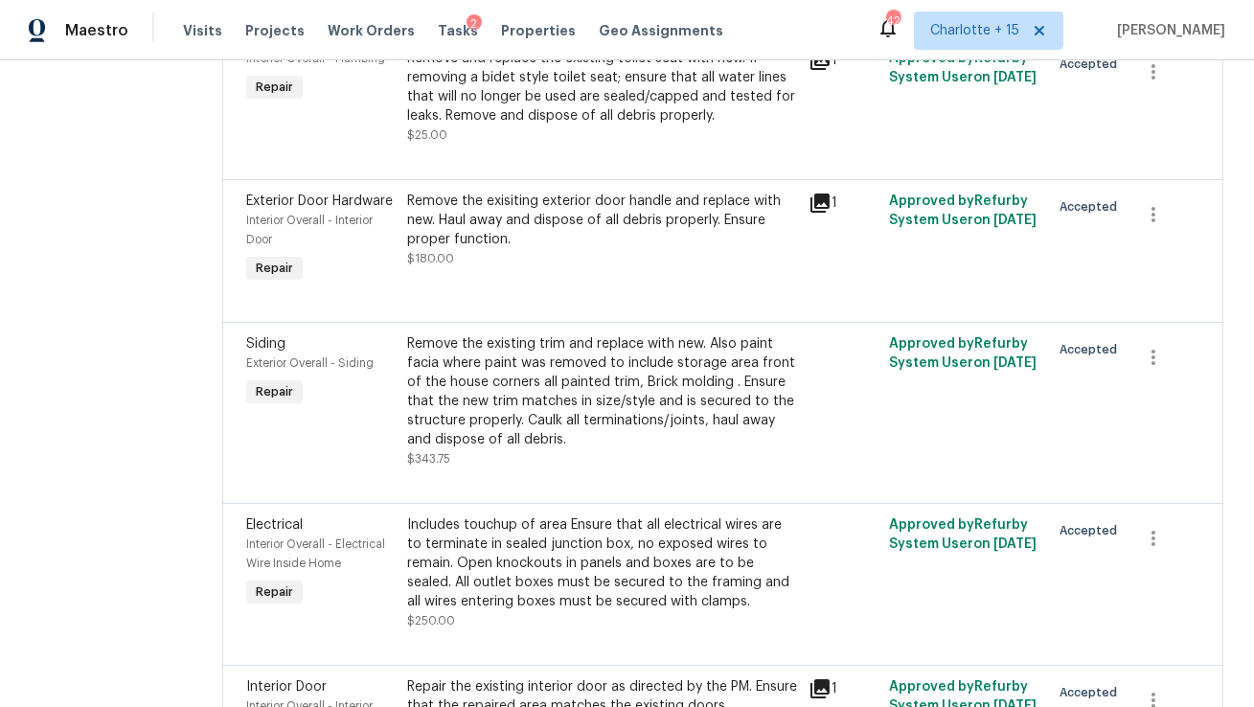
scroll to position [1048, 0]
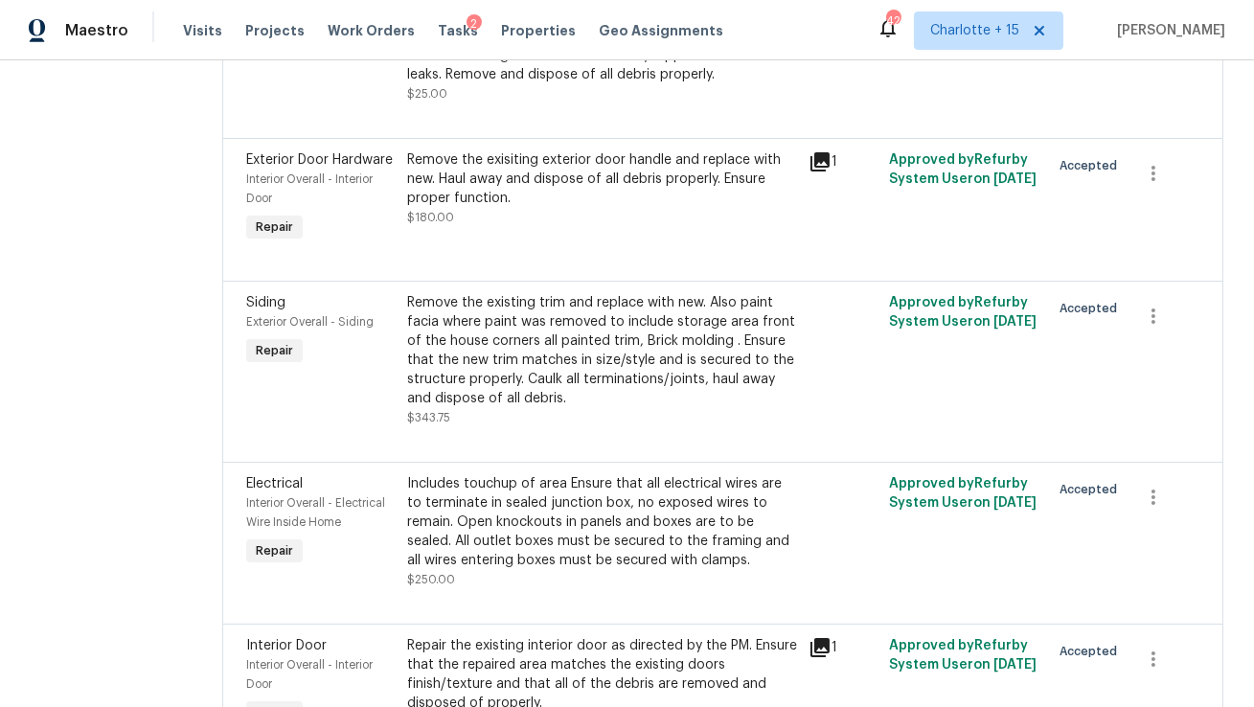
click at [647, 354] on div "Remove the existing trim and replace with new. Also paint facia where paint was…" at bounding box center [602, 350] width 391 height 115
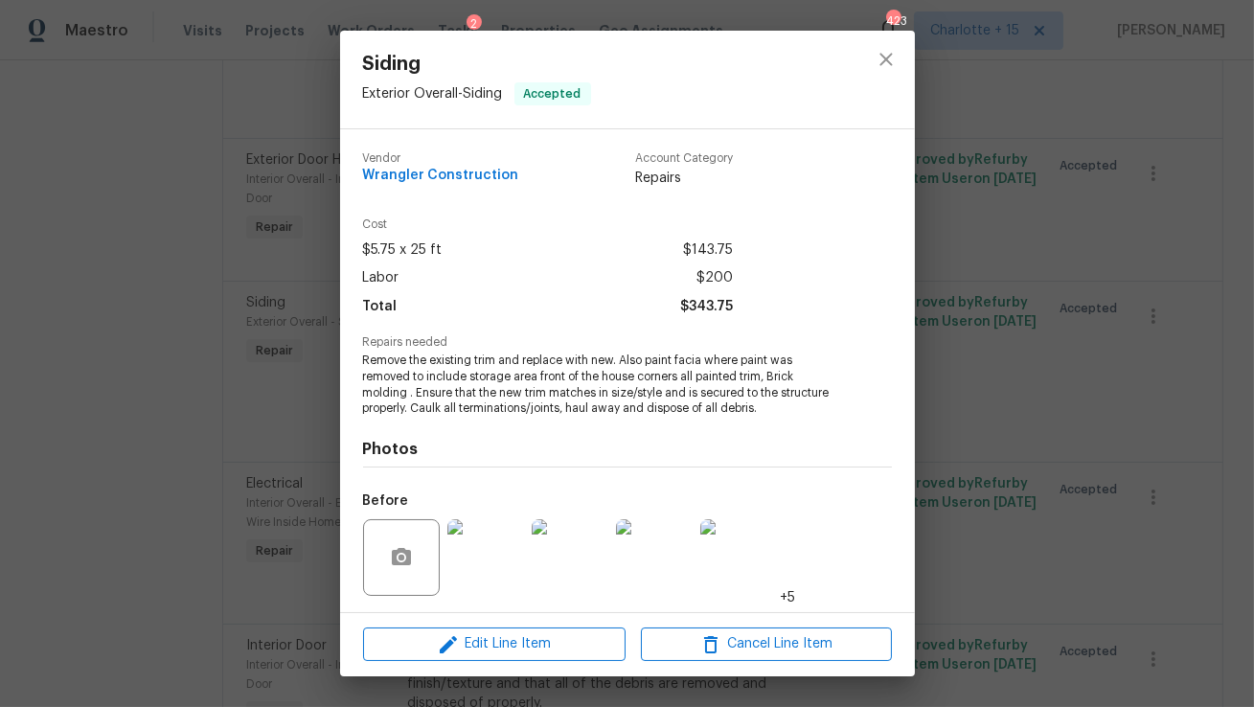
click at [493, 537] on img at bounding box center [485, 557] width 77 height 77
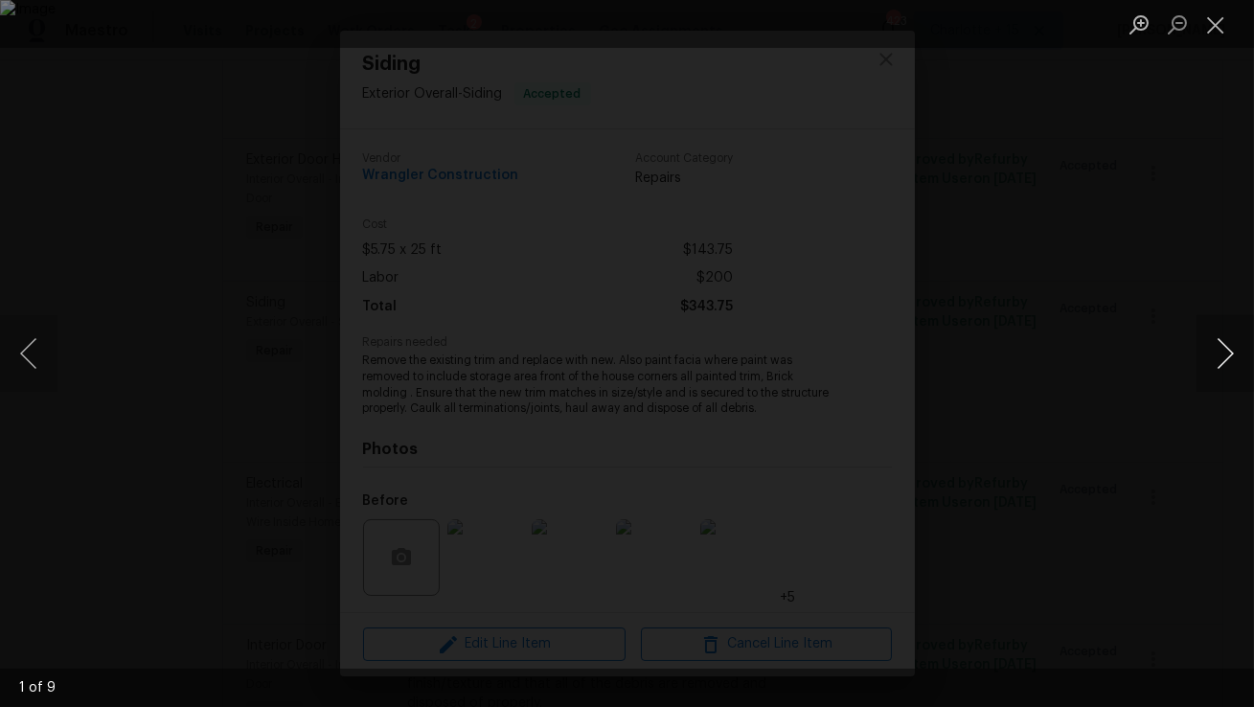
click at [1218, 362] on button "Next image" at bounding box center [1225, 353] width 57 height 77
click at [1218, 361] on button "Next image" at bounding box center [1225, 353] width 57 height 77
click at [1220, 363] on button "Next image" at bounding box center [1225, 353] width 57 height 77
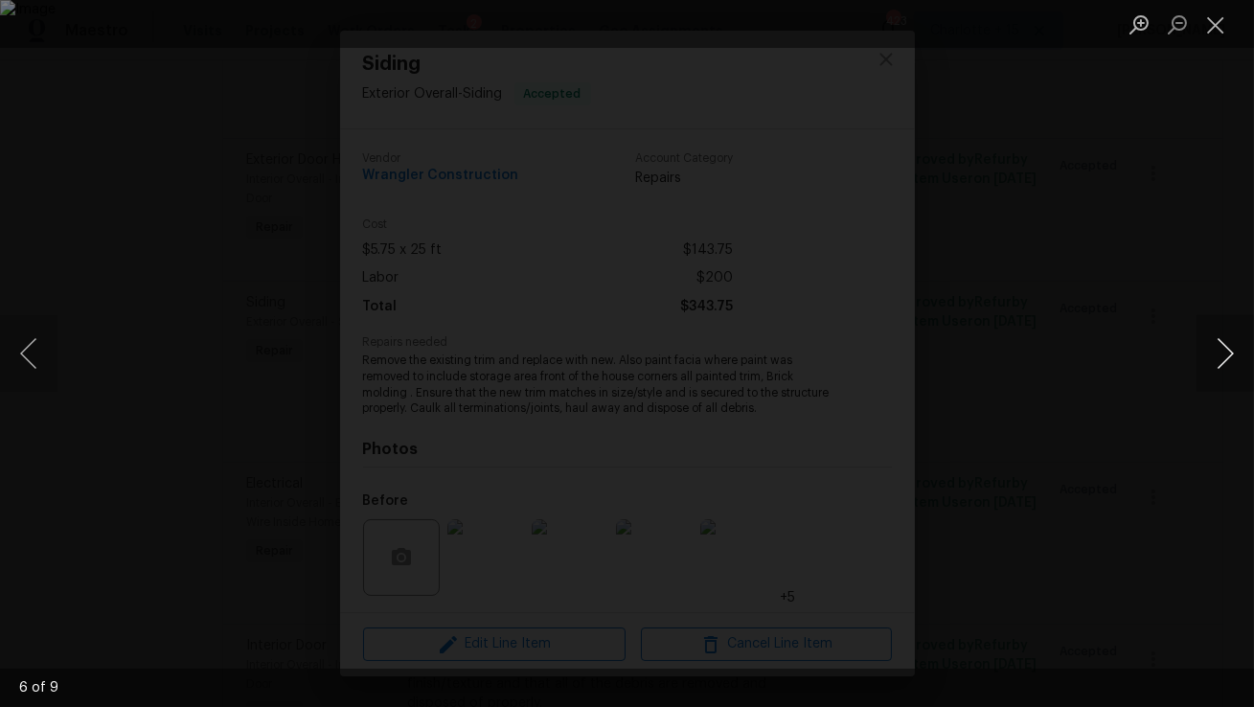
click at [1224, 361] on button "Next image" at bounding box center [1225, 353] width 57 height 77
click at [1225, 361] on button "Next image" at bounding box center [1225, 353] width 57 height 77
click at [1225, 363] on button "Next image" at bounding box center [1225, 353] width 57 height 77
click at [1226, 354] on button "Next image" at bounding box center [1225, 353] width 57 height 77
click at [39, 352] on button "Previous image" at bounding box center [28, 353] width 57 height 77
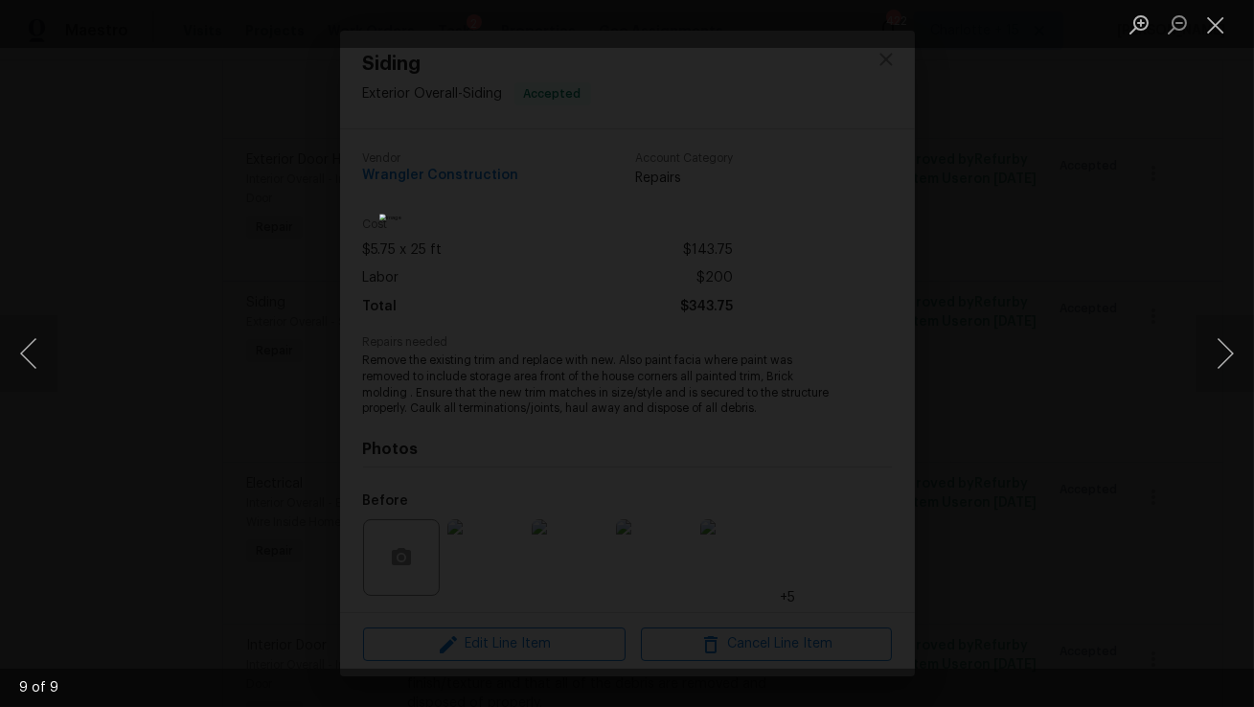
click at [912, 152] on div "Lightbox" at bounding box center [627, 353] width 1254 height 707
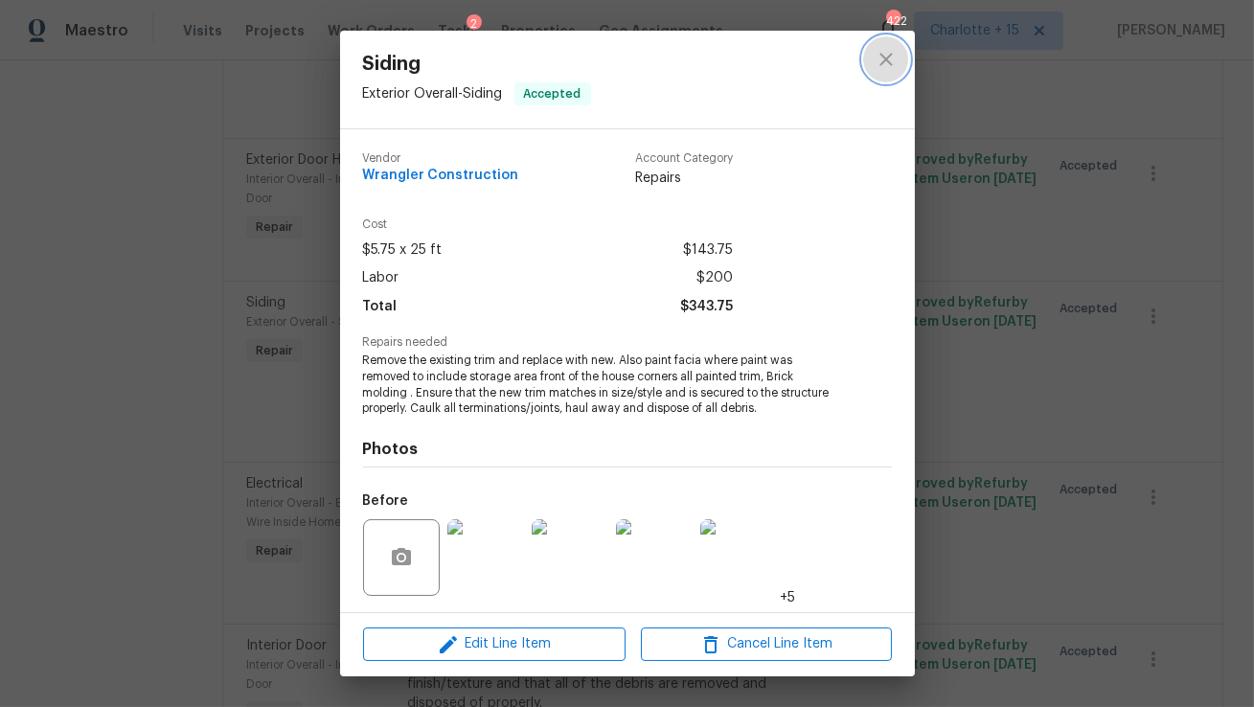
click at [886, 65] on icon "close" at bounding box center [886, 59] width 23 height 23
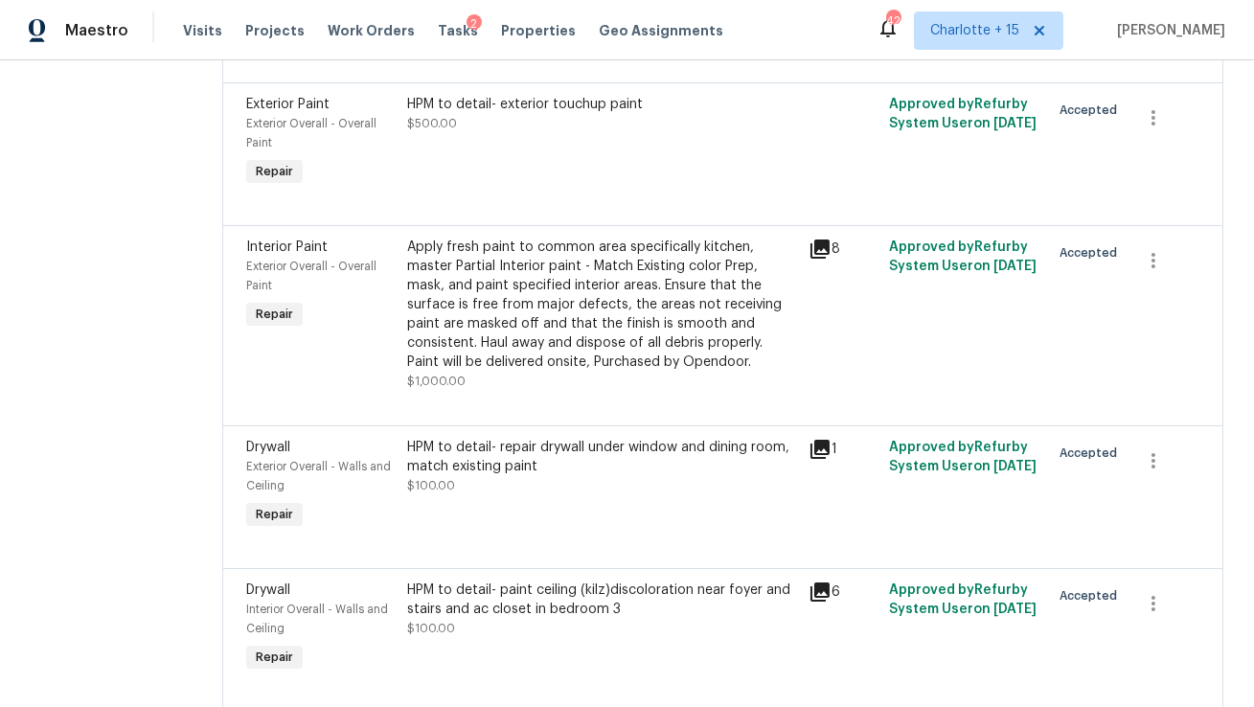
scroll to position [2124, 0]
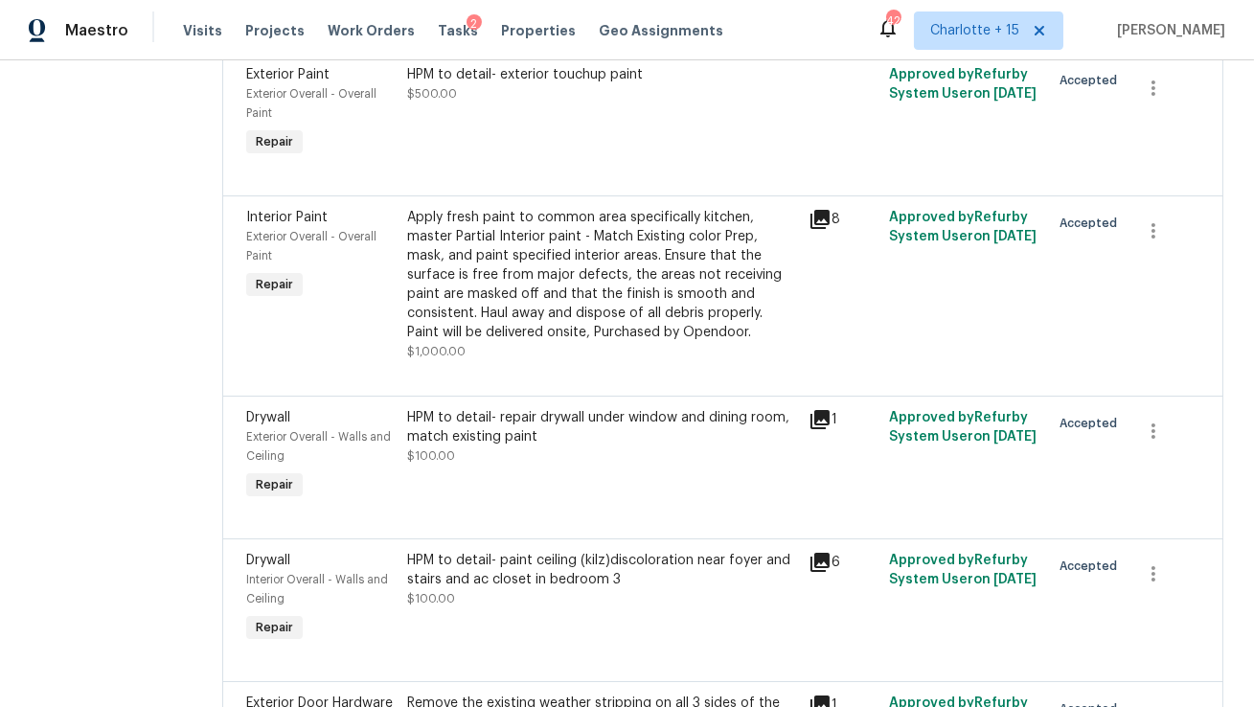
click at [523, 273] on div "Apply fresh paint to common area specifically kitchen, master Partial Interior …" at bounding box center [602, 275] width 391 height 134
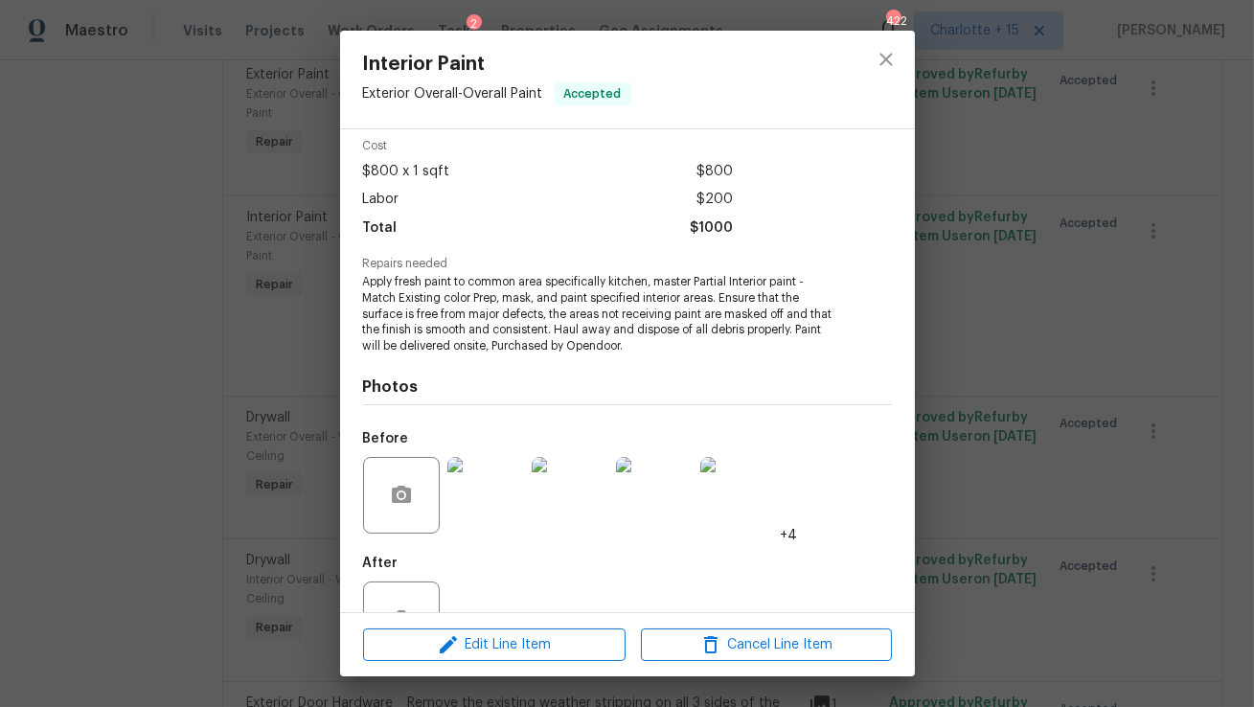
scroll to position [126, 0]
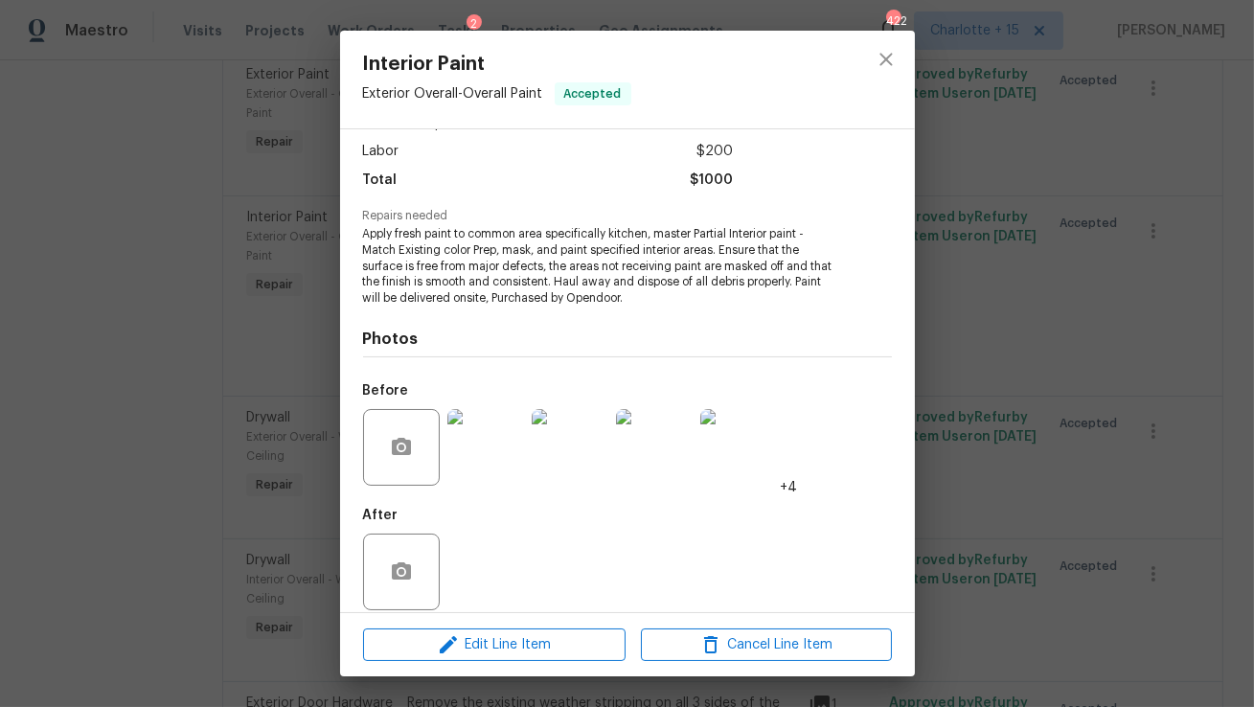
click at [477, 441] on img at bounding box center [485, 447] width 77 height 77
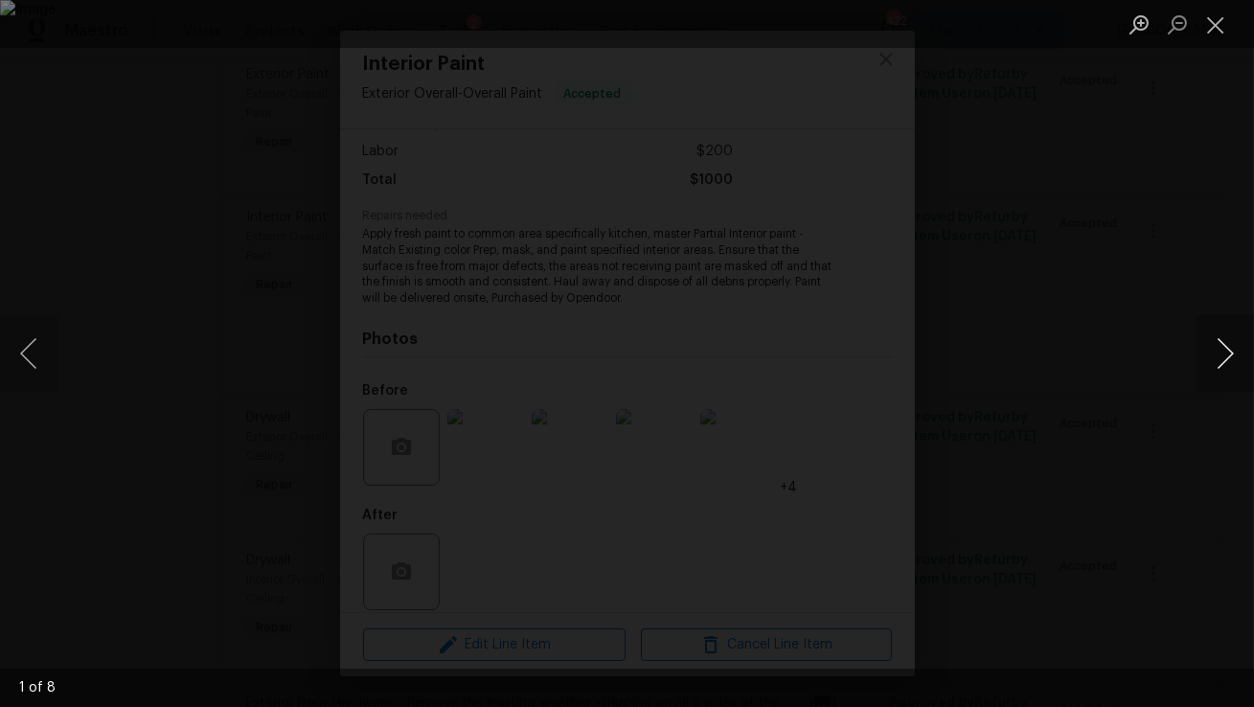
click at [1208, 357] on button "Next image" at bounding box center [1225, 353] width 57 height 77
click at [1207, 357] on button "Next image" at bounding box center [1225, 353] width 57 height 77
click at [1207, 356] on button "Next image" at bounding box center [1225, 353] width 57 height 77
click at [1206, 356] on button "Next image" at bounding box center [1225, 353] width 57 height 77
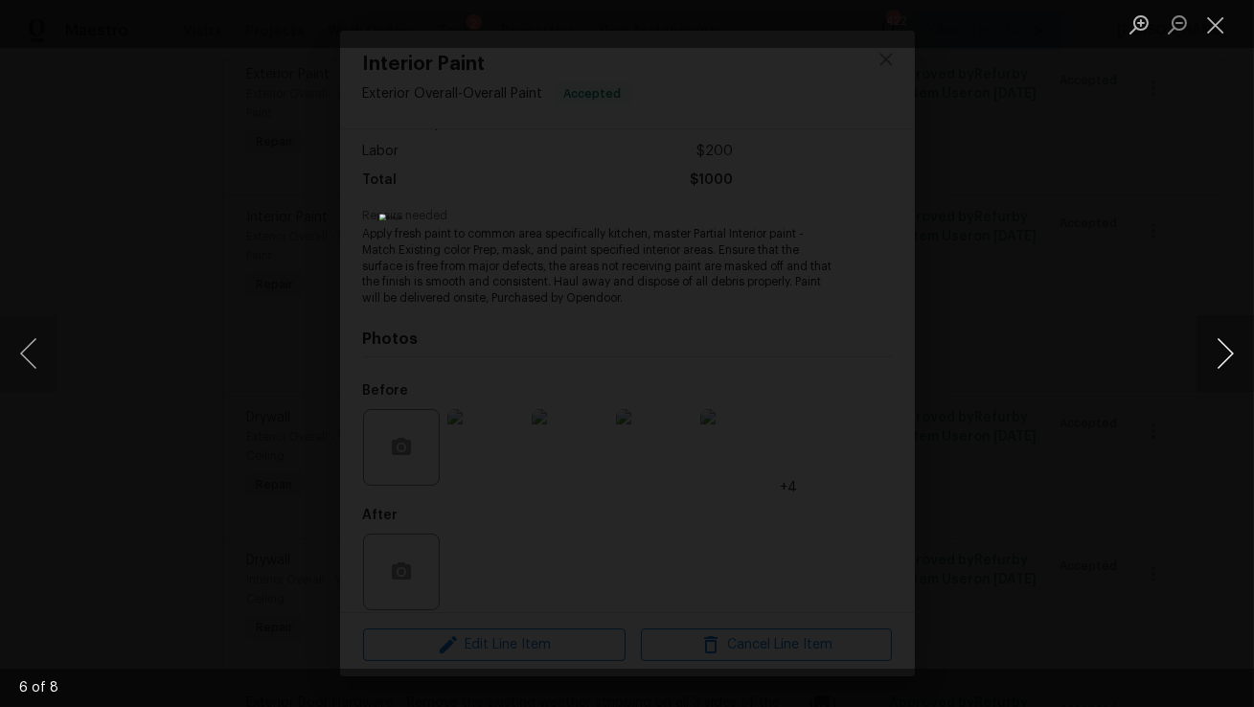
click at [1206, 356] on button "Next image" at bounding box center [1225, 353] width 57 height 77
click at [1208, 34] on button "Close lightbox" at bounding box center [1216, 25] width 38 height 34
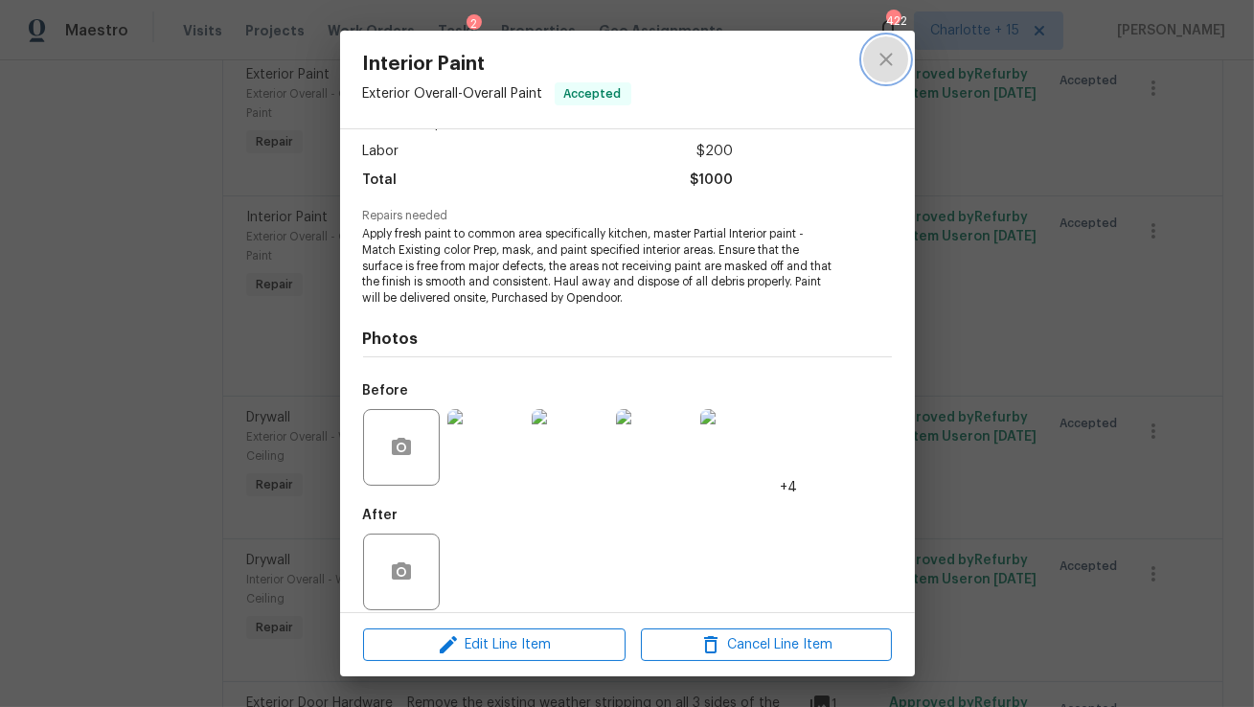
click at [888, 54] on icon "close" at bounding box center [886, 59] width 23 height 23
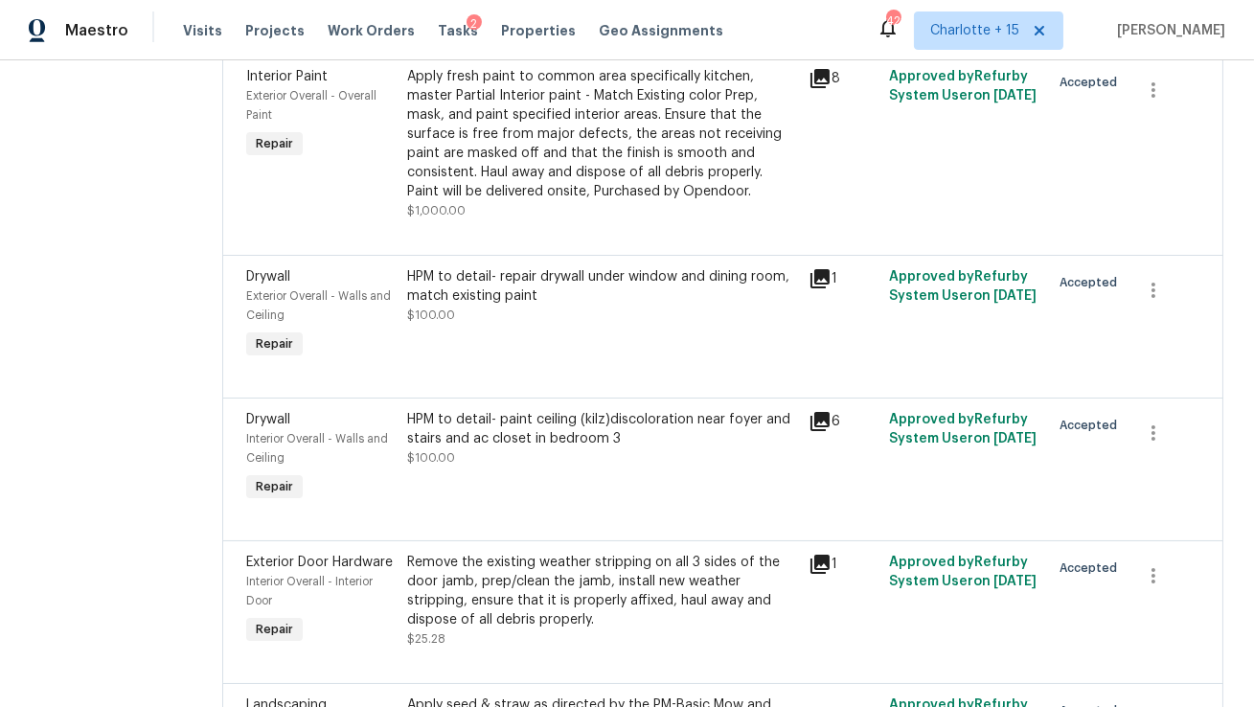
scroll to position [2286, 0]
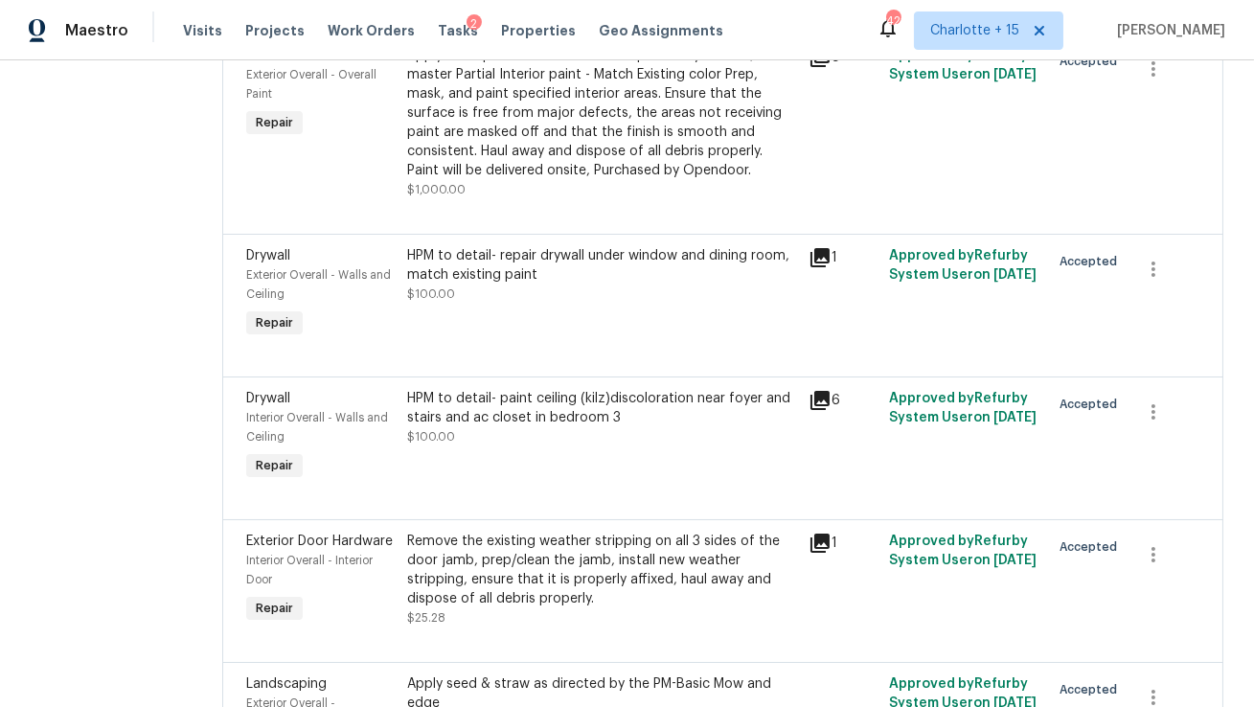
click at [607, 289] on div "HPM to detail- repair drywall under window and dining room, match existing pain…" at bounding box center [602, 274] width 391 height 57
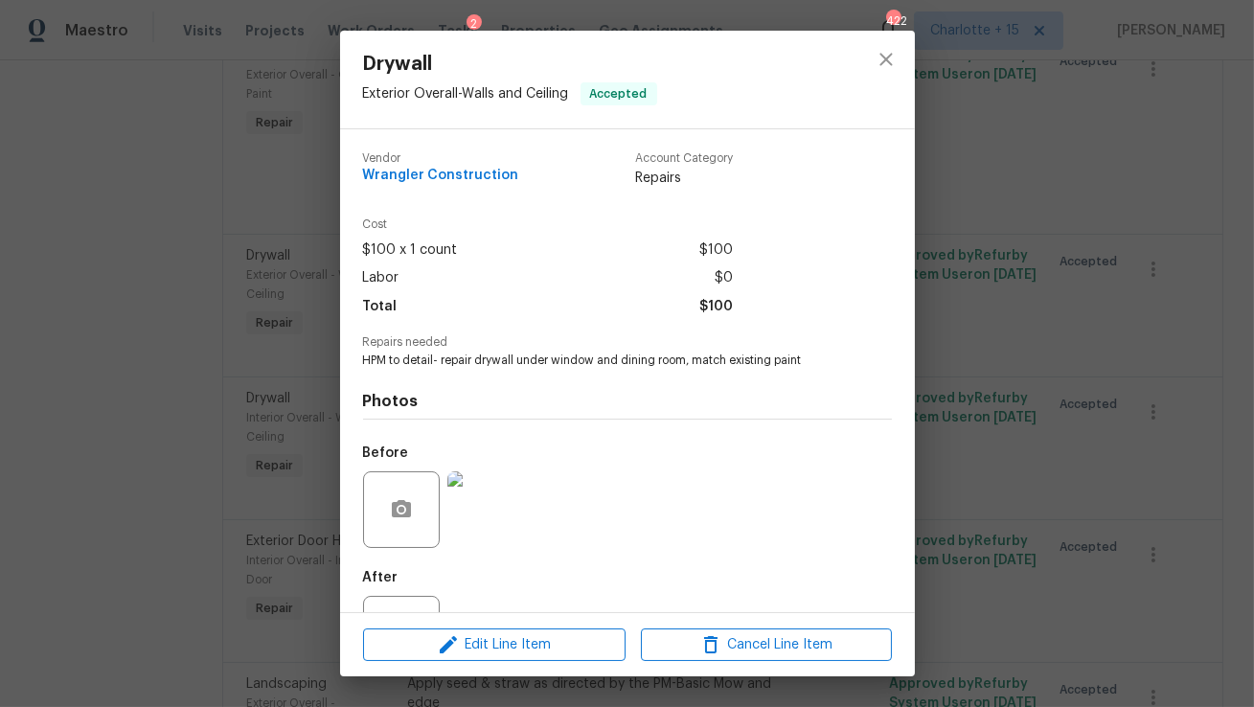
scroll to position [80, 0]
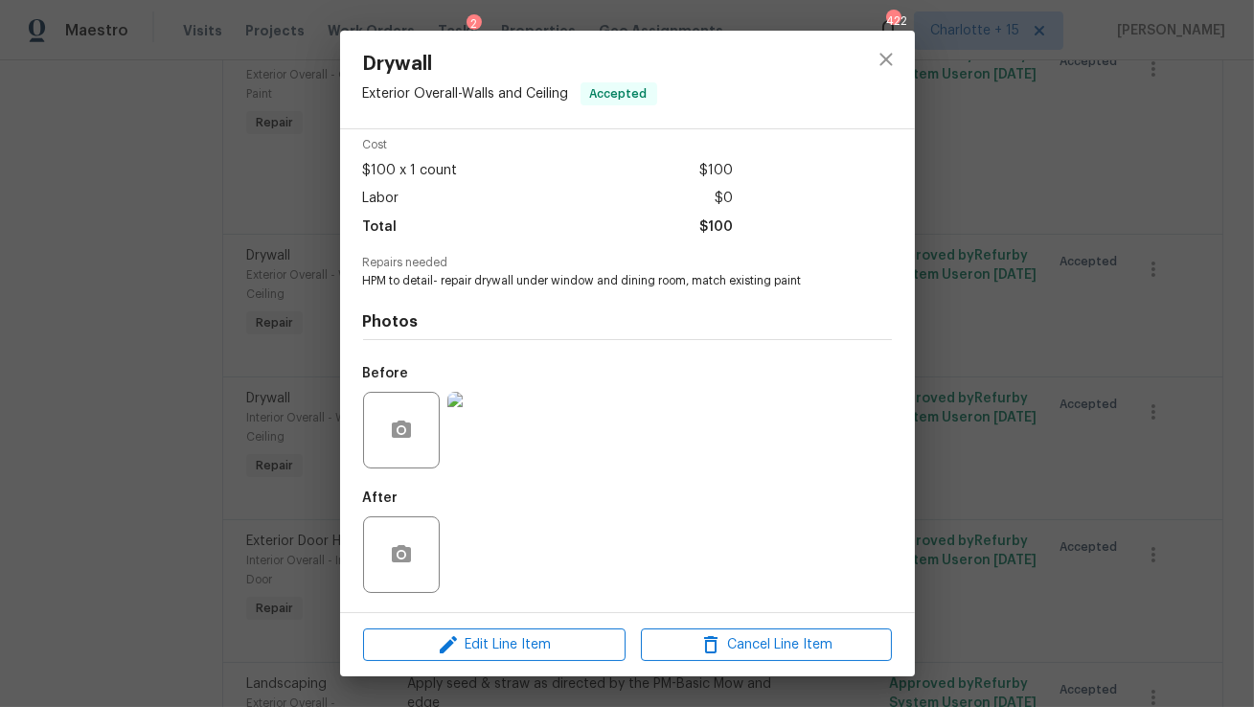
click at [490, 427] on img at bounding box center [485, 430] width 77 height 77
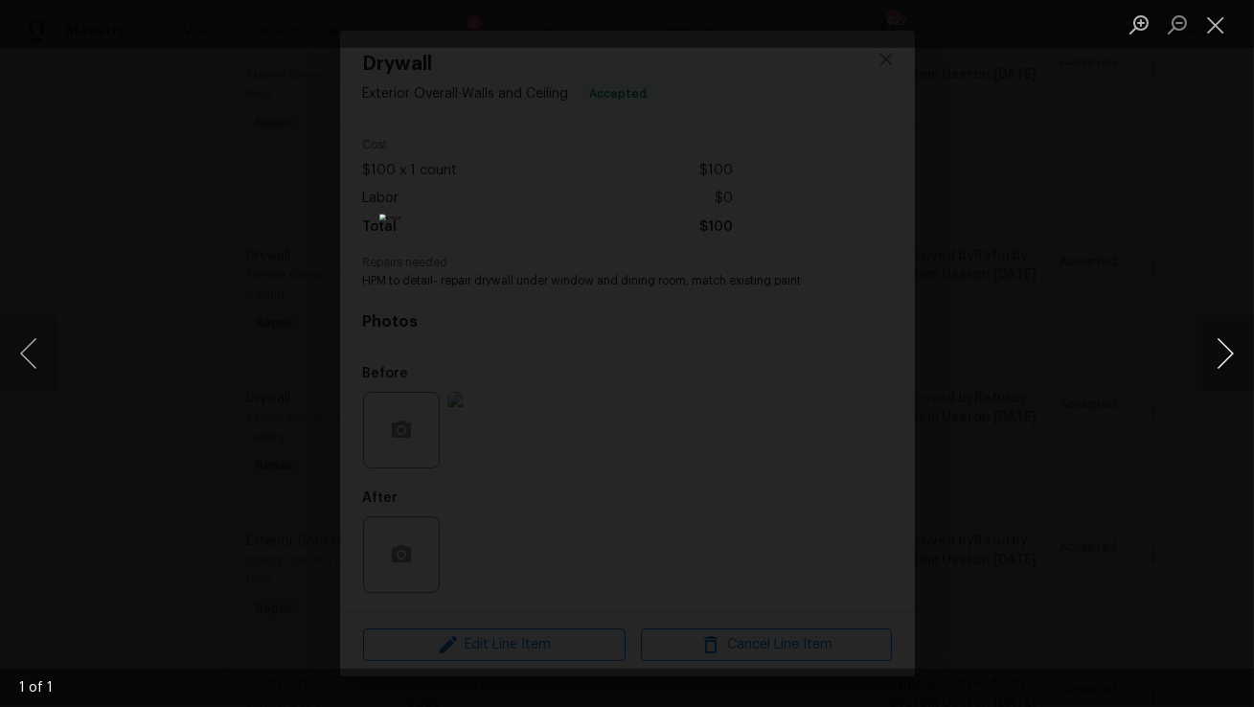
click at [1232, 351] on button "Next image" at bounding box center [1225, 353] width 57 height 77
click at [1209, 30] on button "Close lightbox" at bounding box center [1216, 25] width 38 height 34
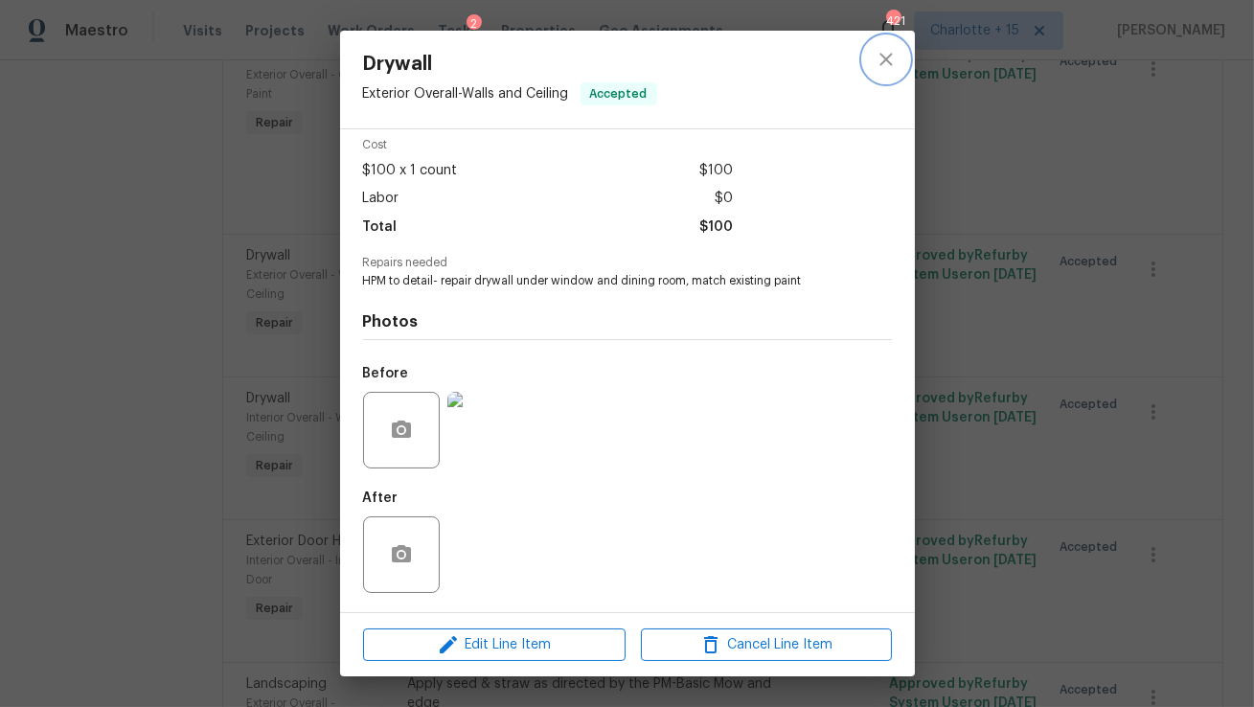
click at [889, 55] on icon "close" at bounding box center [885, 59] width 12 height 12
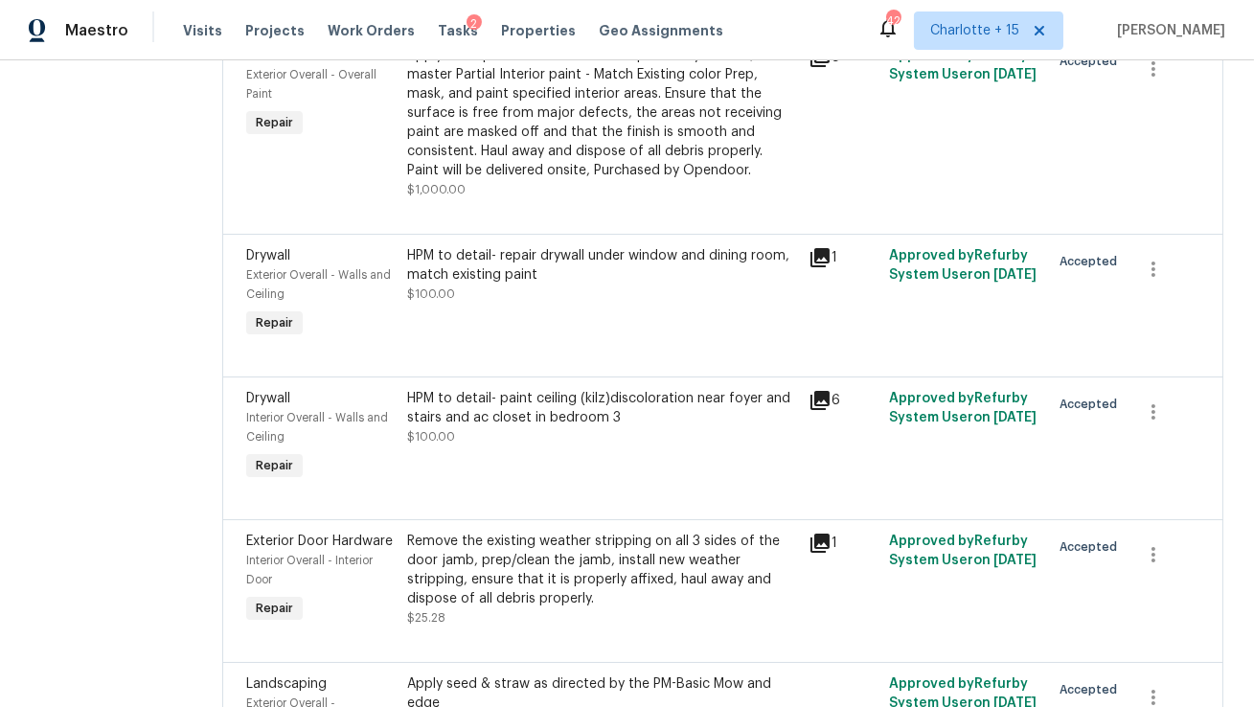
scroll to position [2573, 0]
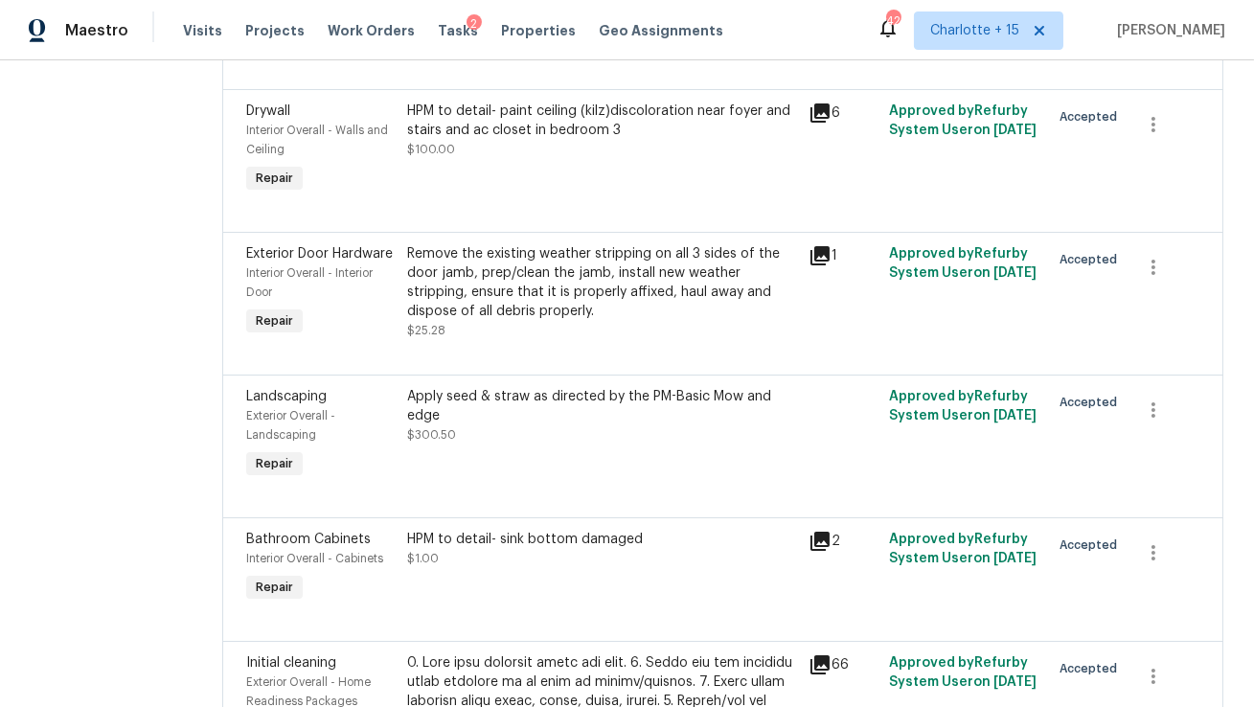
click at [557, 264] on div "Remove the existing weather stripping on all 3 sides of the door jamb, prep/cle…" at bounding box center [602, 282] width 391 height 77
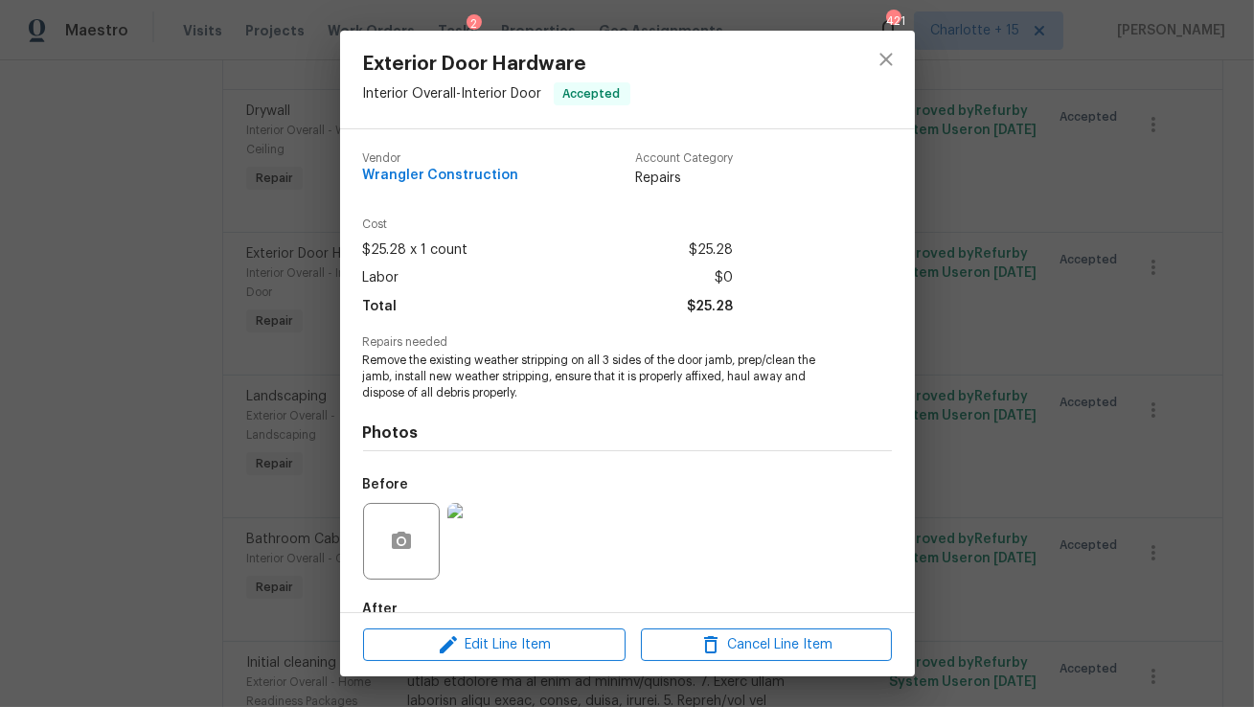
click at [488, 520] on img at bounding box center [485, 541] width 77 height 77
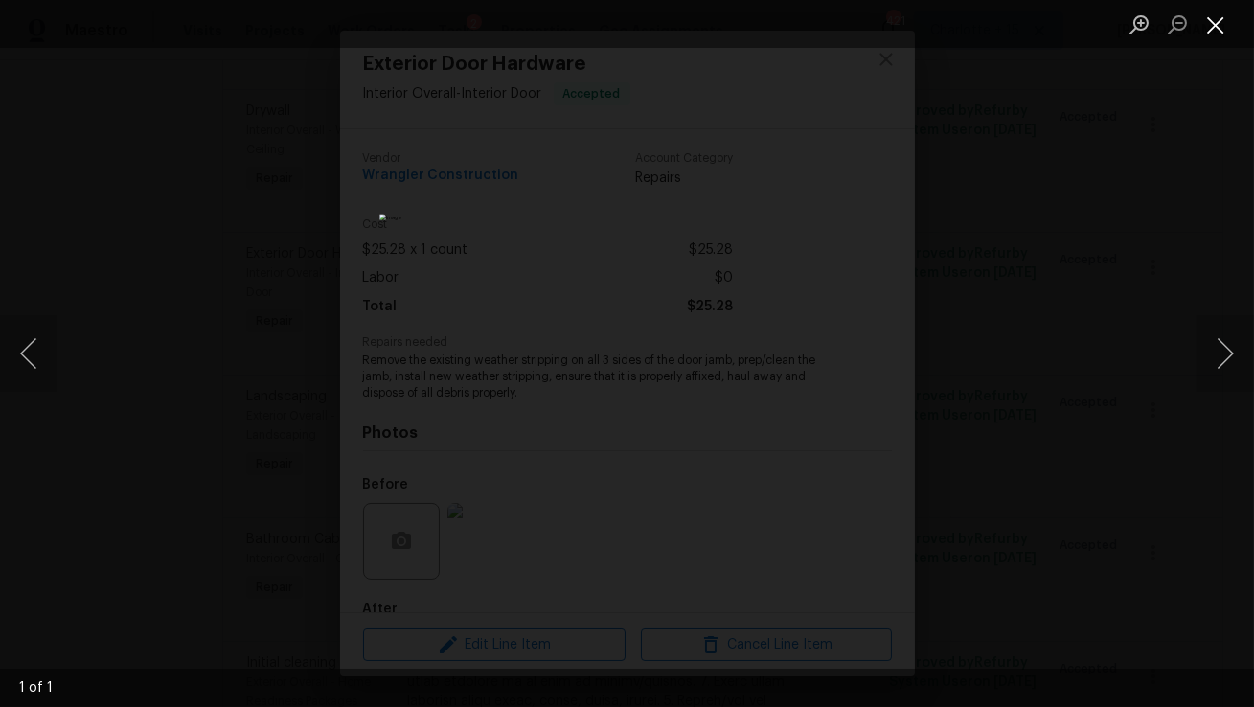
click at [1223, 31] on button "Close lightbox" at bounding box center [1216, 25] width 38 height 34
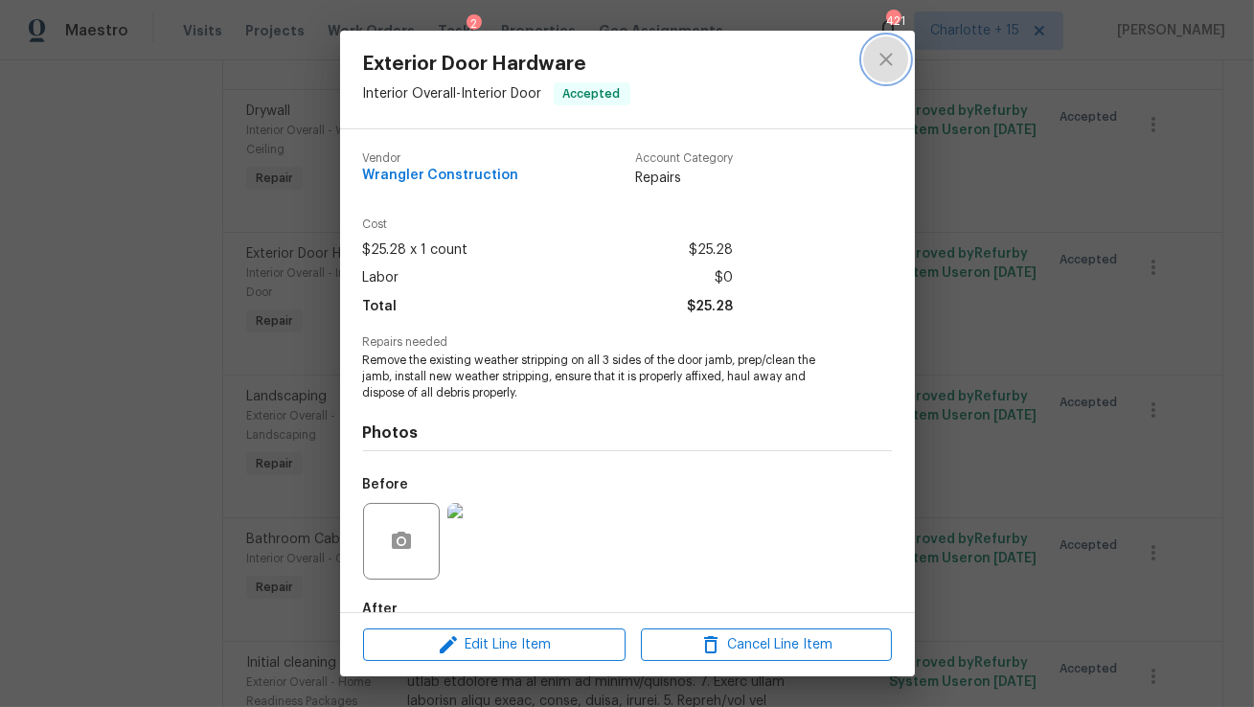
click at [892, 64] on icon "close" at bounding box center [886, 59] width 23 height 23
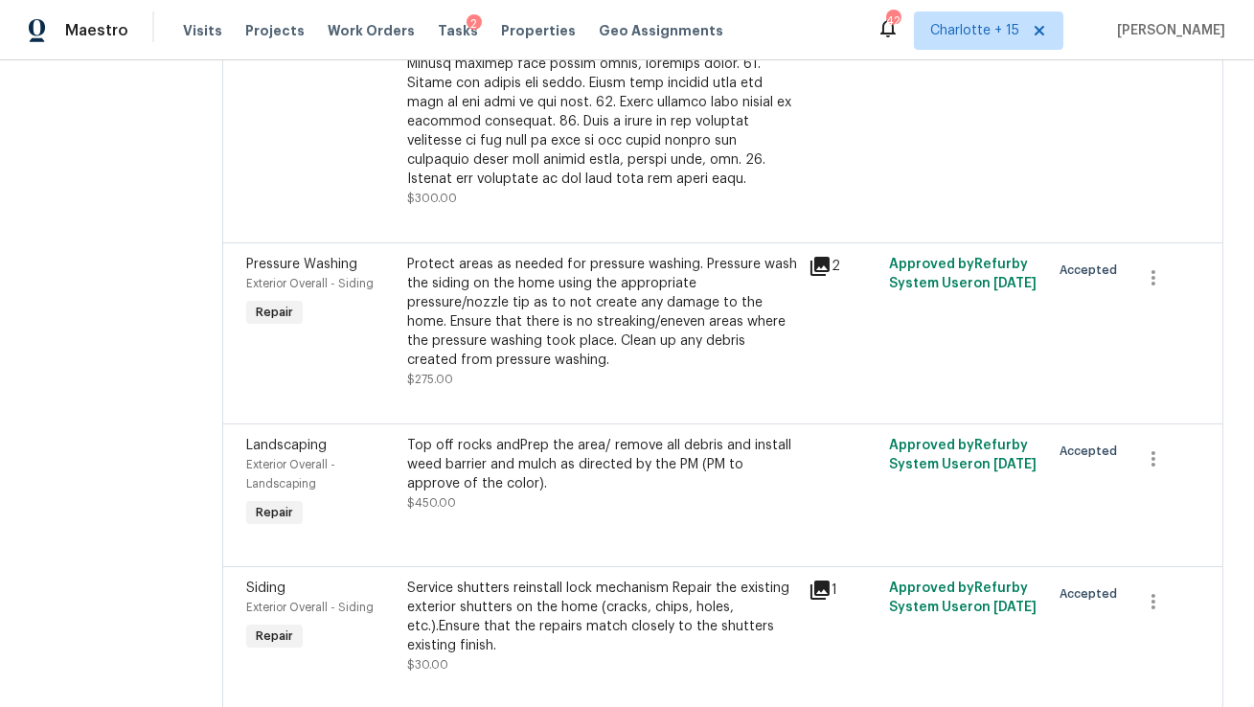
scroll to position [3524, 0]
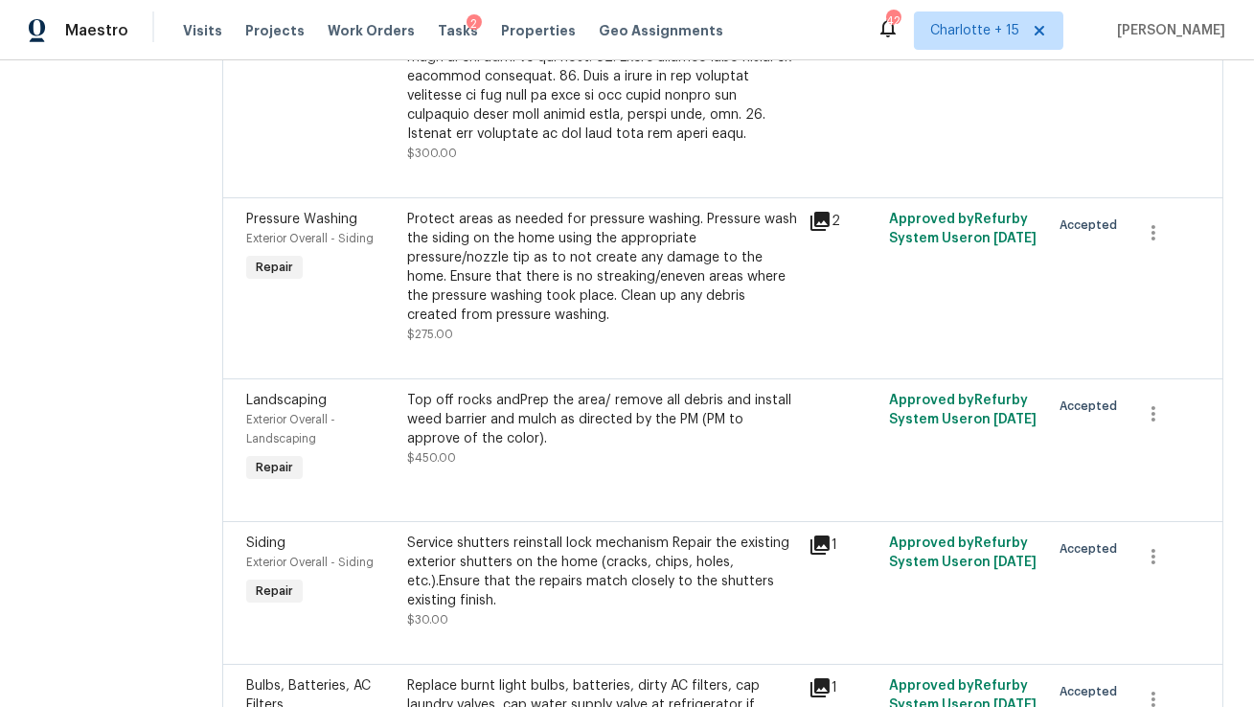
click at [518, 391] on div "Top off rocks andPrep the area/ remove all debris and install weed barrier and …" at bounding box center [602, 419] width 391 height 57
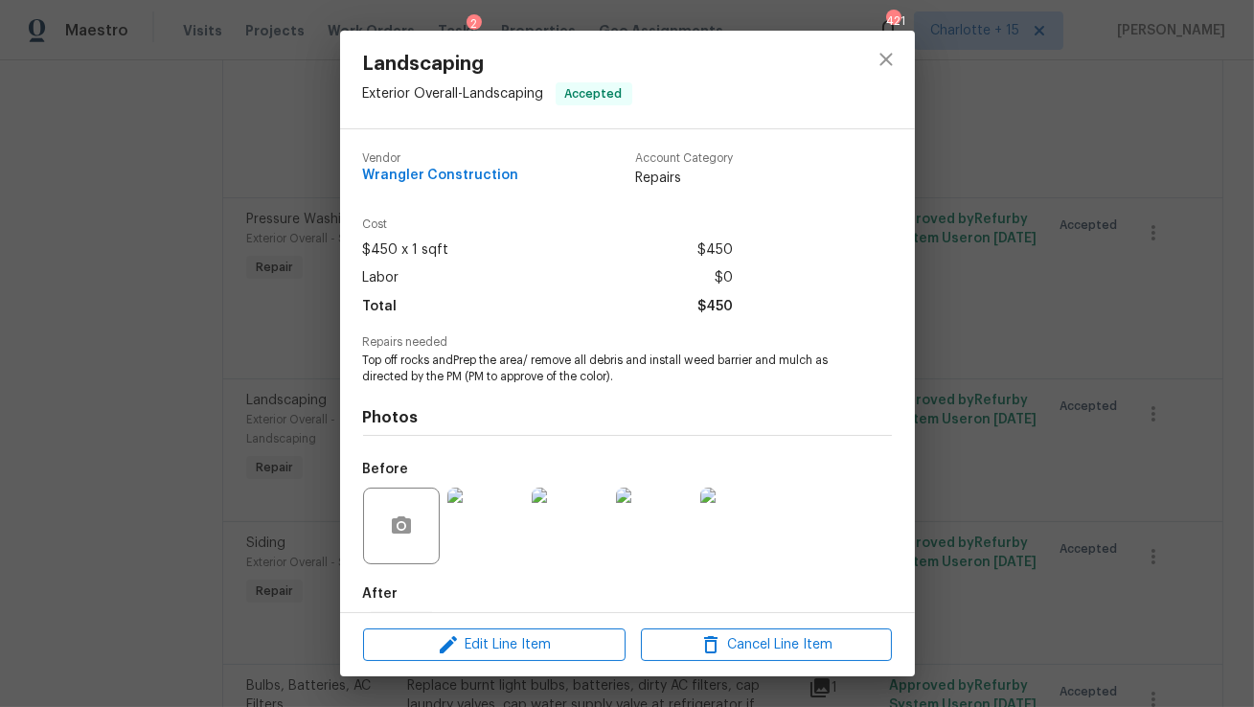
click at [472, 550] on img at bounding box center [485, 526] width 77 height 77
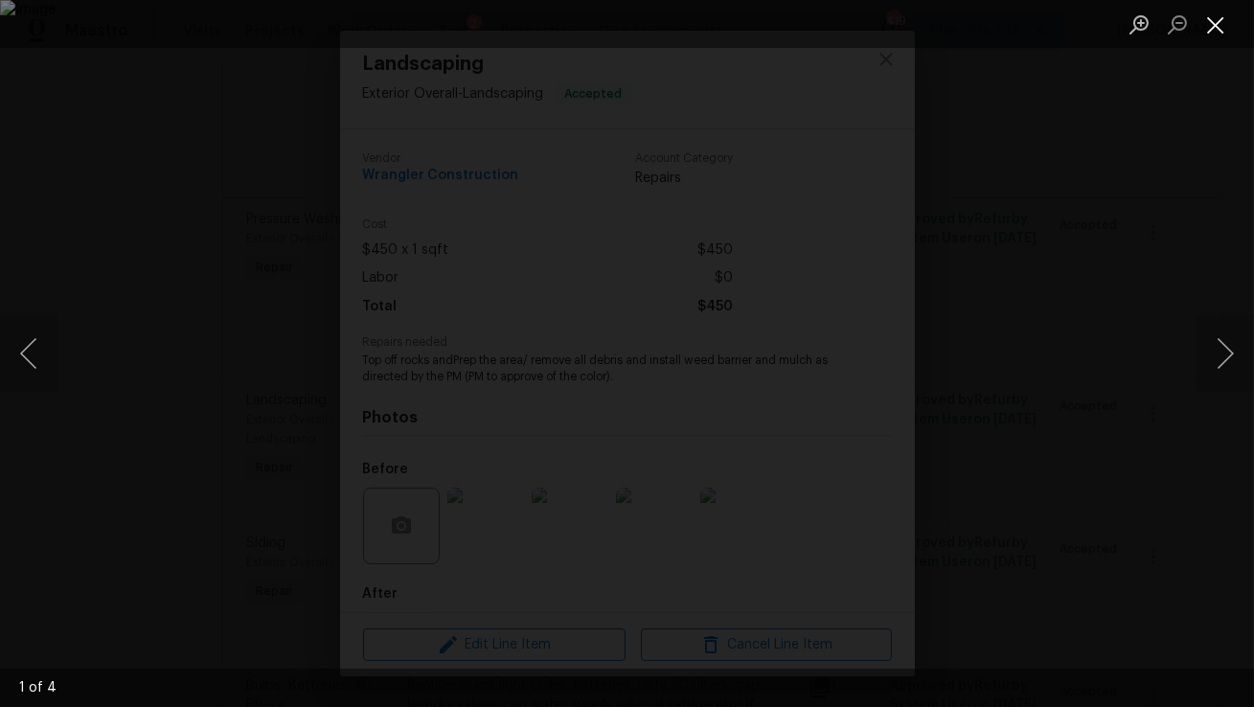
click at [1220, 16] on button "Close lightbox" at bounding box center [1216, 25] width 38 height 34
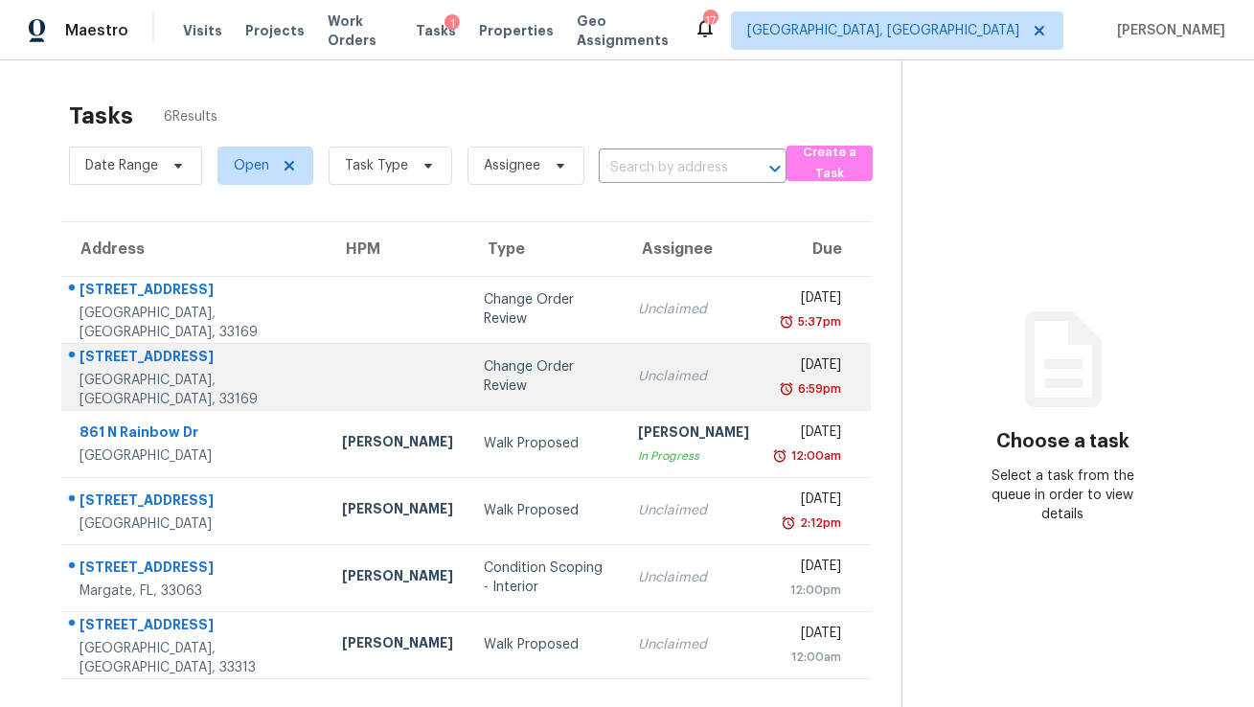
click at [342, 377] on div at bounding box center [397, 377] width 111 height 5
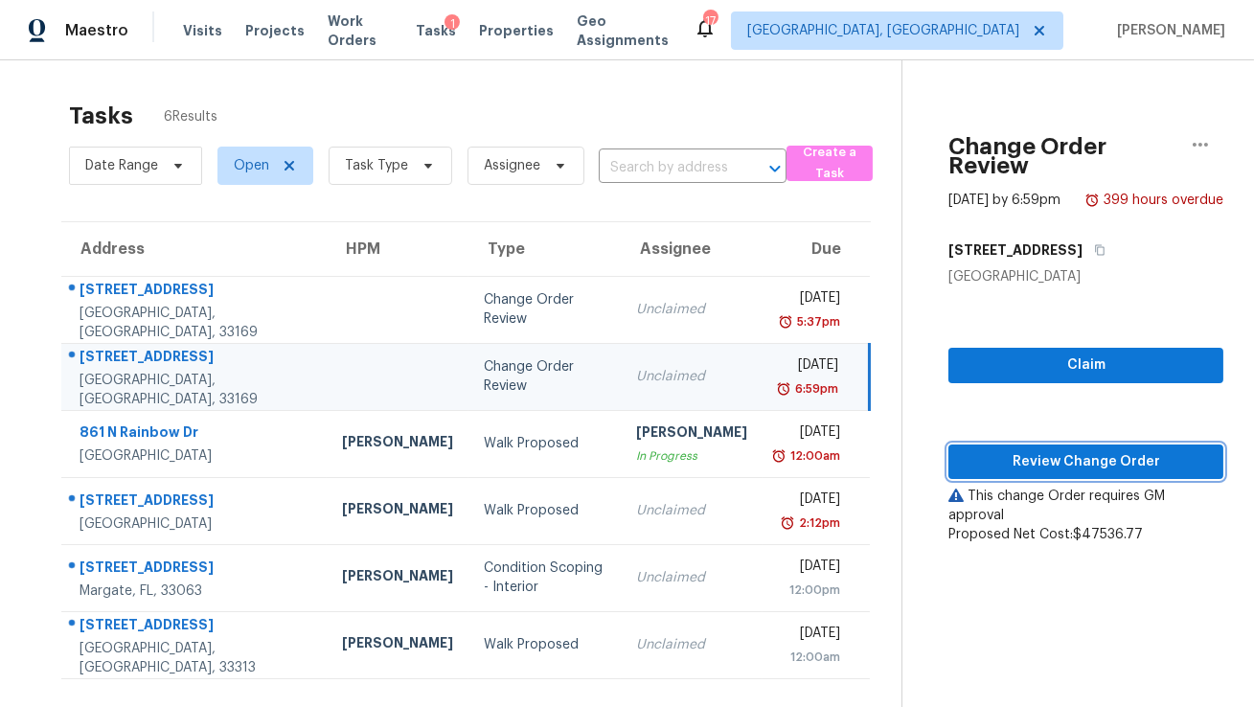
click at [1069, 450] on span "Review Change Order" at bounding box center [1086, 462] width 244 height 24
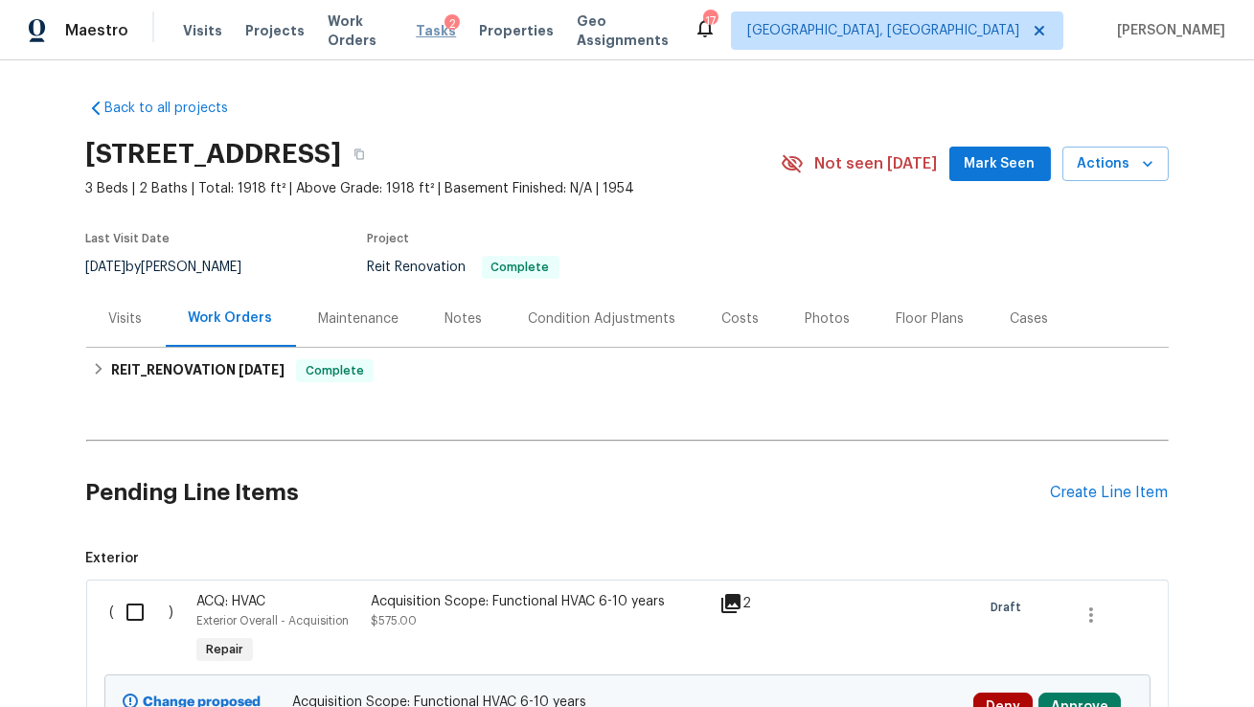
click at [437, 34] on span "Tasks" at bounding box center [436, 30] width 40 height 13
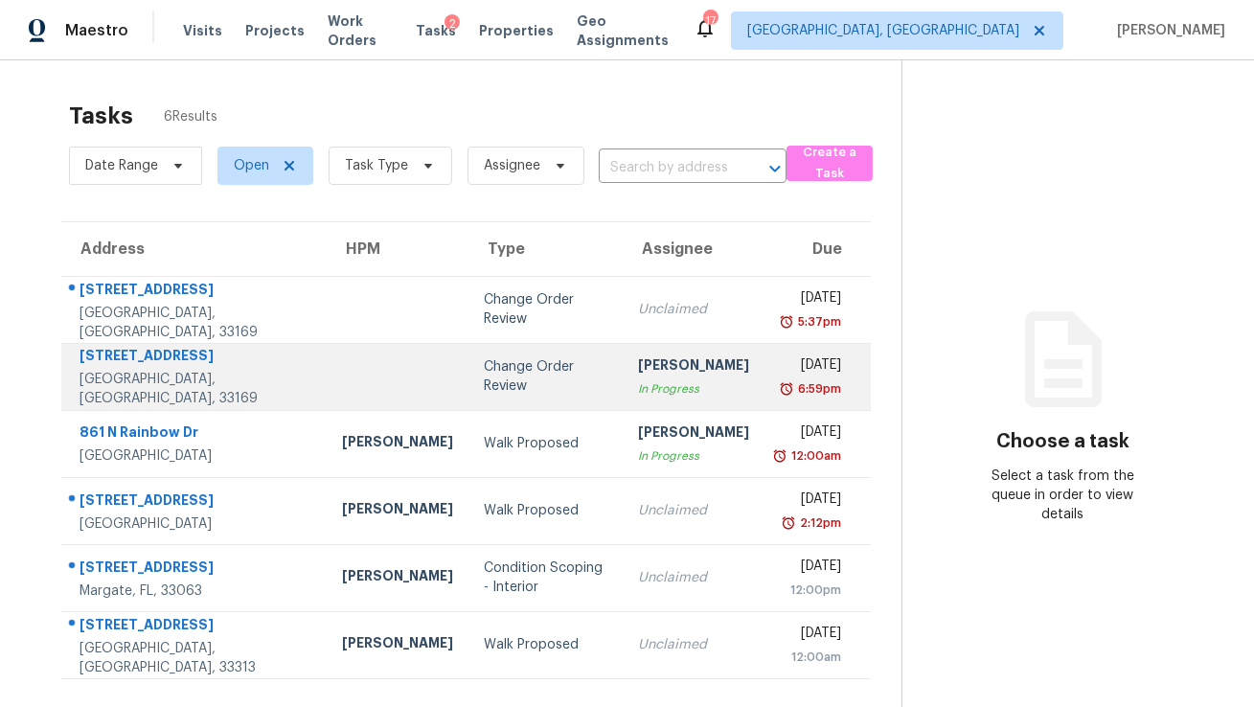
click at [780, 373] on div "[DATE]" at bounding box center [810, 367] width 61 height 24
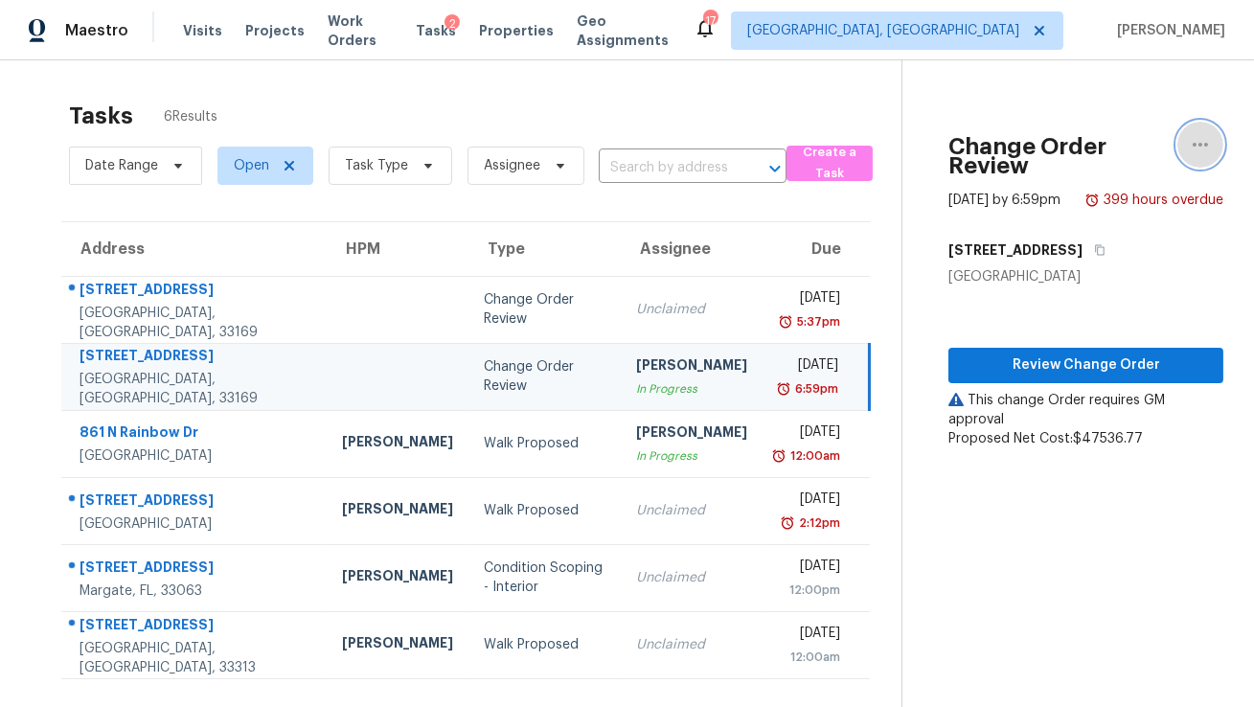
click at [1198, 148] on icon "button" at bounding box center [1200, 144] width 23 height 23
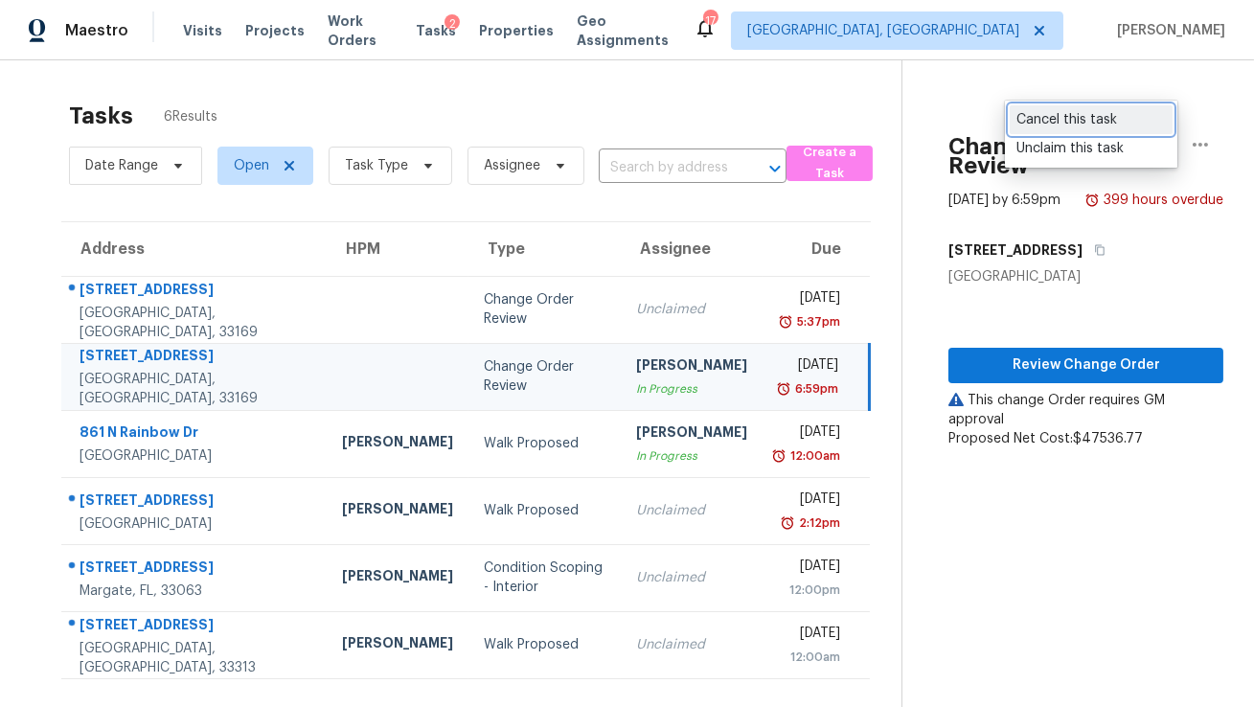
click at [1093, 126] on div "Cancel this task" at bounding box center [1090, 119] width 149 height 19
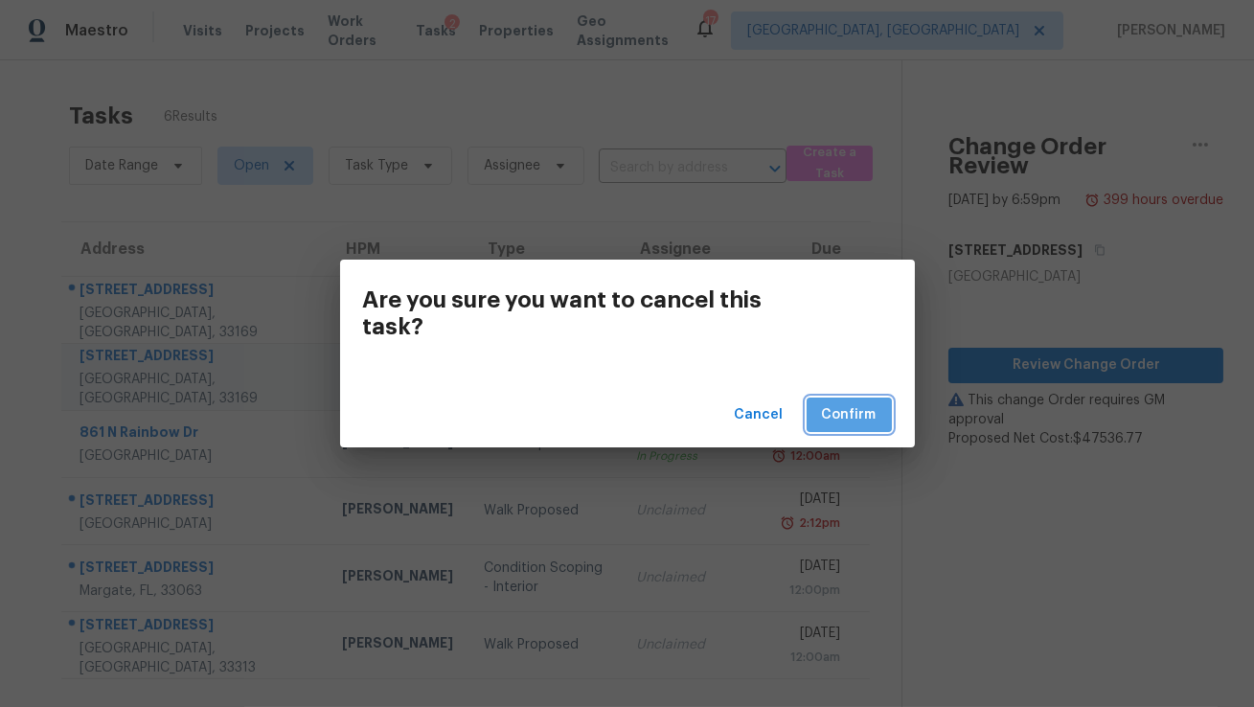
click at [858, 422] on span "Confirm" at bounding box center [849, 415] width 55 height 24
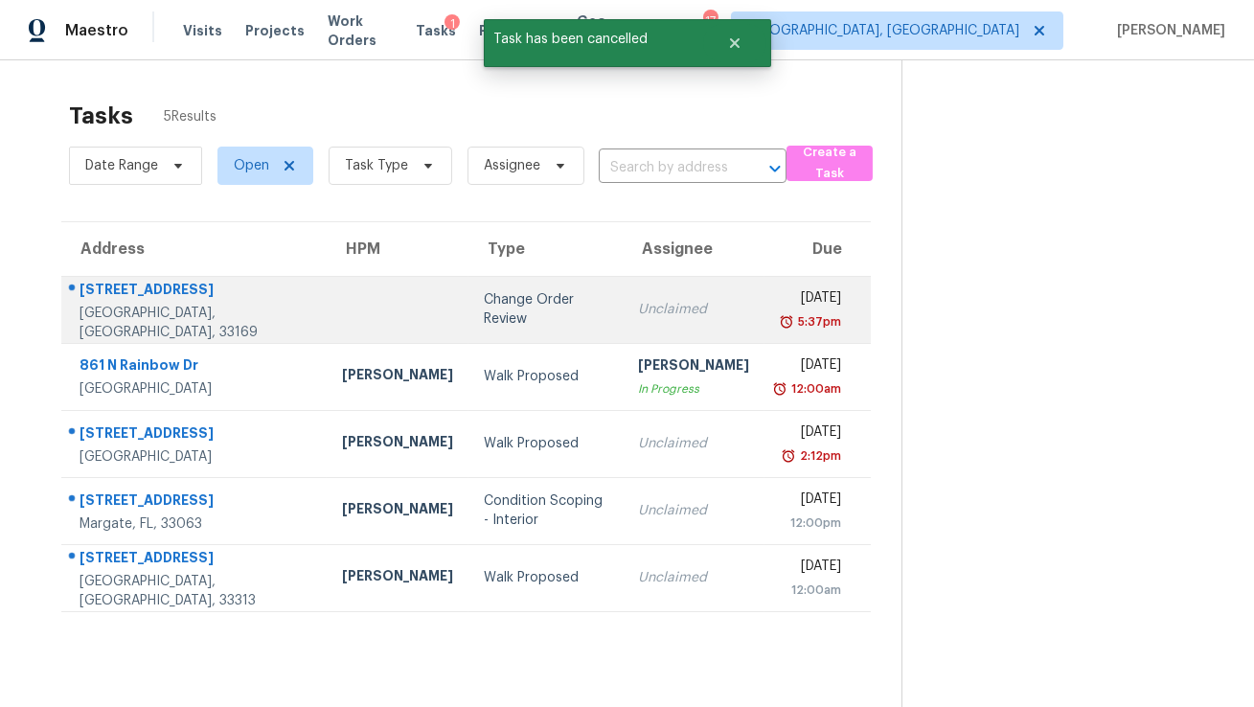
click at [813, 304] on div "[DATE] 5:37pm" at bounding box center [825, 309] width 90 height 43
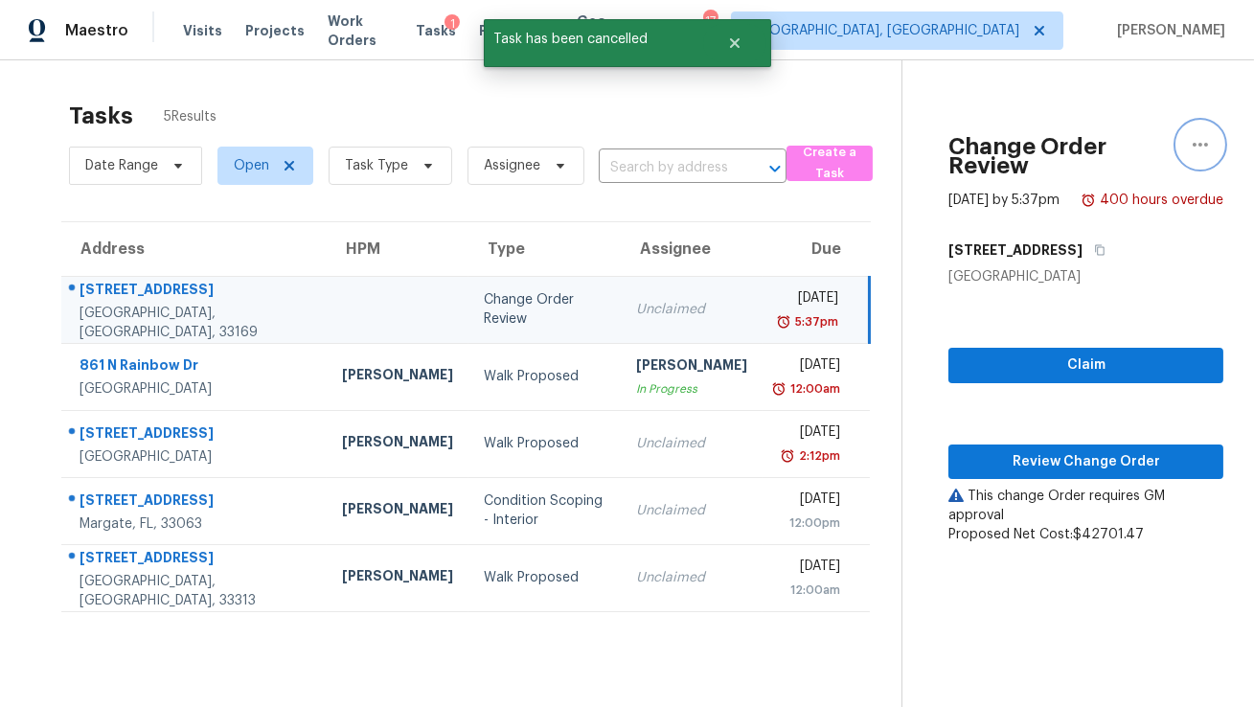
click at [1205, 139] on icon "button" at bounding box center [1200, 144] width 23 height 23
click at [1089, 153] on div "Cancel this task" at bounding box center [1090, 148] width 149 height 19
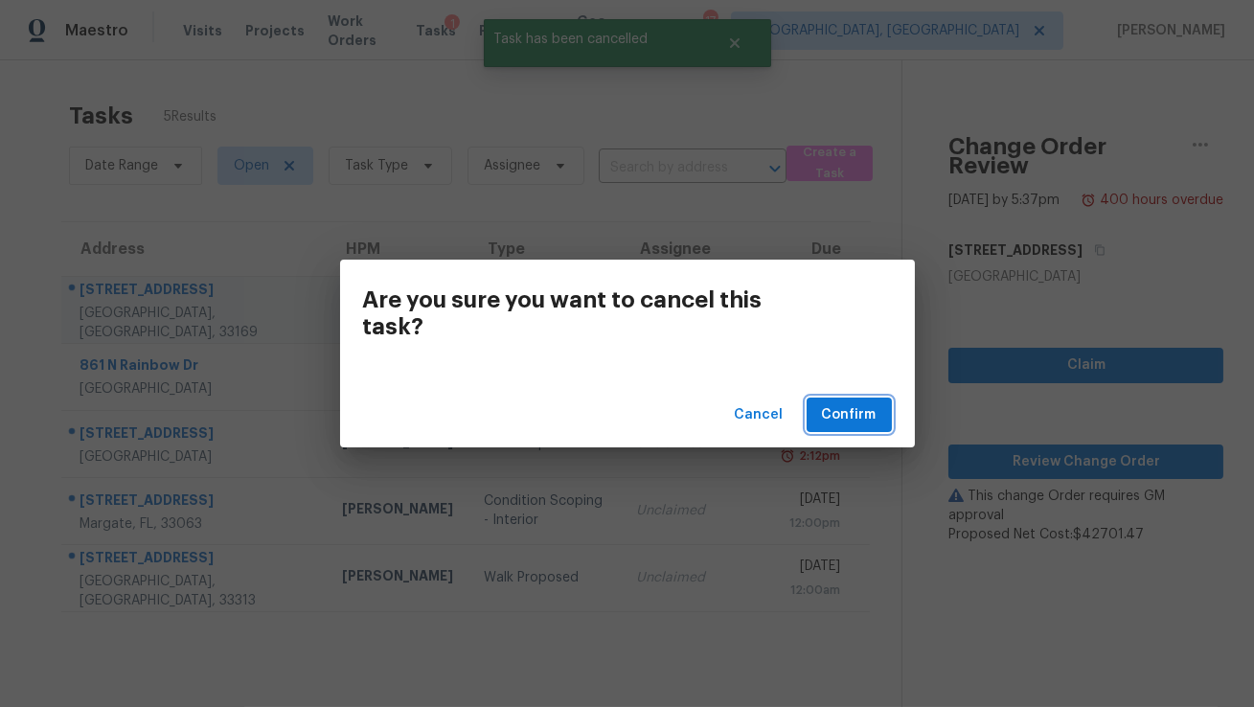
click at [844, 422] on span "Confirm" at bounding box center [849, 415] width 55 height 24
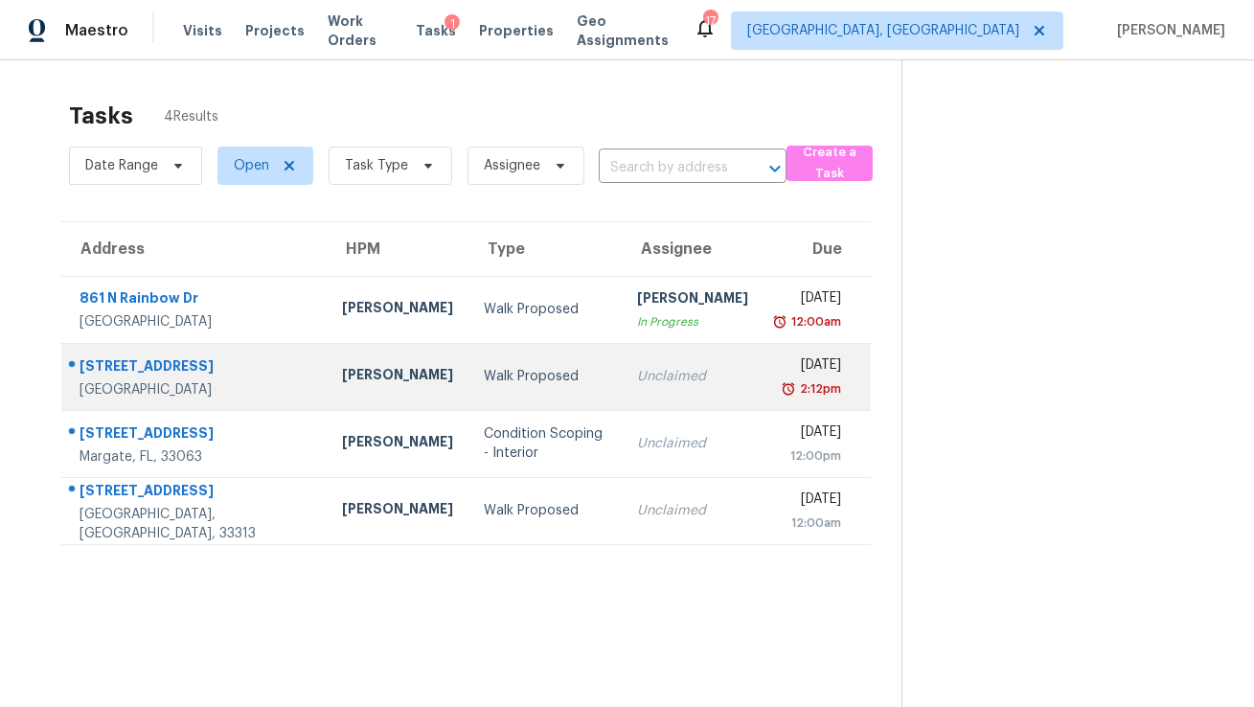
click at [255, 377] on div "[STREET_ADDRESS]" at bounding box center [196, 368] width 232 height 24
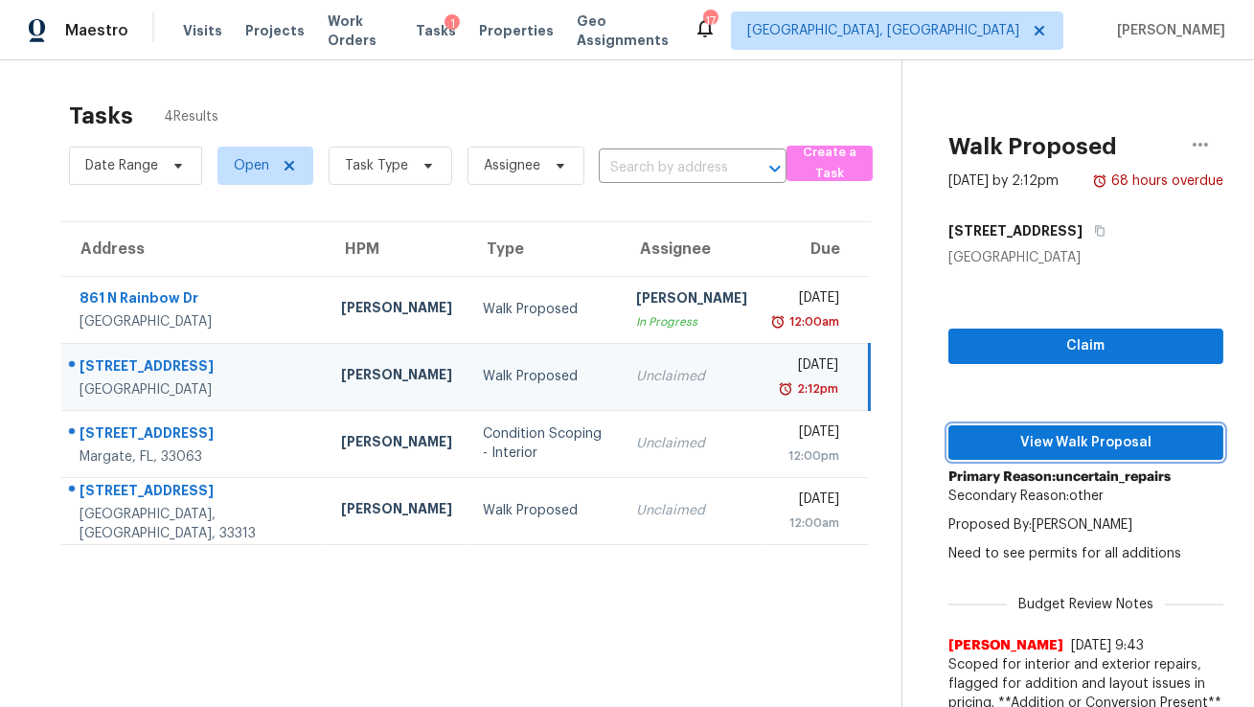
click at [980, 437] on span "View Walk Proposal" at bounding box center [1086, 443] width 244 height 24
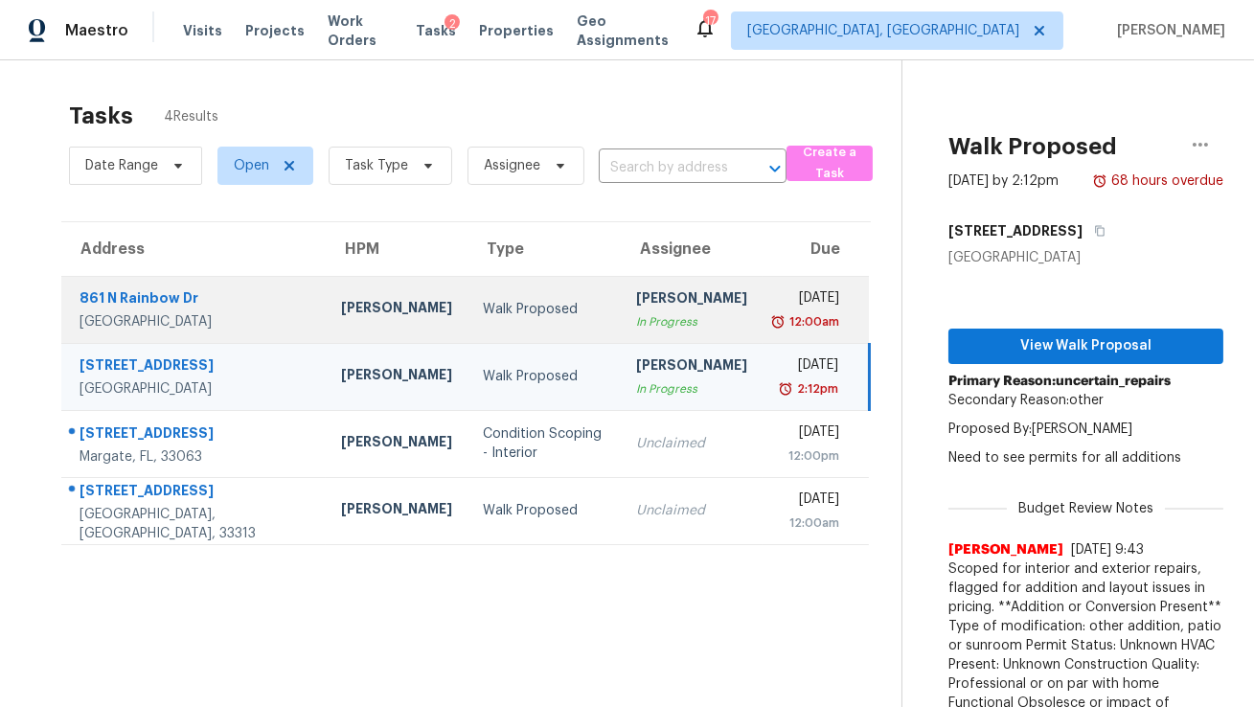
click at [379, 314] on div "[PERSON_NAME]" at bounding box center [396, 310] width 111 height 24
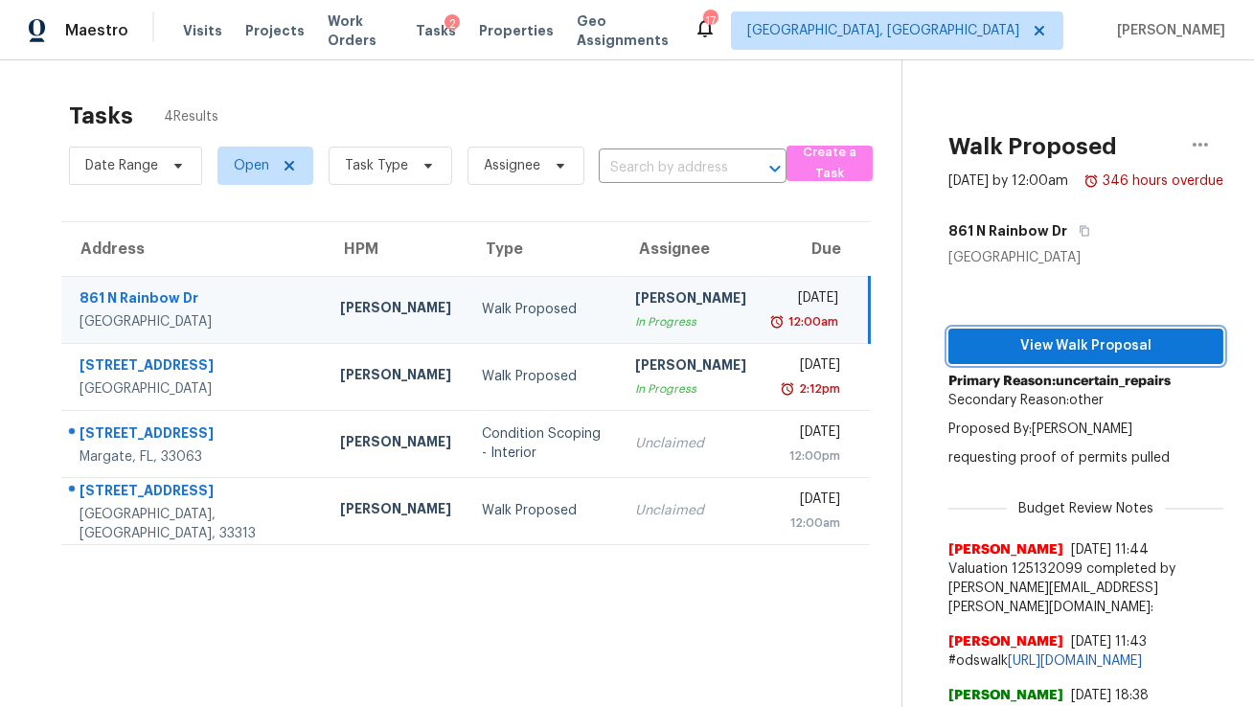
click at [988, 336] on span "View Walk Proposal" at bounding box center [1086, 346] width 244 height 24
click at [1199, 148] on icon "button" at bounding box center [1200, 144] width 23 height 23
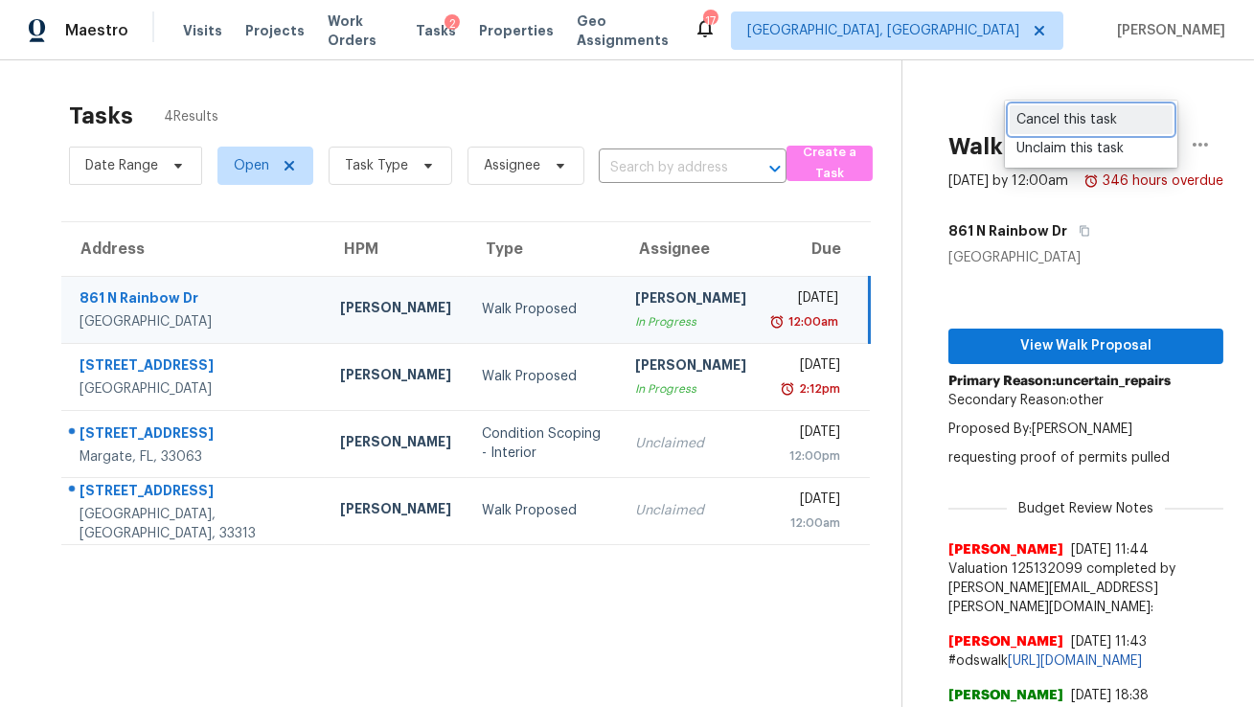
click at [1034, 118] on div "Cancel this task" at bounding box center [1090, 119] width 149 height 19
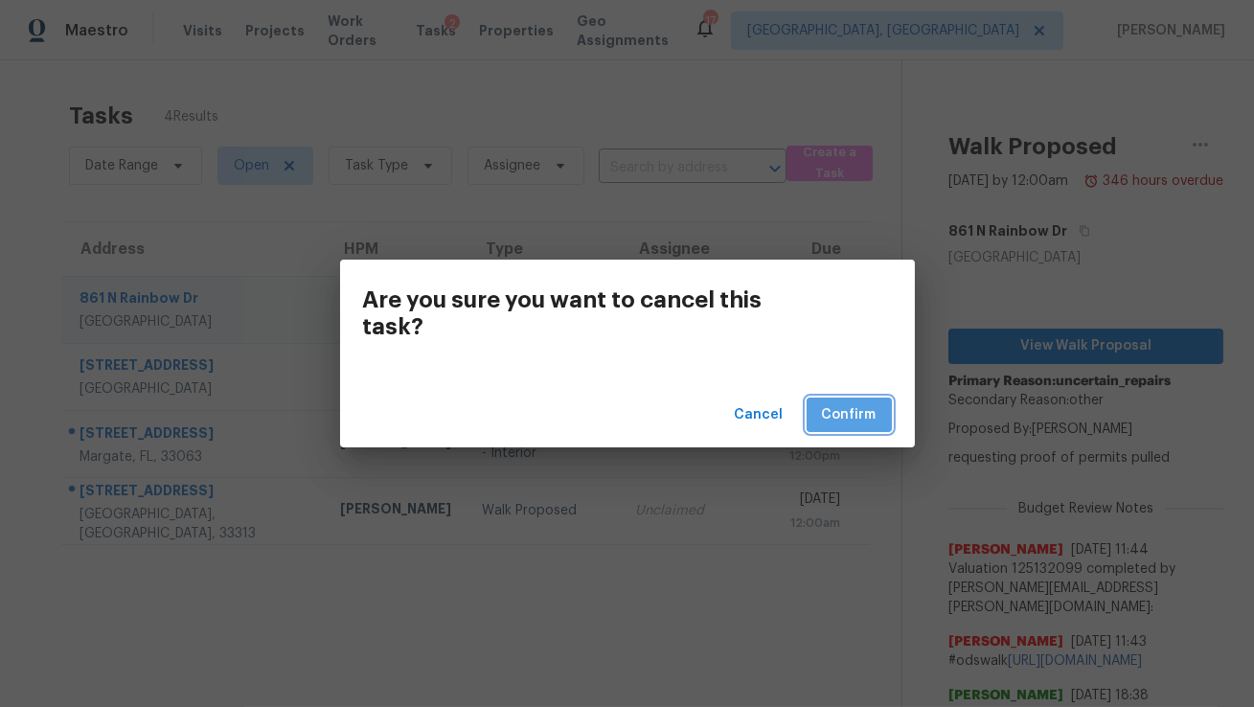
click at [852, 403] on span "Confirm" at bounding box center [849, 415] width 55 height 24
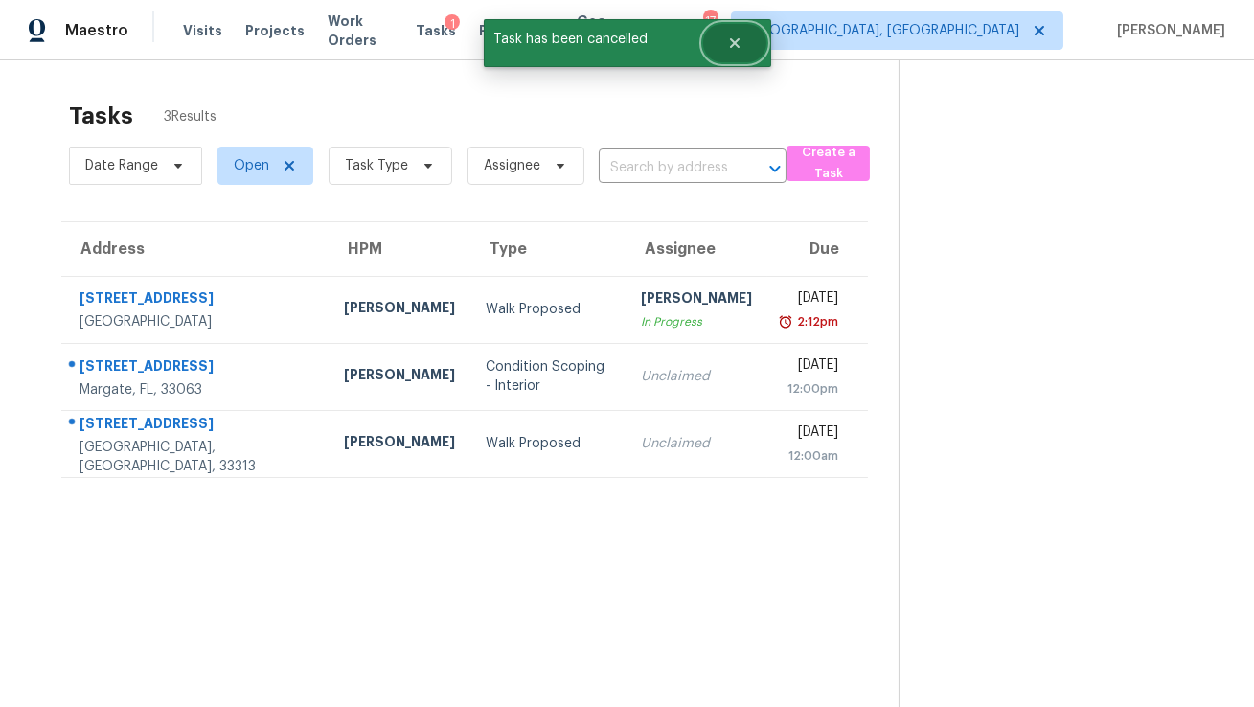
click at [732, 36] on icon "Close" at bounding box center [734, 42] width 15 height 15
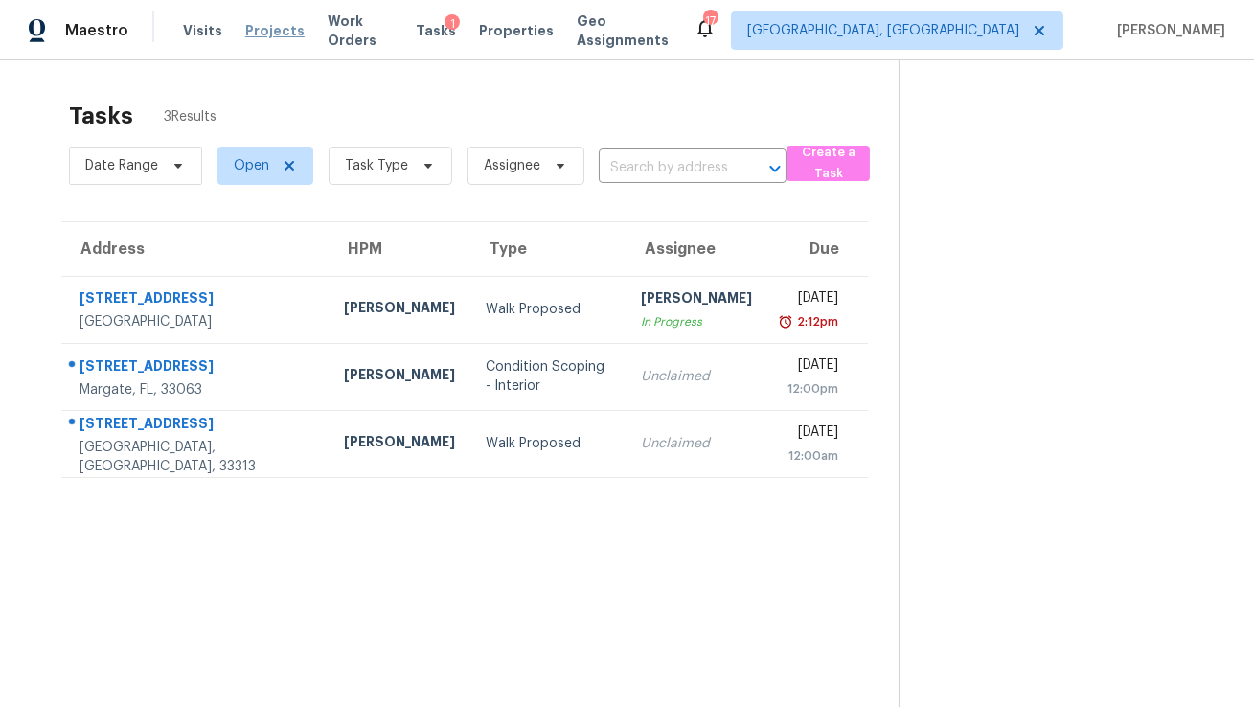
click at [257, 28] on span "Projects" at bounding box center [274, 30] width 59 height 19
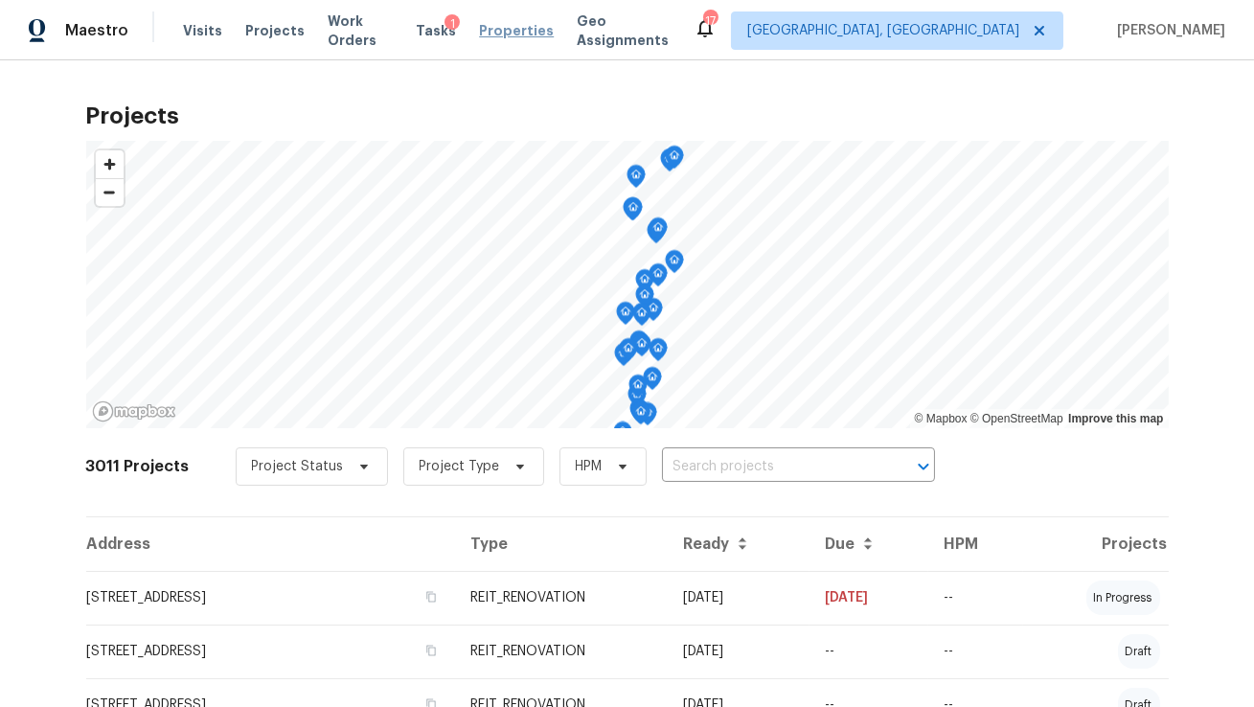
click at [492, 36] on span "Properties" at bounding box center [516, 30] width 75 height 19
